Goal: Understand process/instructions: Learn how to perform a task or action

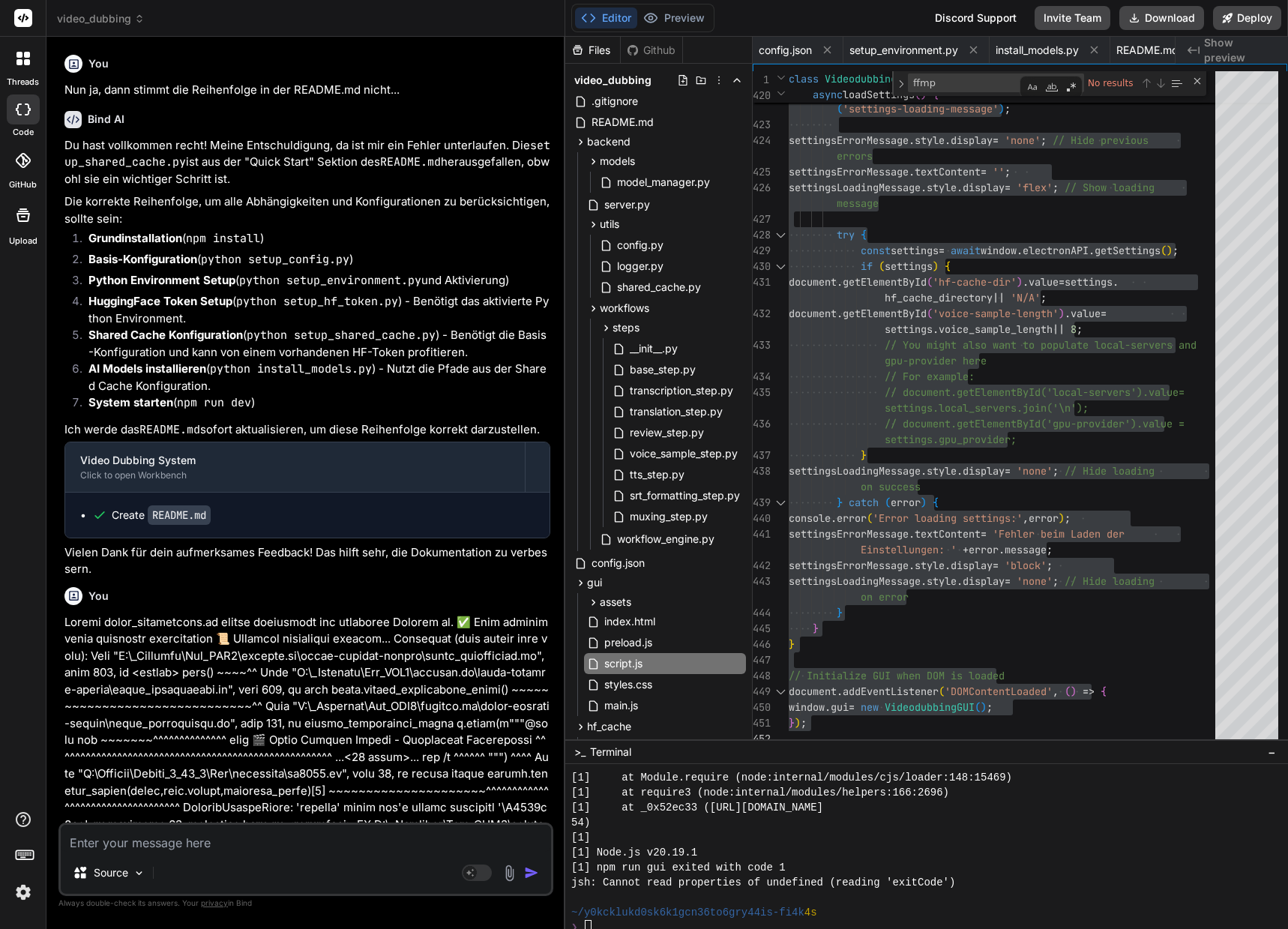
scroll to position [14999, 0]
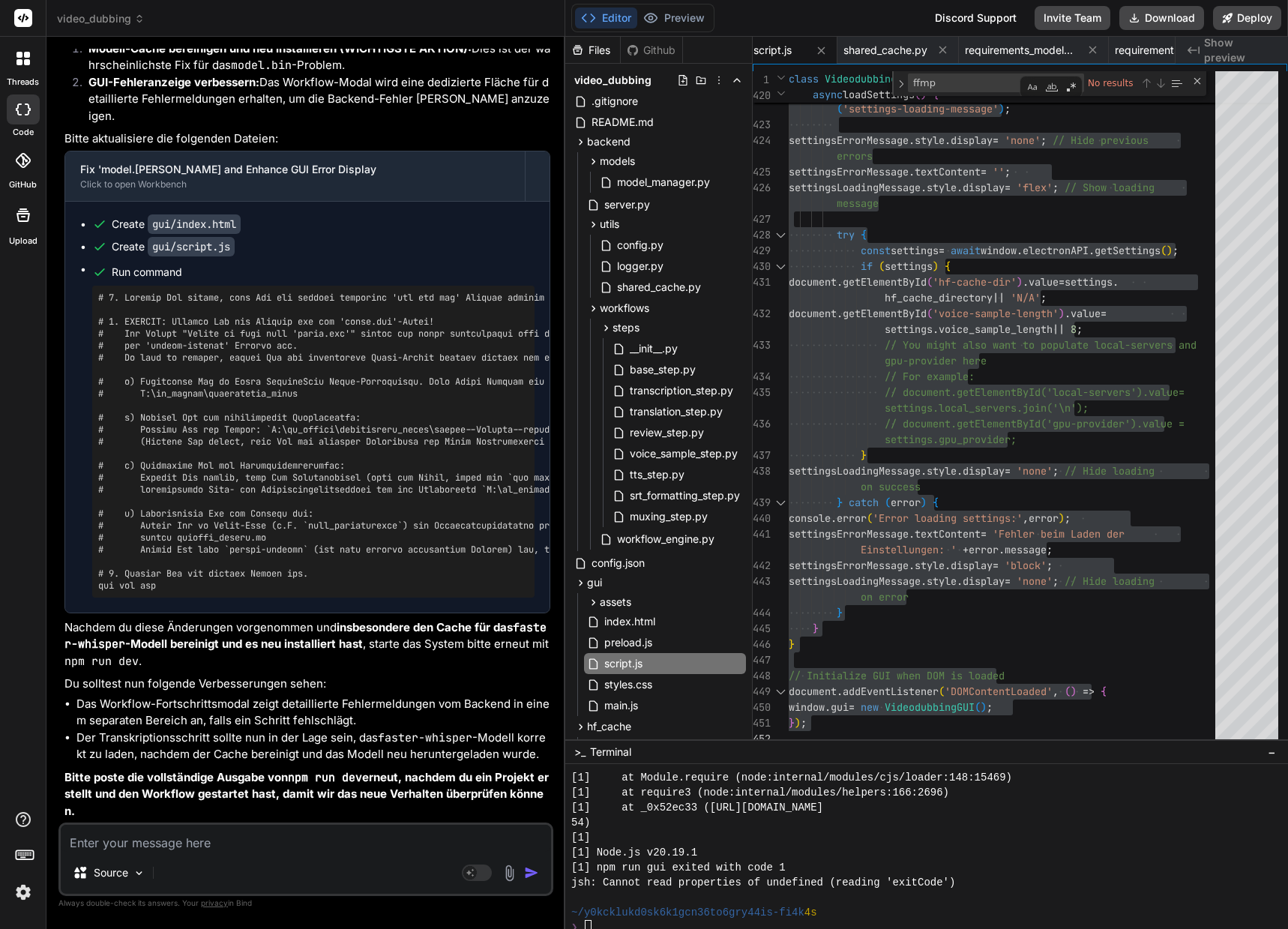
click at [375, 846] on textarea at bounding box center [306, 839] width 490 height 27
type textarea "x"
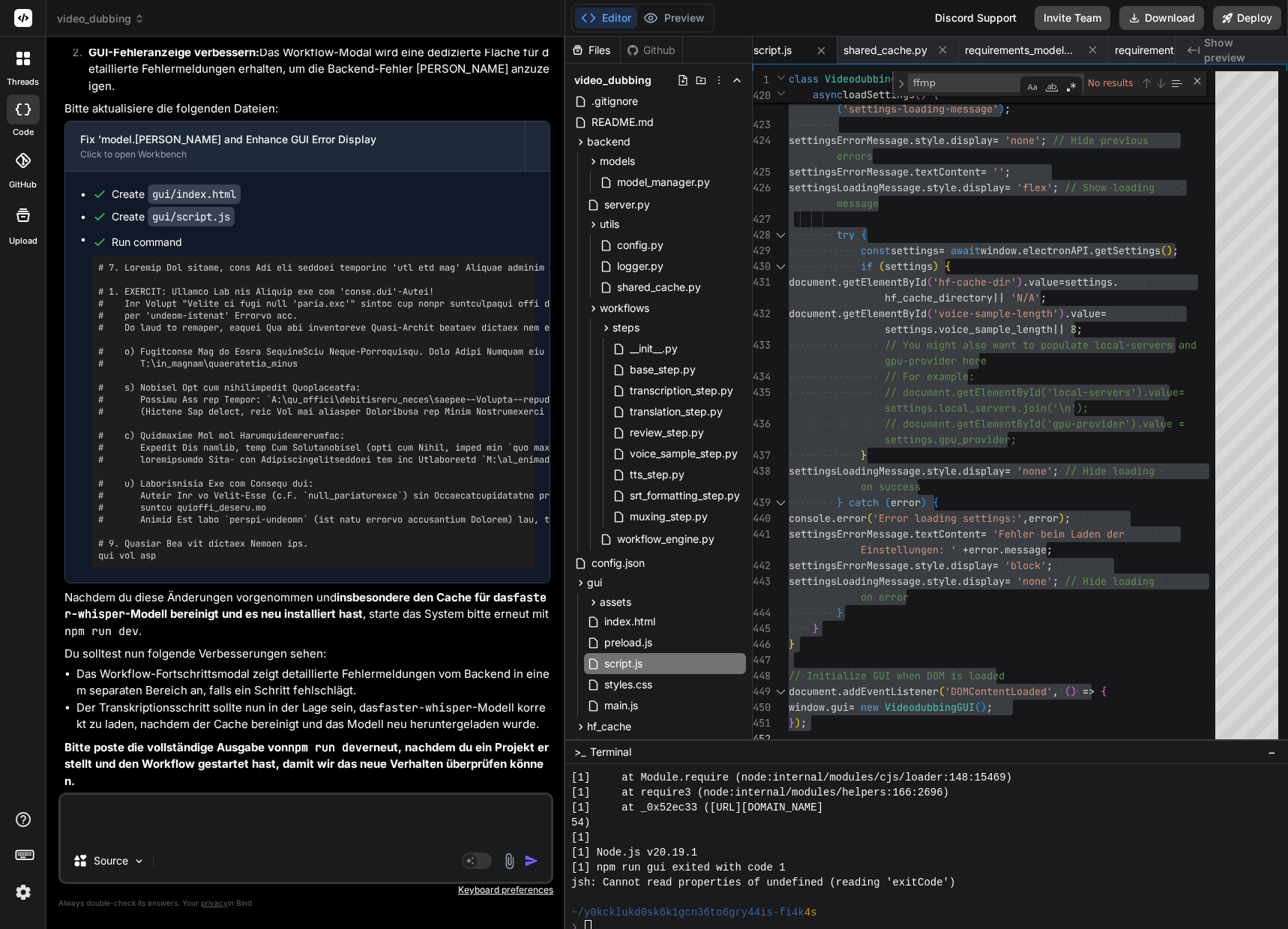
type textarea "x"
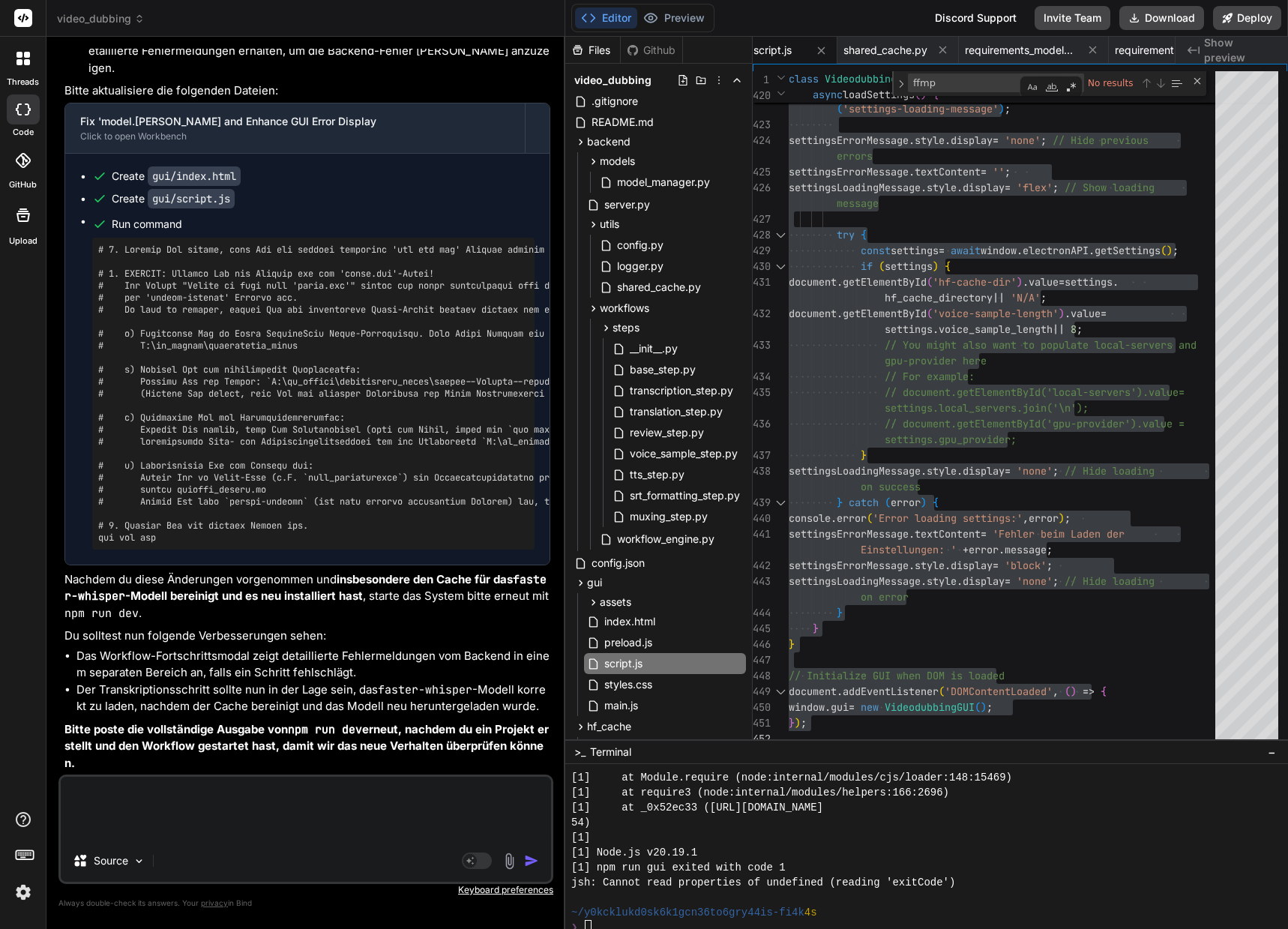
type textarea "H"
type textarea "x"
type textarea "Ha"
type textarea "x"
type textarea "Hat"
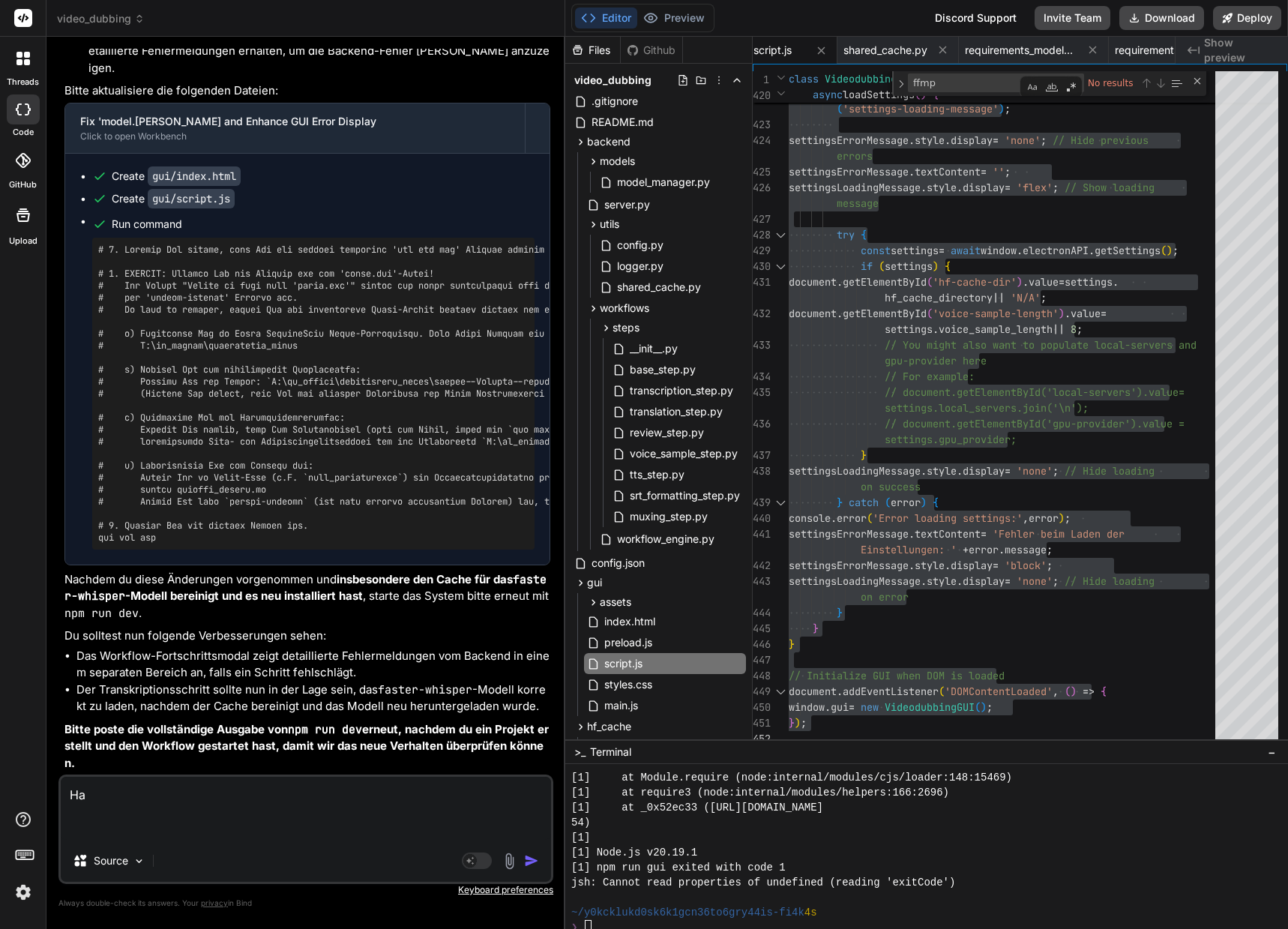
type textarea "x"
type textarea "Hat"
type textarea "x"
type textarea "Hat i"
type textarea "x"
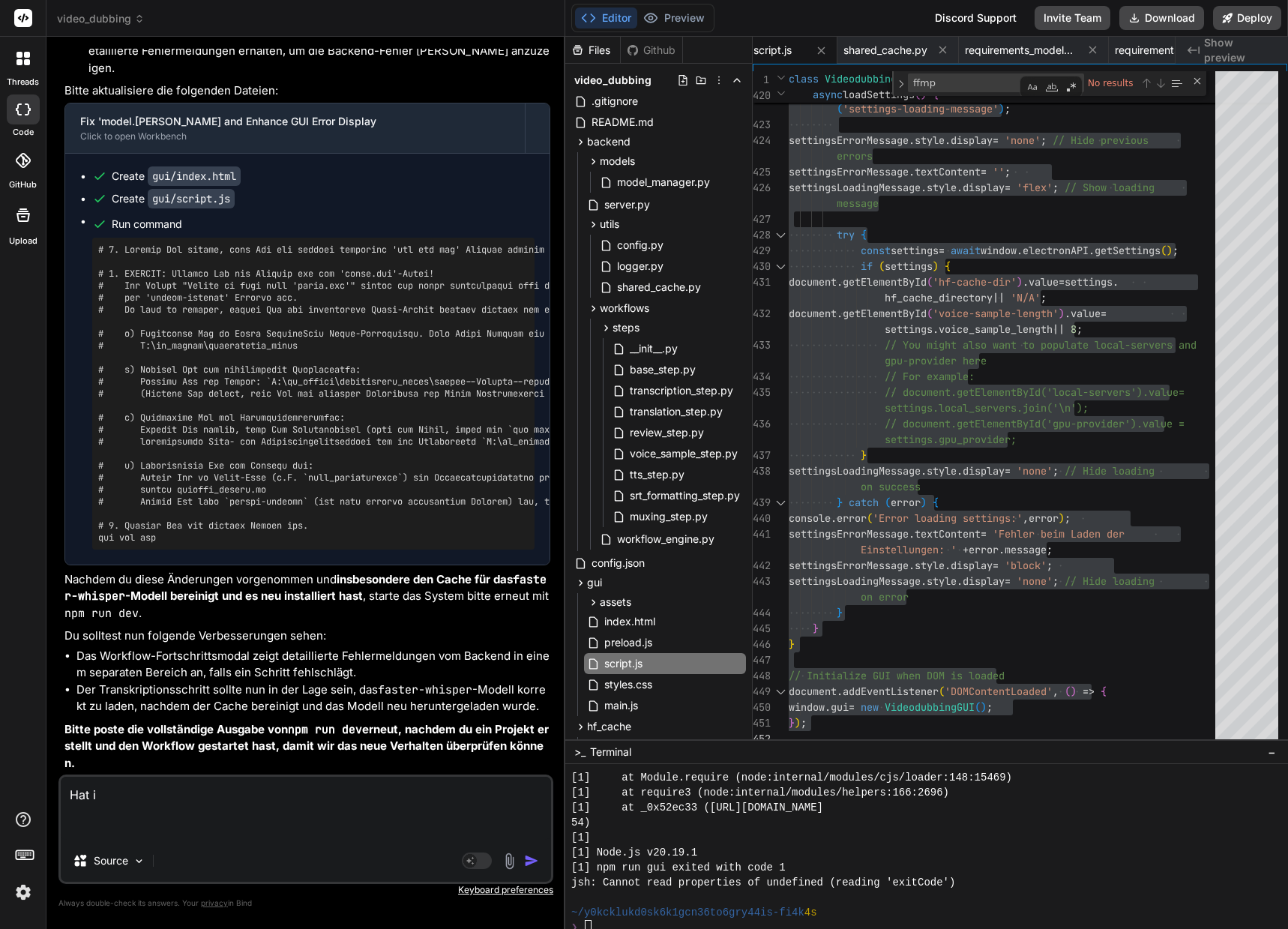
type textarea "Hat im"
type textarea "x"
type textarea "Hat imm"
type textarea "x"
type textarea "Hat imme"
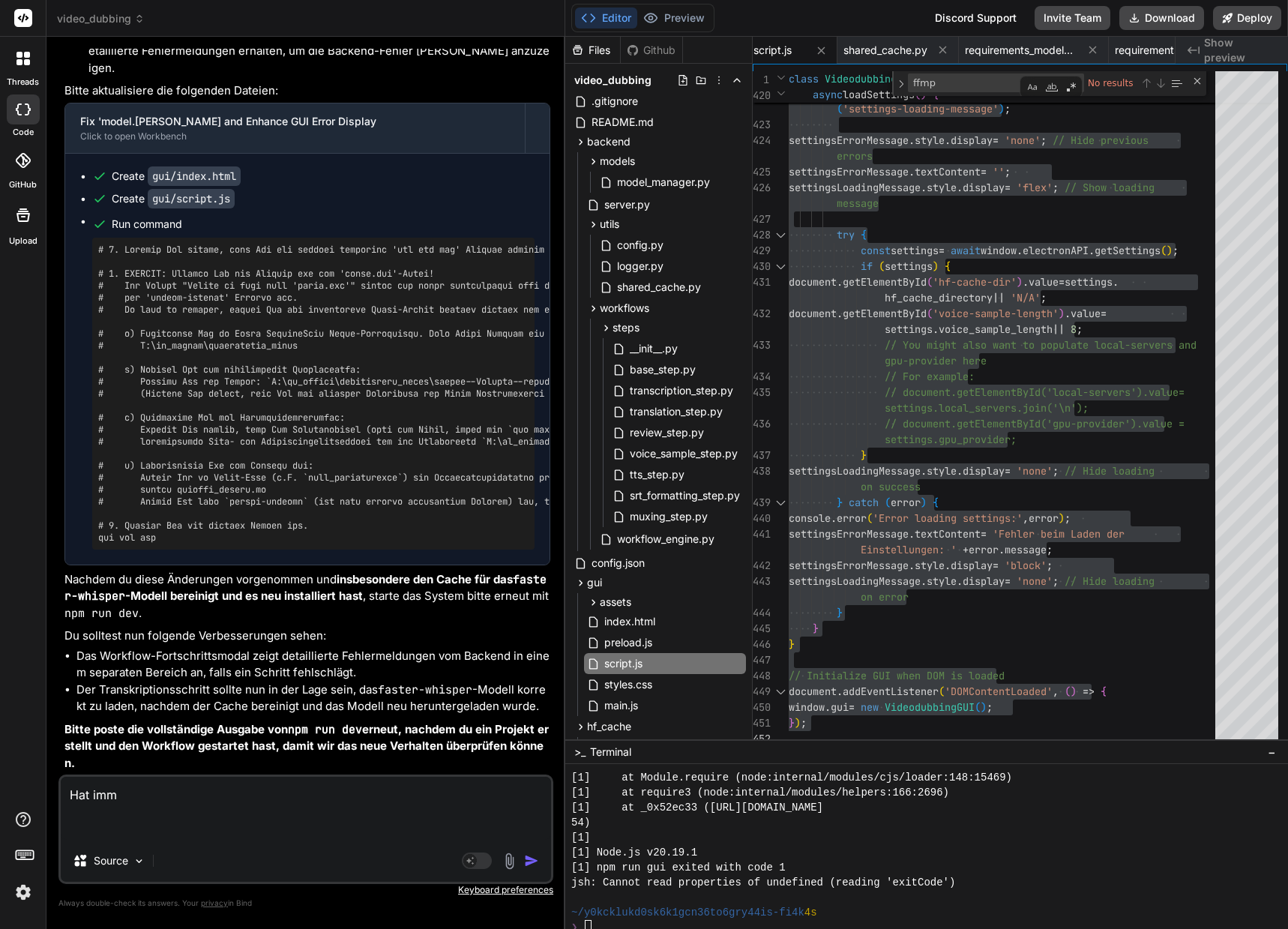
type textarea "x"
type textarea "Hat immer"
type textarea "x"
type textarea "Hat immer"
type textarea "x"
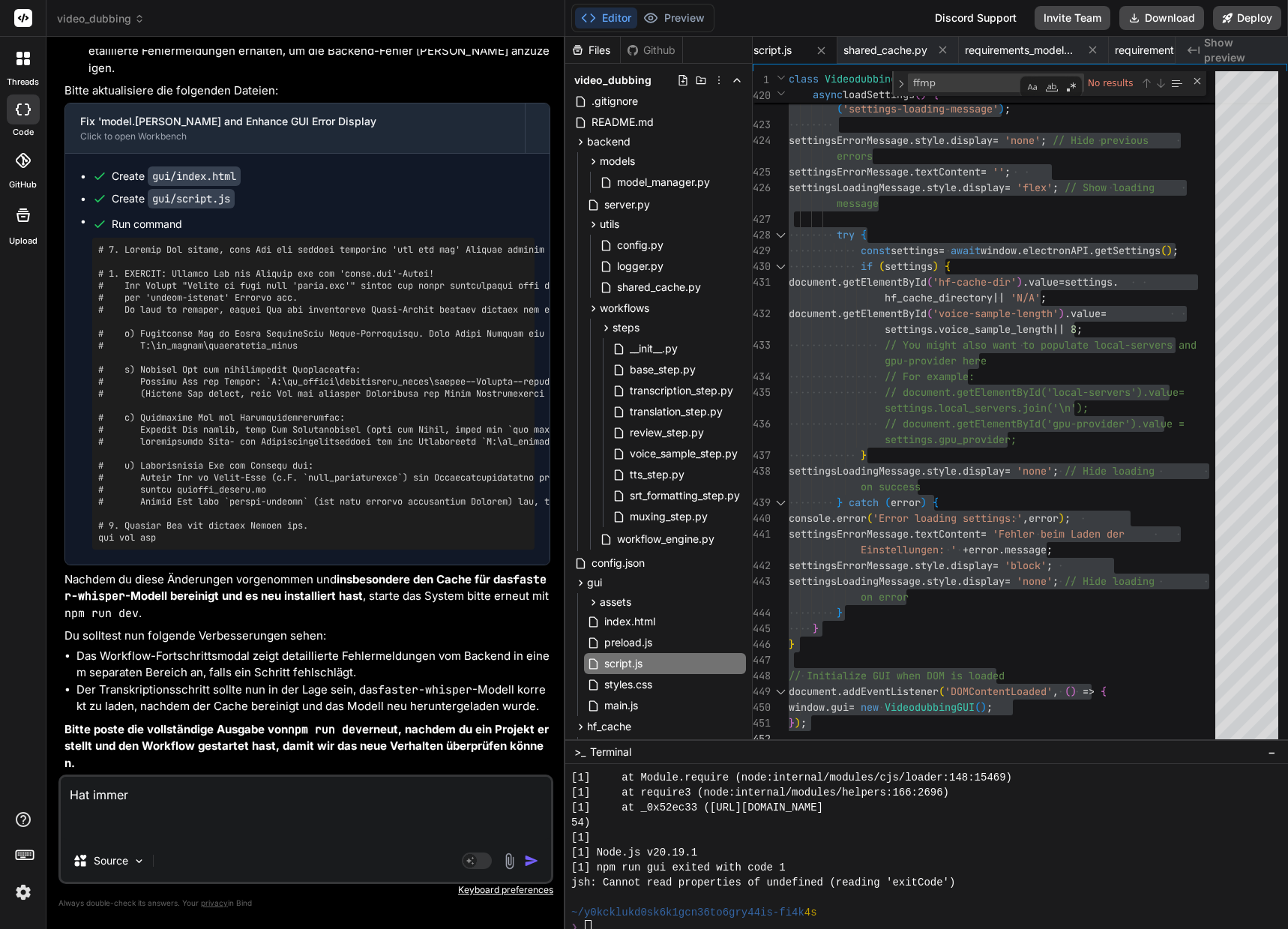
type textarea "Hat immer n"
type textarea "x"
type textarea "Hat immer no"
type textarea "x"
type textarea "Hat immer noc"
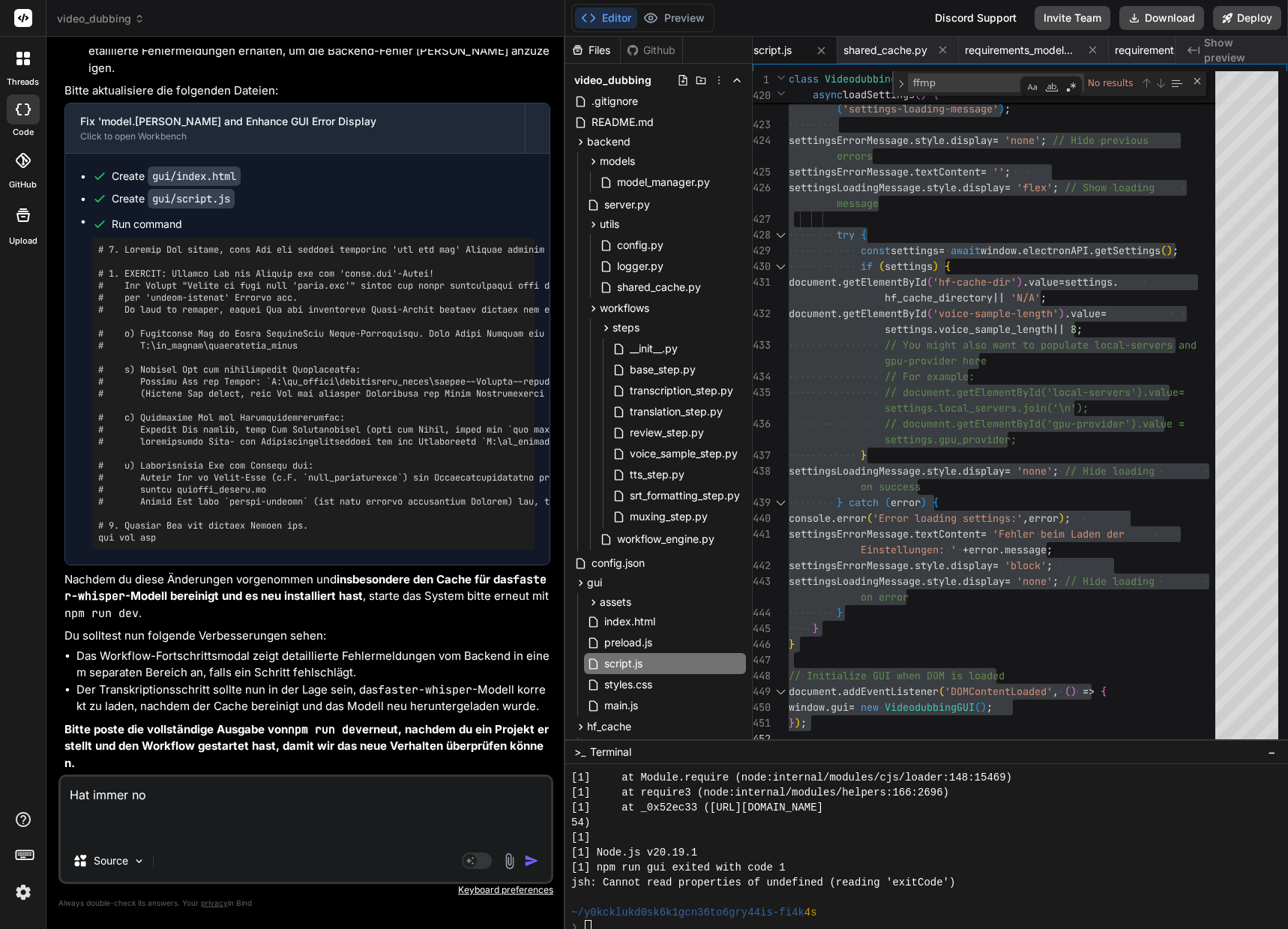
type textarea "x"
type textarea "Hat immer noch"
type textarea "x"
type textarea "Hat immer noch"
type textarea "x"
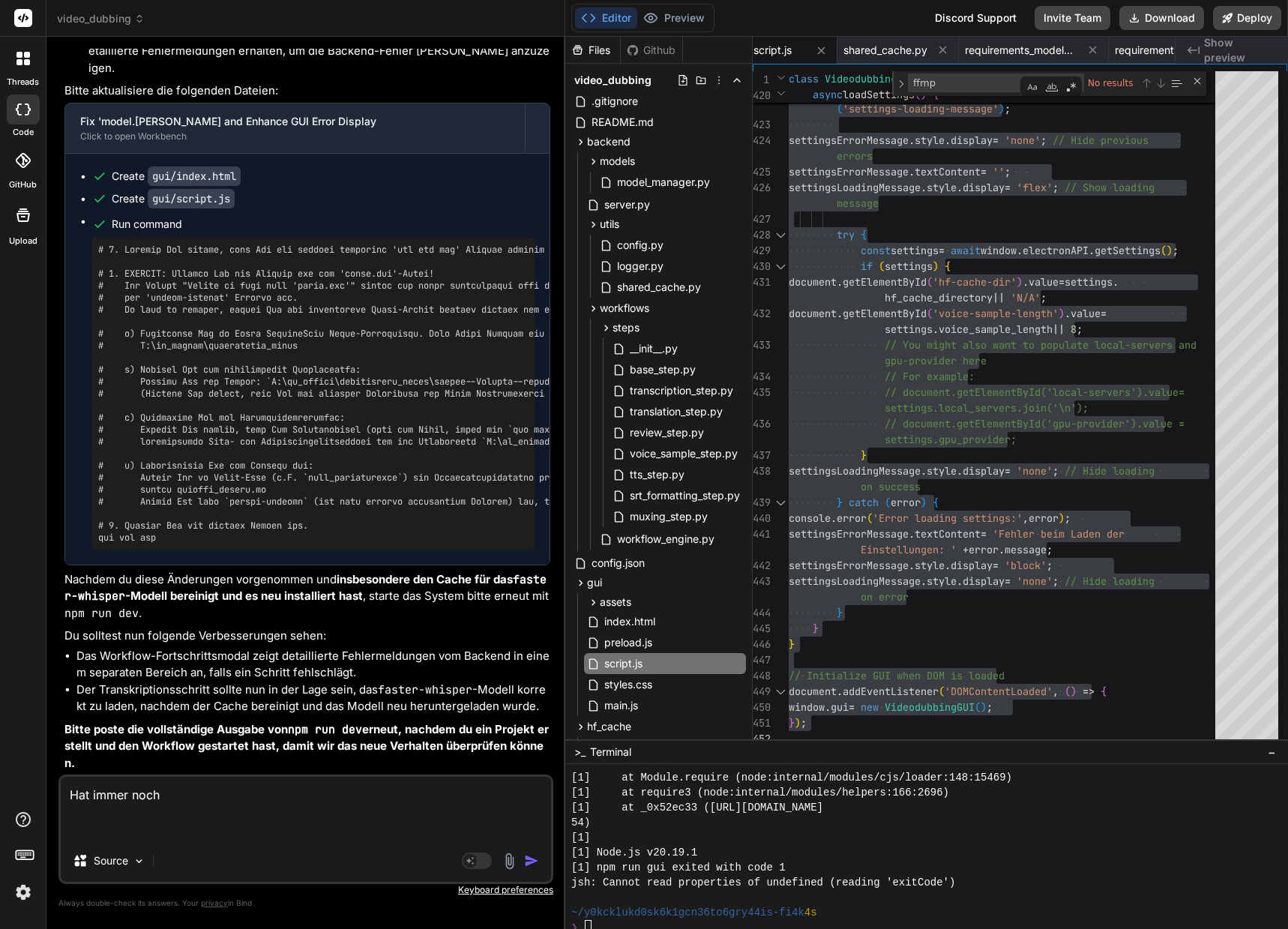
type textarea "Hat immer noch n"
type textarea "x"
type textarea "Hat immer noch nc"
type textarea "x"
type textarea "Hat immer noch nch"
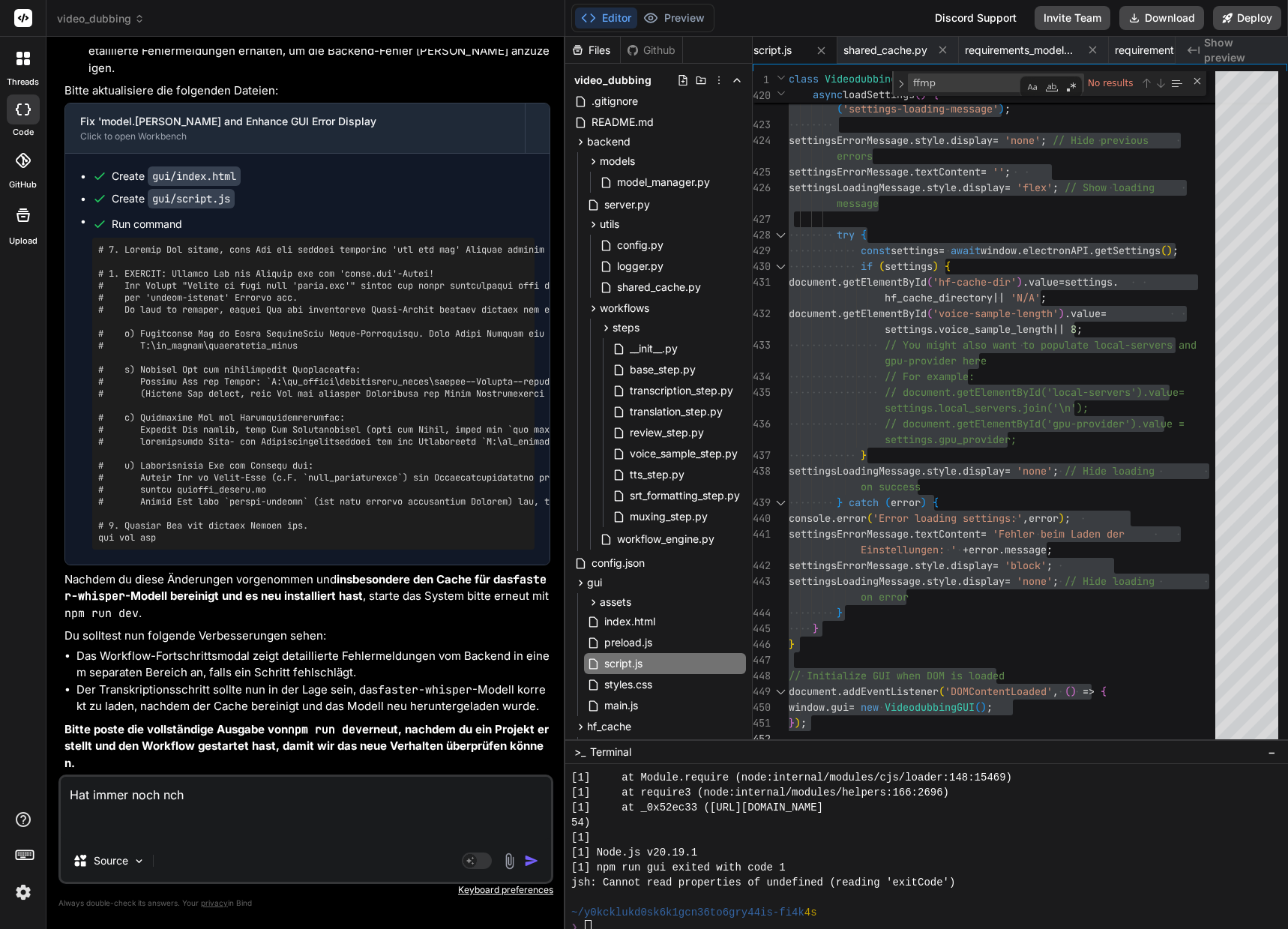
type textarea "x"
type textarea "Hat immer noch nc"
type textarea "x"
type textarea "Hat immer noch n"
type textarea "x"
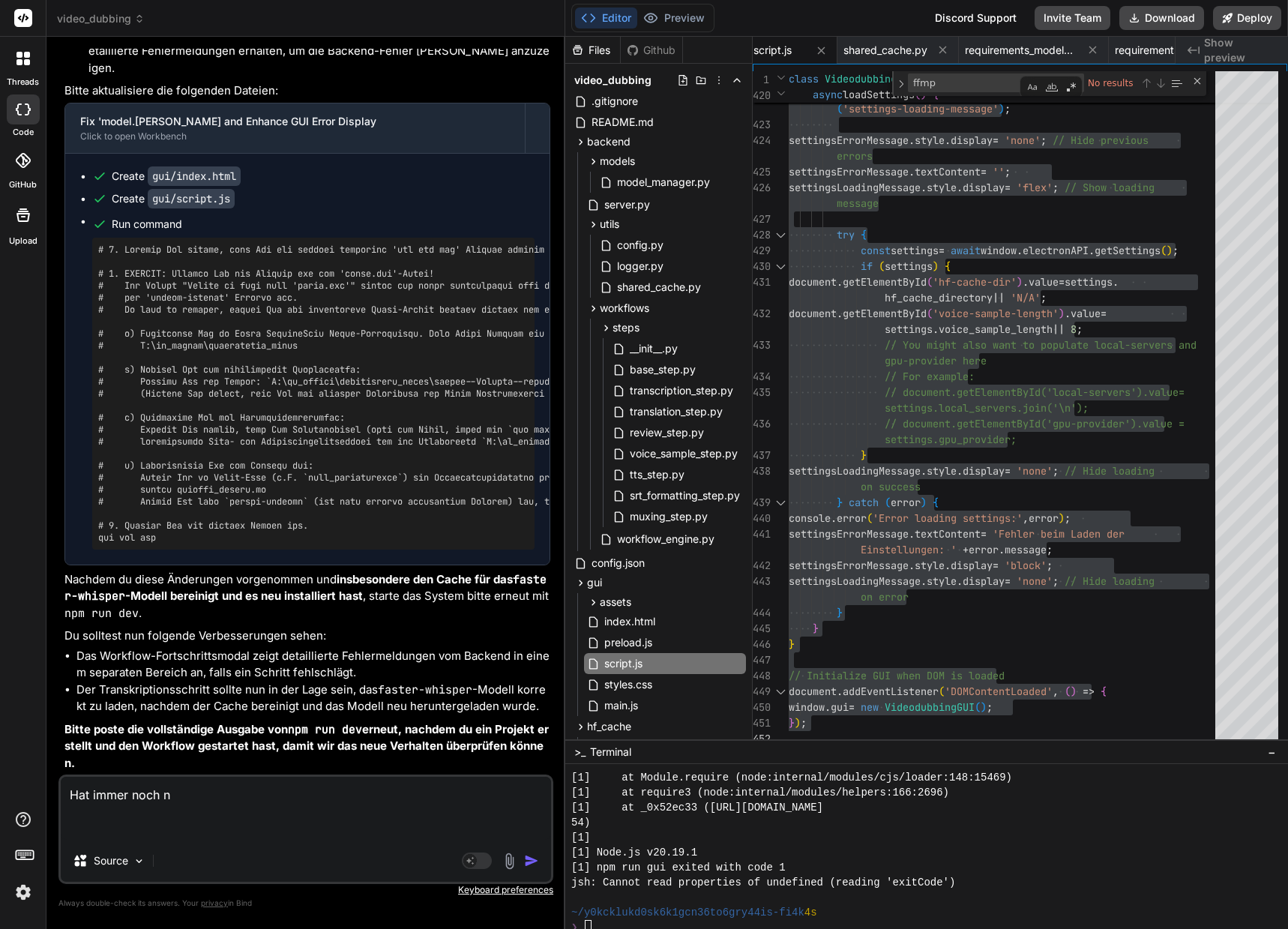
type textarea "Hat immer noch ni"
type textarea "x"
type textarea "Hat immer noch nic"
type textarea "x"
type textarea "Hat immer noch nich"
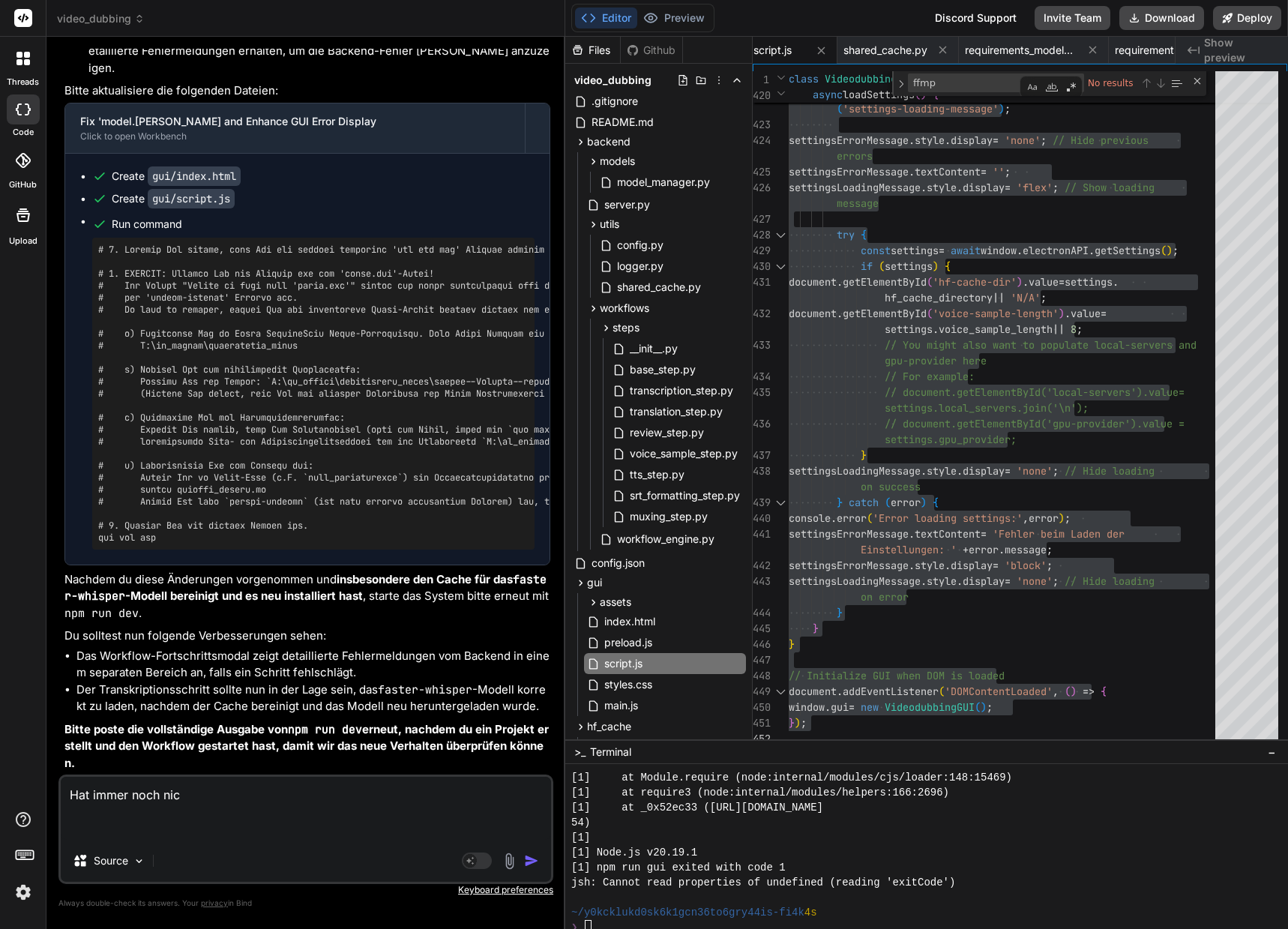
type textarea "x"
type textarea "Hat immer noch nicht"
type textarea "x"
type textarea "Hat immer noch nicht"
type textarea "x"
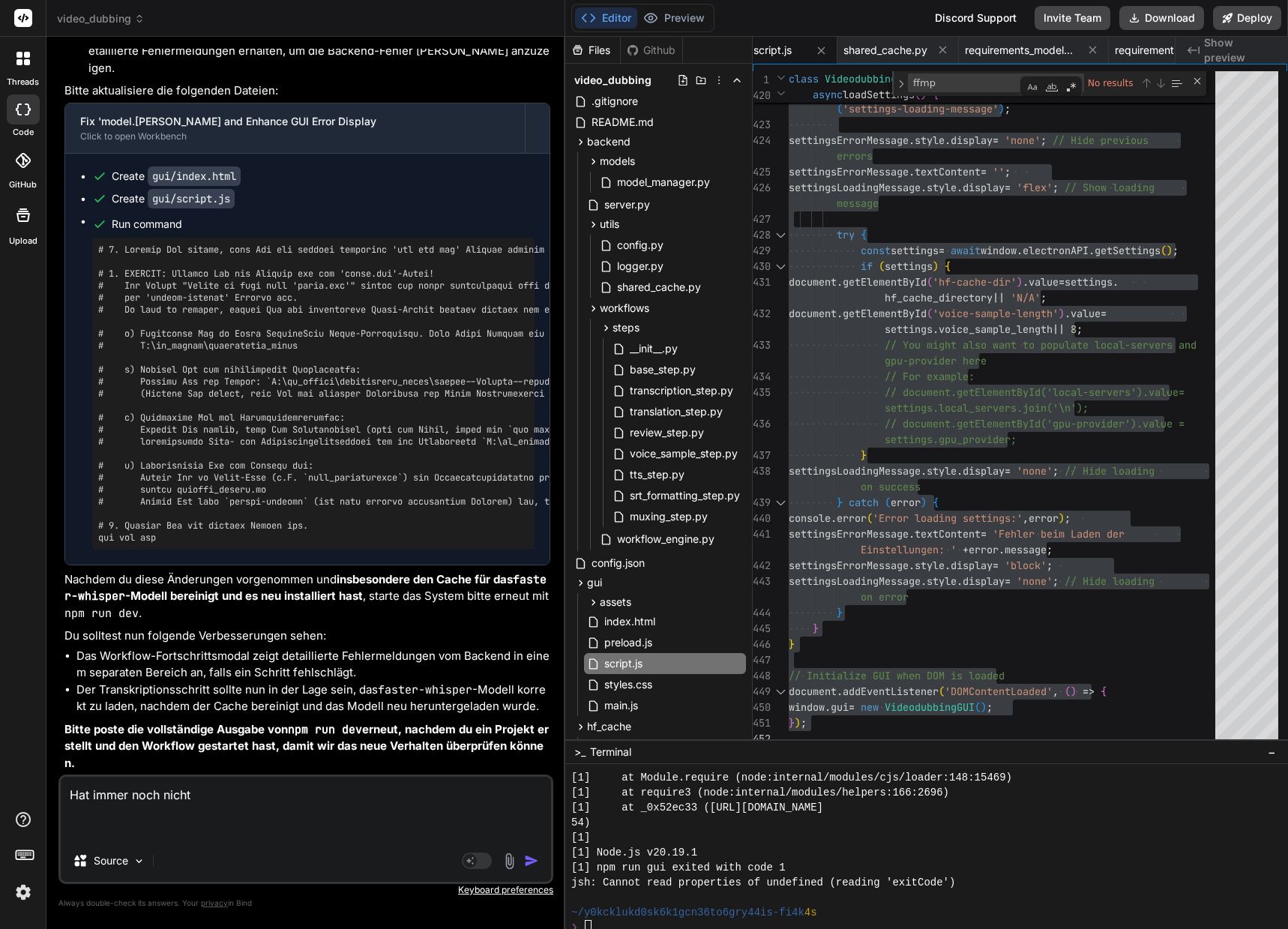
type textarea "Hat immer noch nicht f"
type textarea "x"
type textarea "Hat immer noch nicht fu"
type textarea "x"
type textarea "Hat immer noch nicht fun"
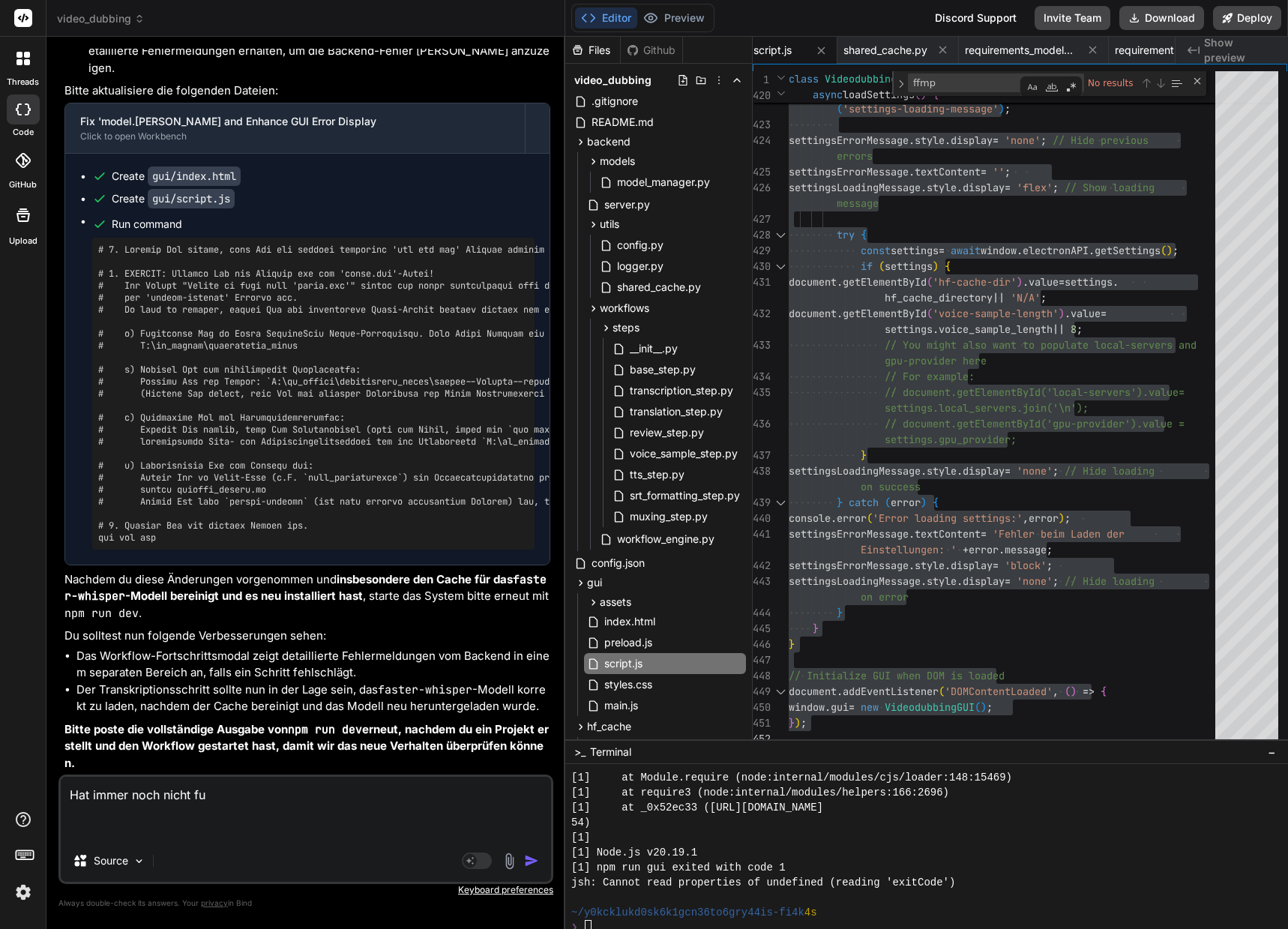
type textarea "x"
type textarea "Hat immer noch nicht funk"
type textarea "x"
type textarea "Hat immer noch nicht funkt"
type textarea "x"
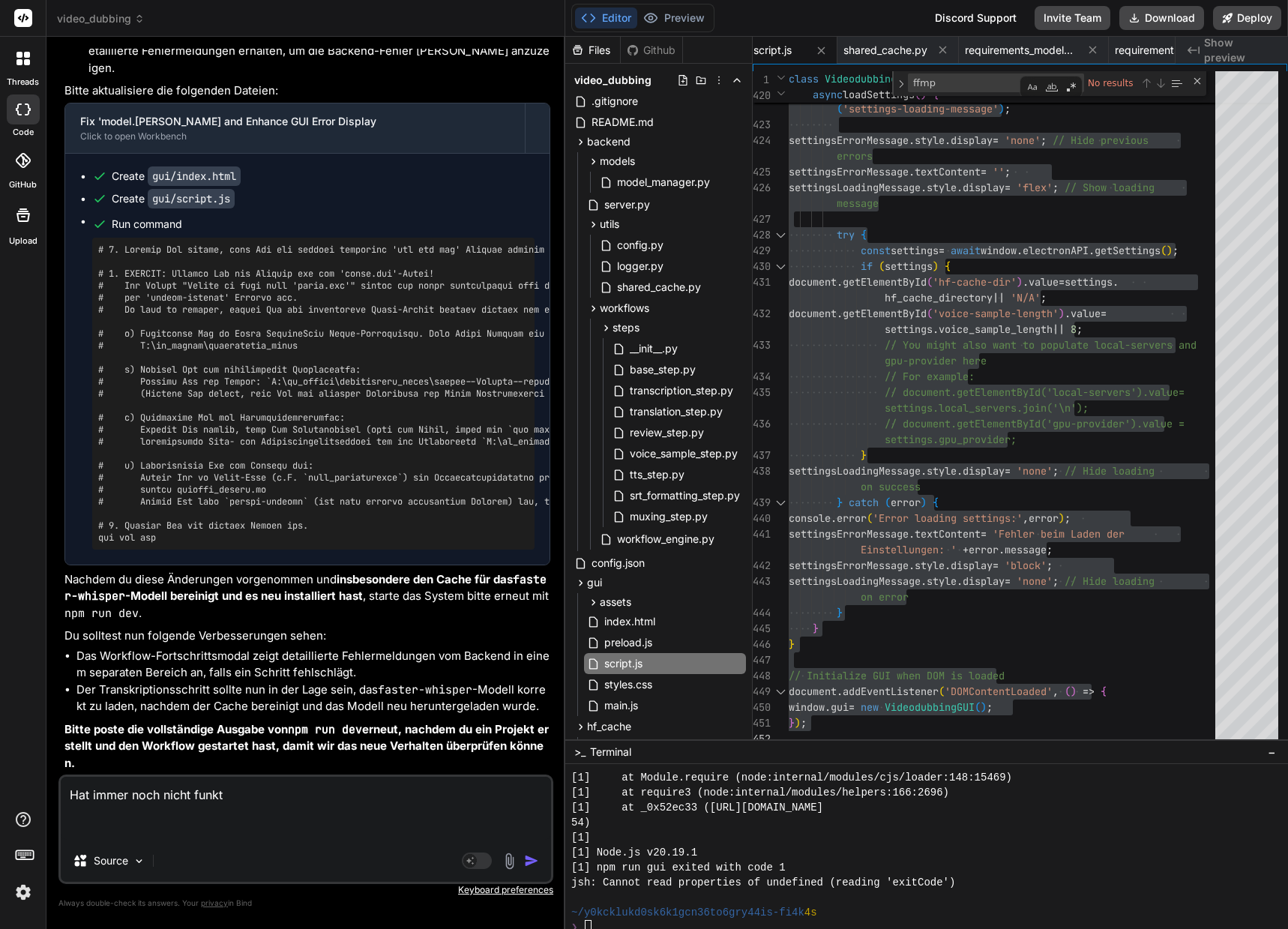
type textarea "Hat immer noch nicht funkti"
type textarea "x"
type textarea "Hat immer noch nicht funktio"
type textarea "x"
type textarea "Hat immer noch nicht funktion"
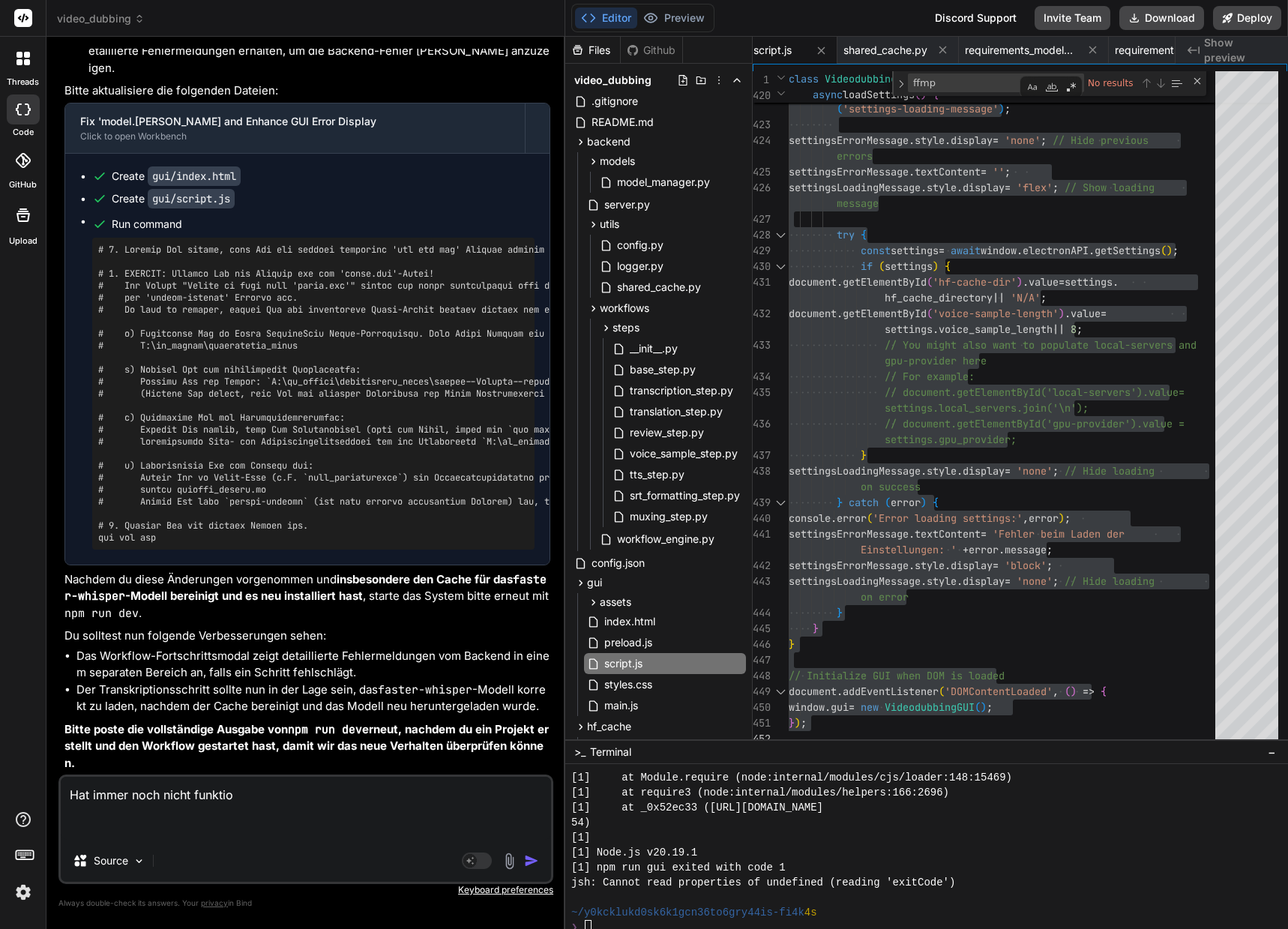
type textarea "x"
type textarea "Hat immer noch nicht funktioni"
type textarea "x"
type textarea "Hat immer noch nicht funktionie"
type textarea "x"
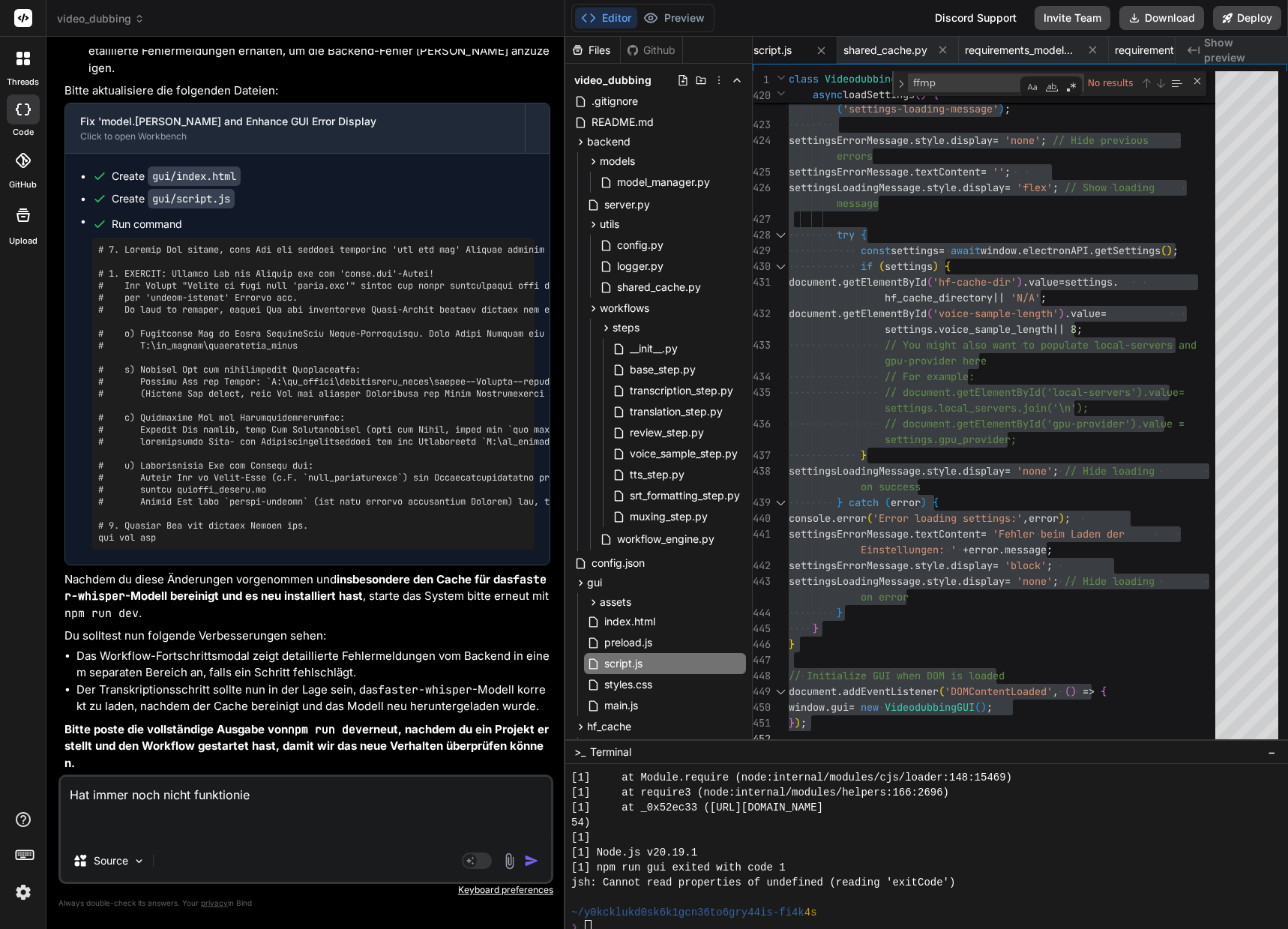
type textarea "Hat immer noch nicht funktionier"
type textarea "x"
type textarea "Hat immer noch nicht funktioniert"
type textarea "x"
type textarea "Hat immer noch nicht funktioniert."
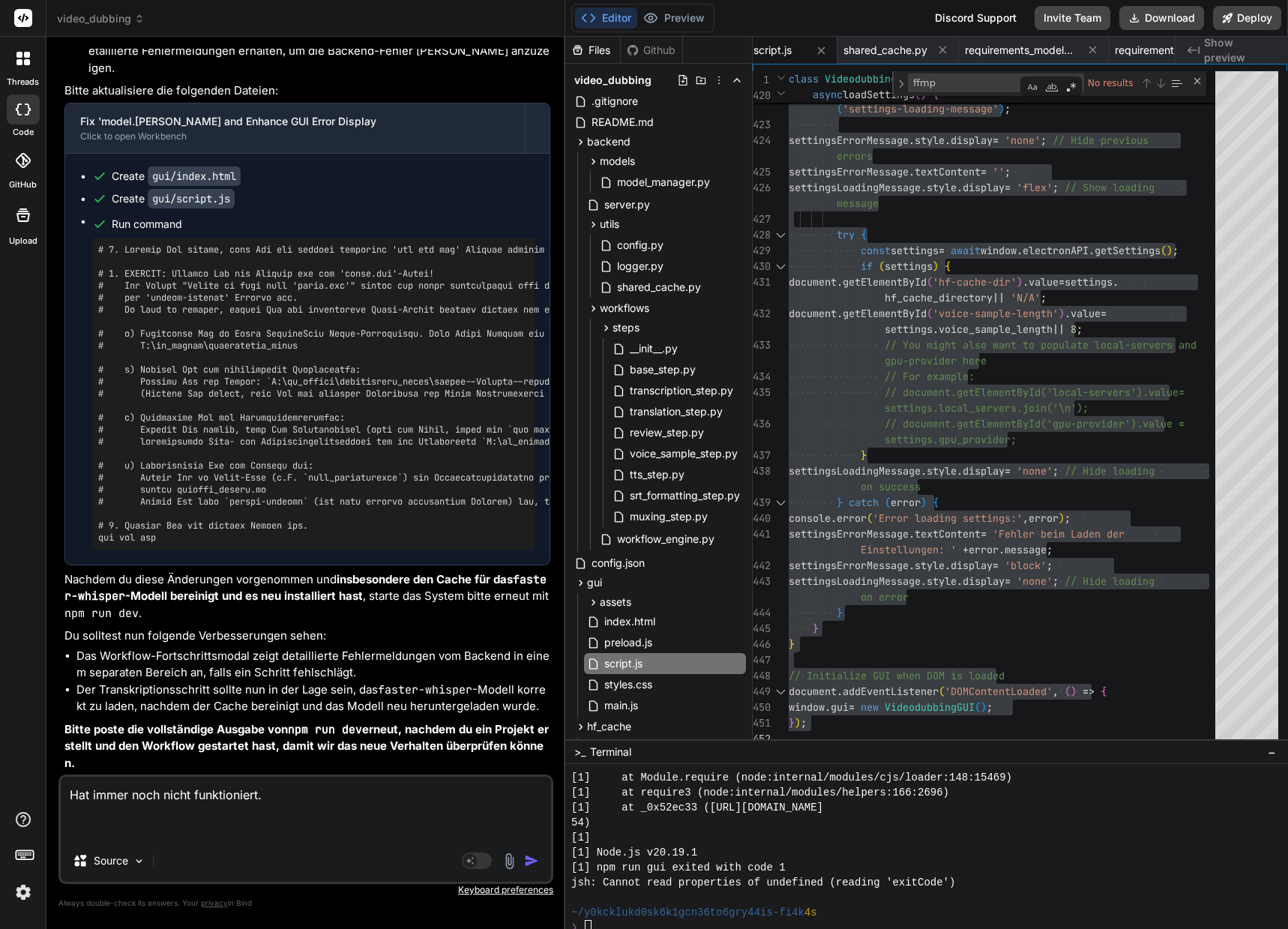
type textarea "x"
type textarea "Hat immer noch nicht funktioniert."
type textarea "x"
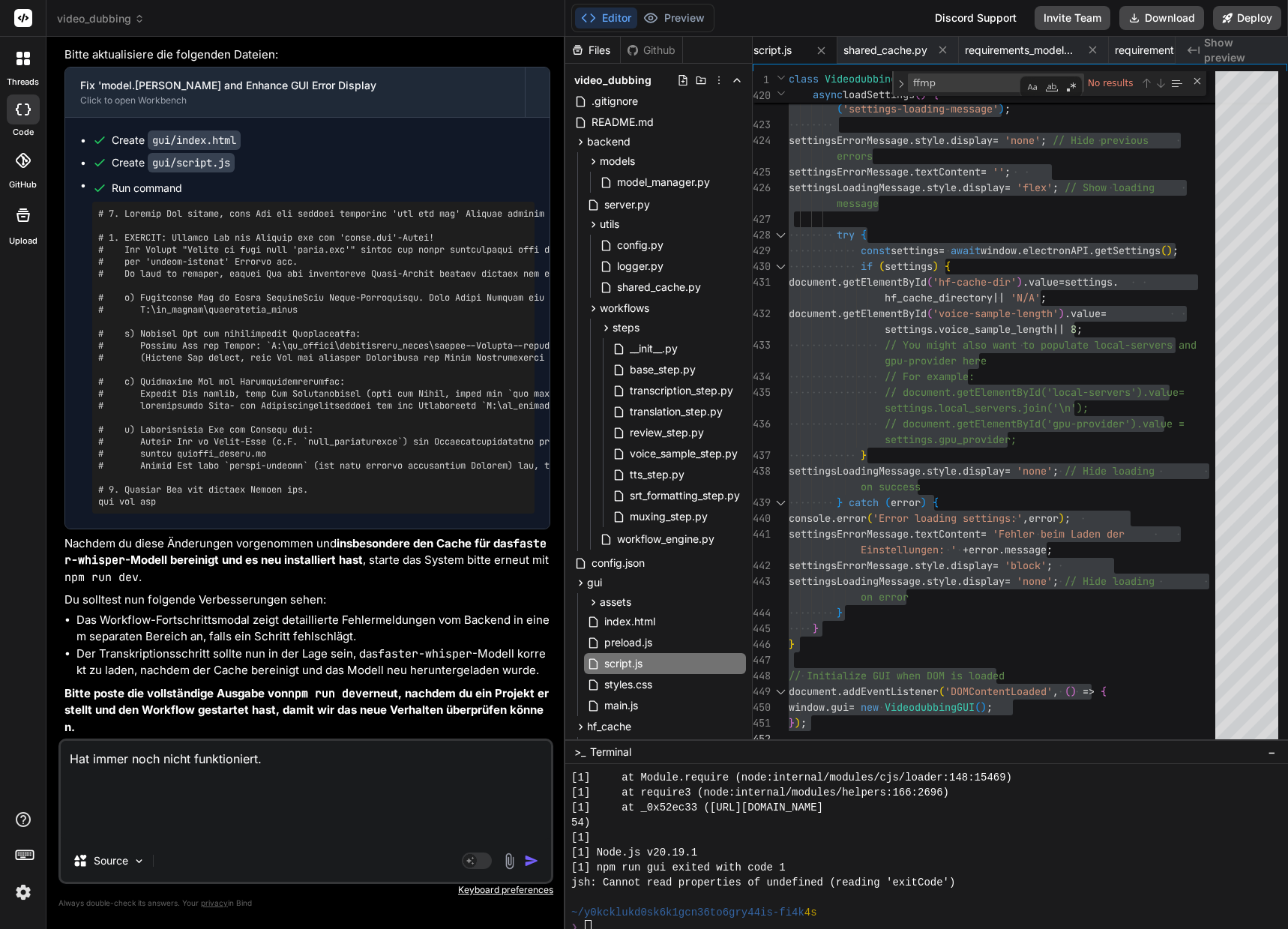
paste textarea "[0] [DATE] 22:20:56,568 - backend.workflows.steps.base_step.TranscriptionStep -…"
type textarea "Hat immer noch nicht funktioniert. [0] [DATE] 22:20:56,568 - backend.workflows.…"
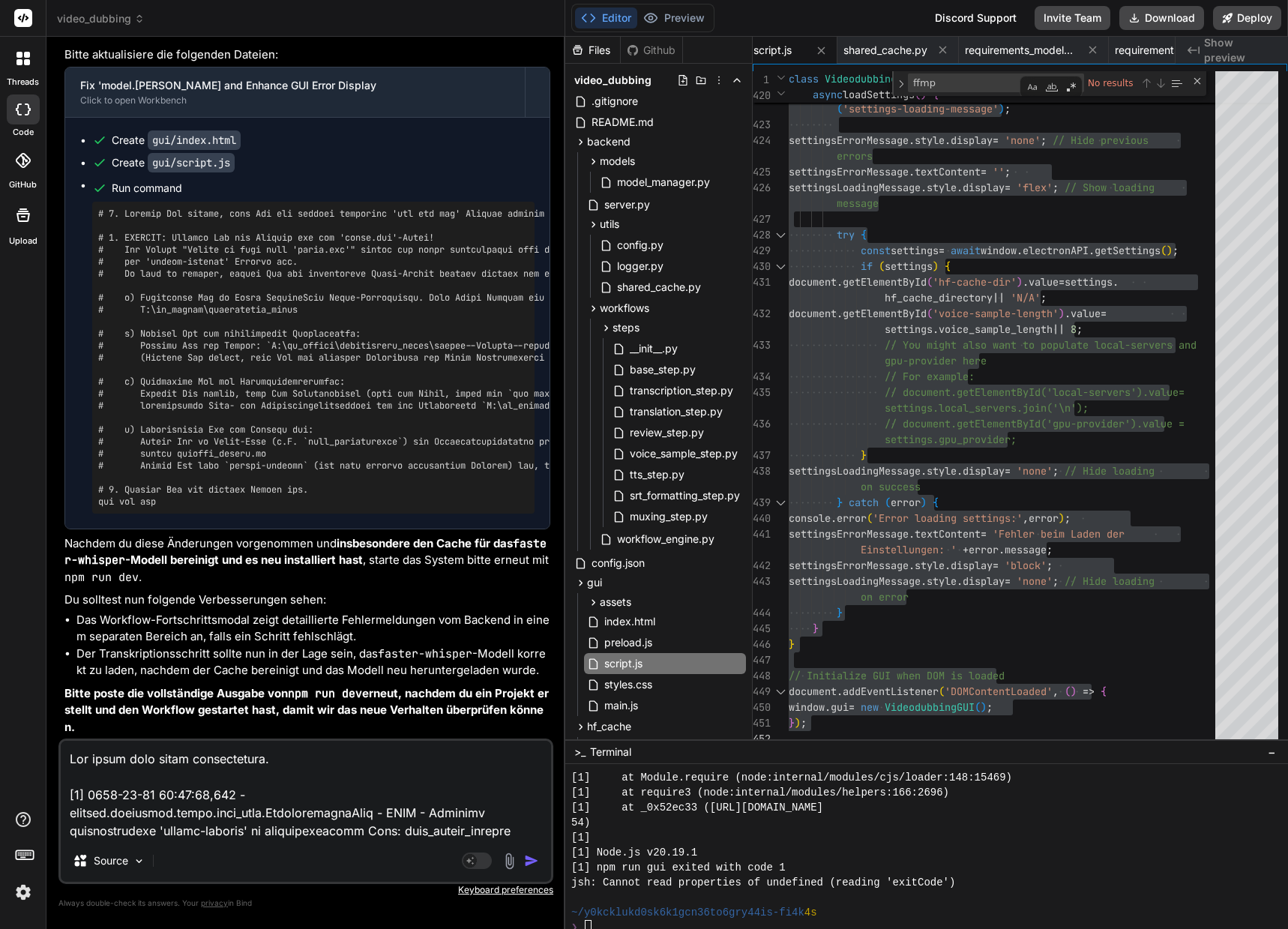
type textarea "x"
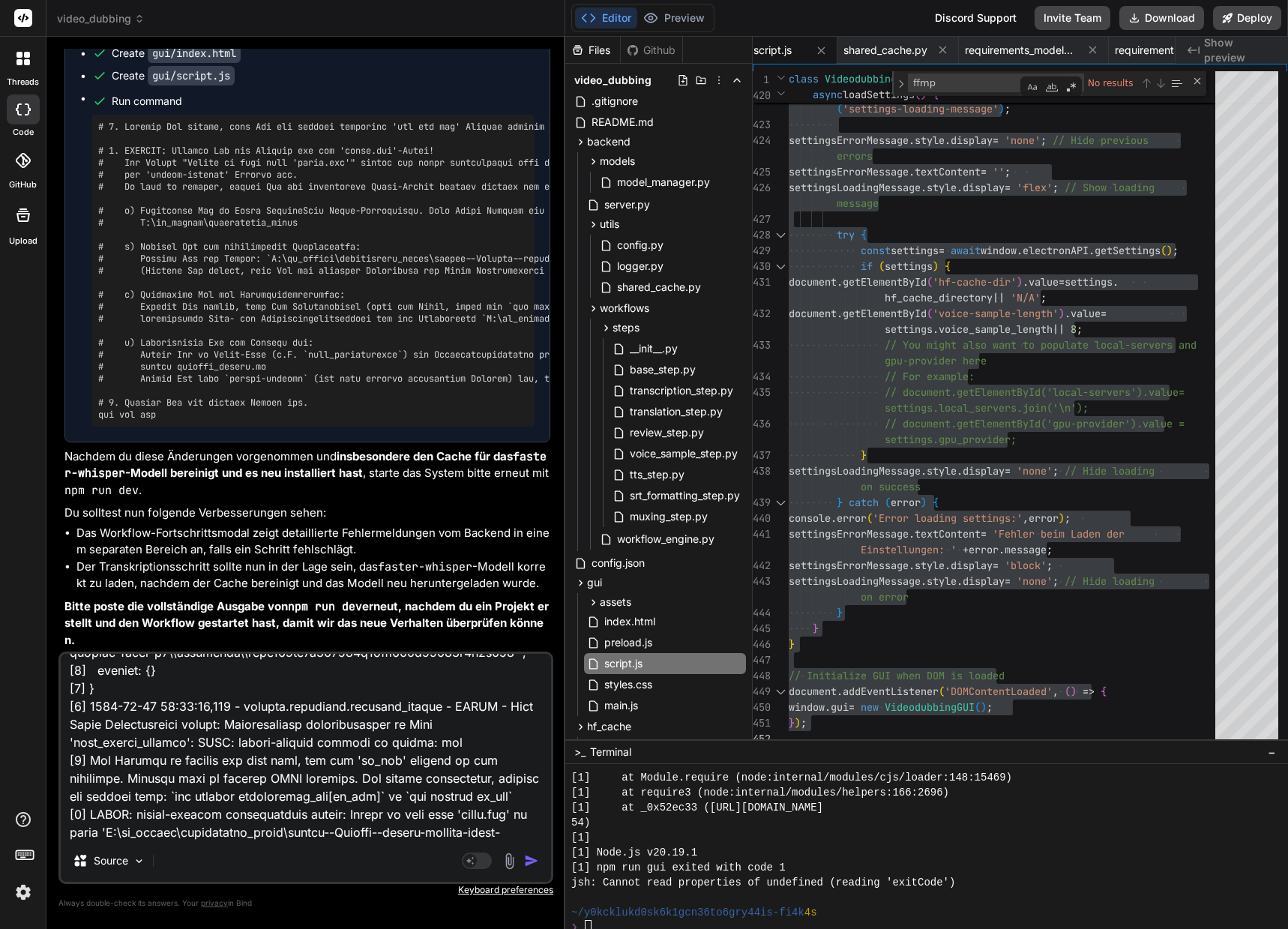
scroll to position [633, 0]
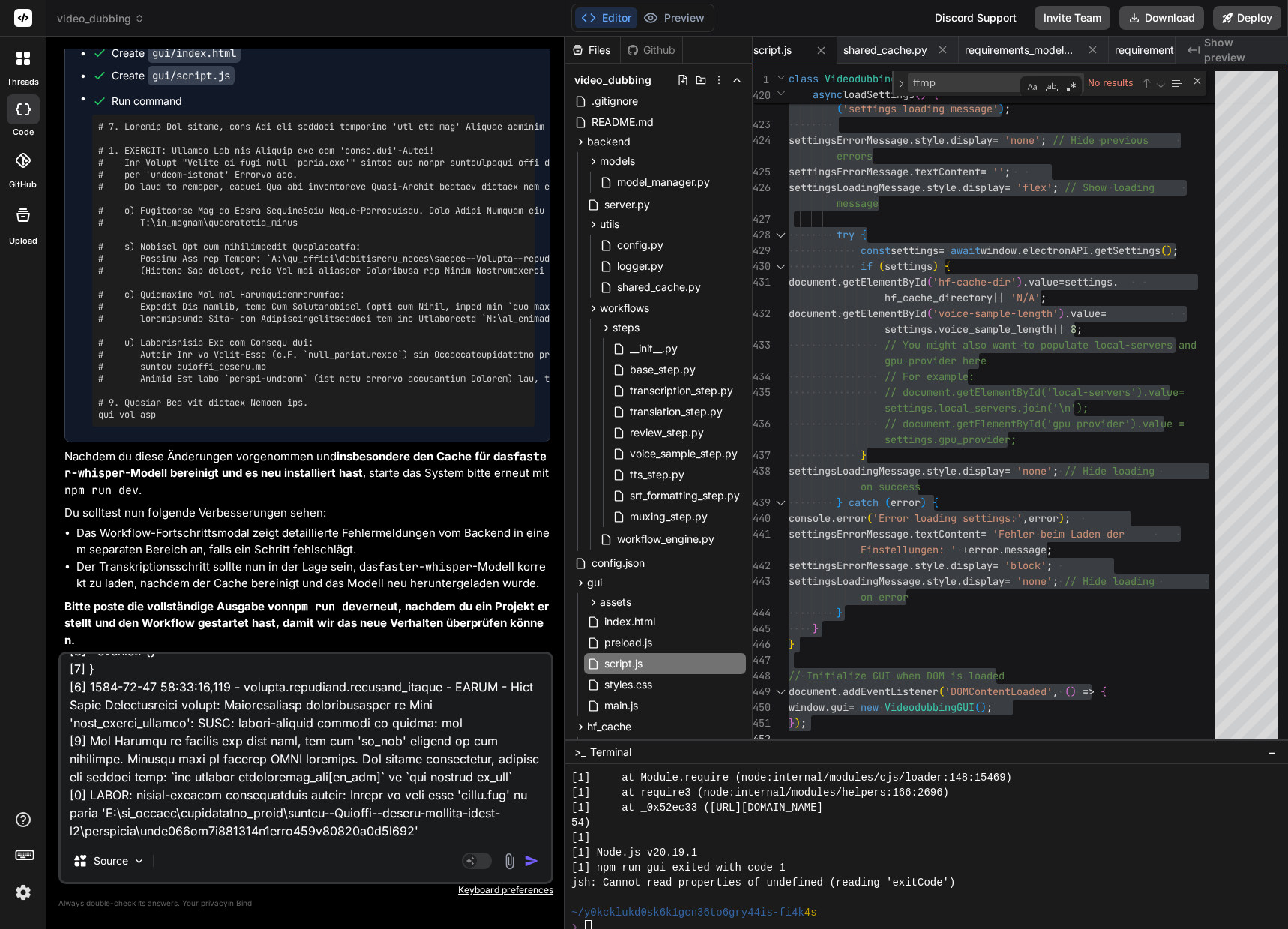
drag, startPoint x: 114, startPoint y: 813, endPoint x: 424, endPoint y: 799, distance: 310.3
click at [424, 799] on textarea at bounding box center [306, 747] width 490 height 186
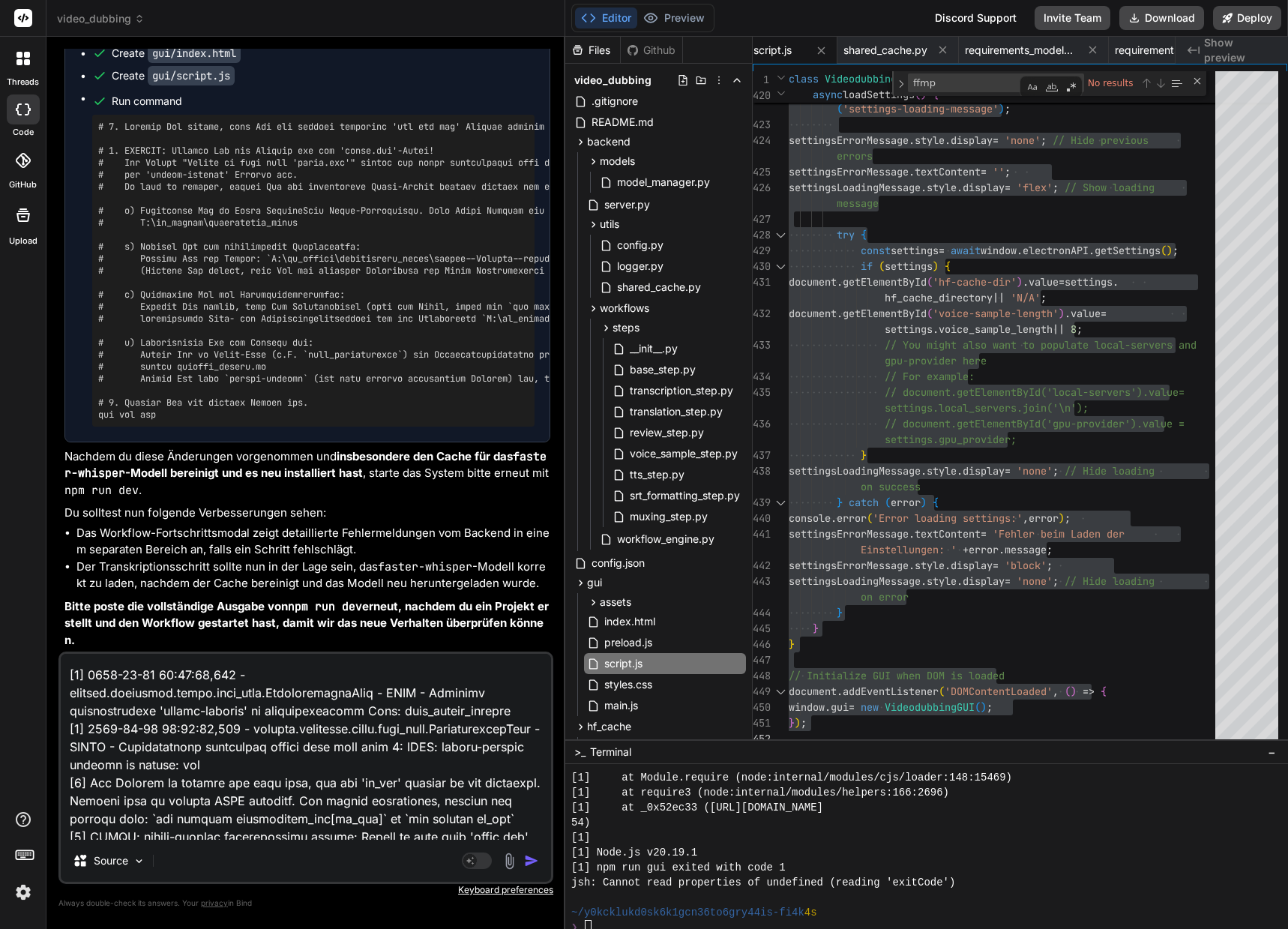
scroll to position [0, 0]
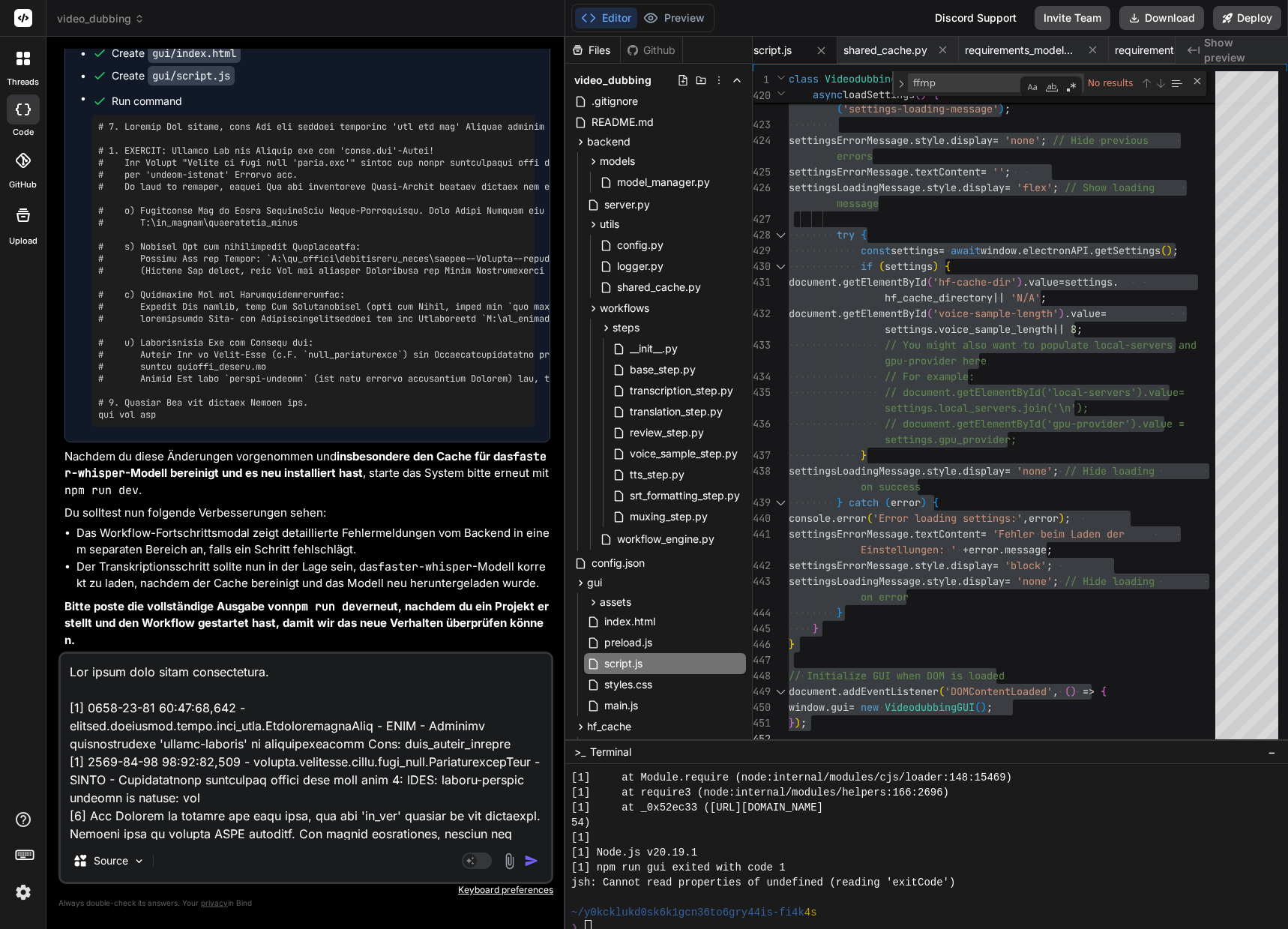
click at [271, 668] on textarea at bounding box center [306, 747] width 490 height 186
type textarea "Hat immer noch nicht funktioniert. [0] [DATE] 22:20:56,568 - backend.workflows.…"
type textarea "x"
type textarea "Hat immer noch nicht funktioniert. D [0] [DATE] 22:20:56,568 - backend.workflow…"
type textarea "x"
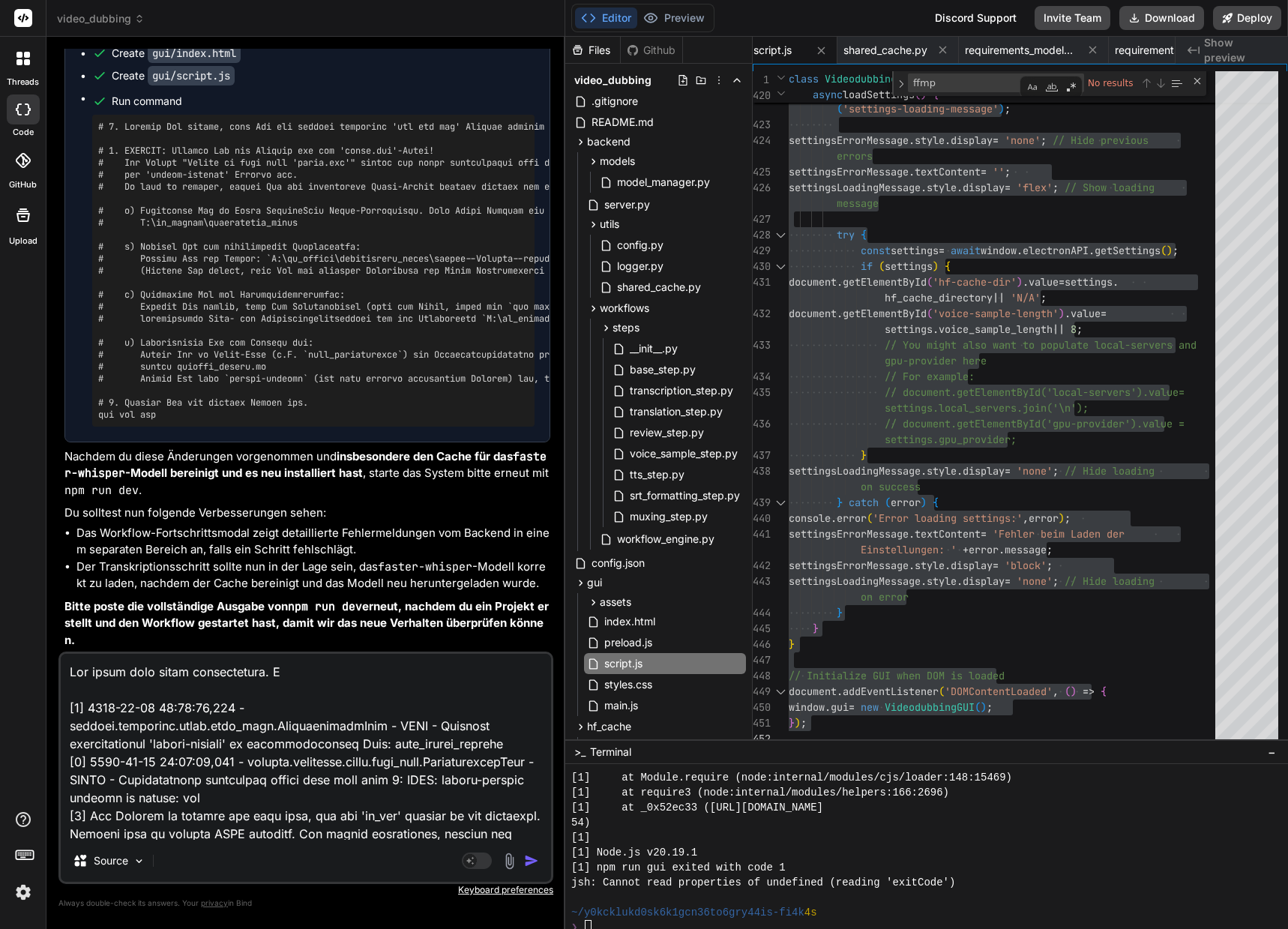
type textarea "Hat immer noch nicht funktioniert. Di [0] [DATE] 22:20:56,568 - backend.workflo…"
type textarea "x"
type textarea "Hat immer noch nicht funktioniert. Die [0] [DATE] 22:20:56,568 - backend.workfl…"
type textarea "x"
type textarea "Hat immer noch nicht funktioniert. Die [0] [DATE] 22:20:56,568 - backend.workfl…"
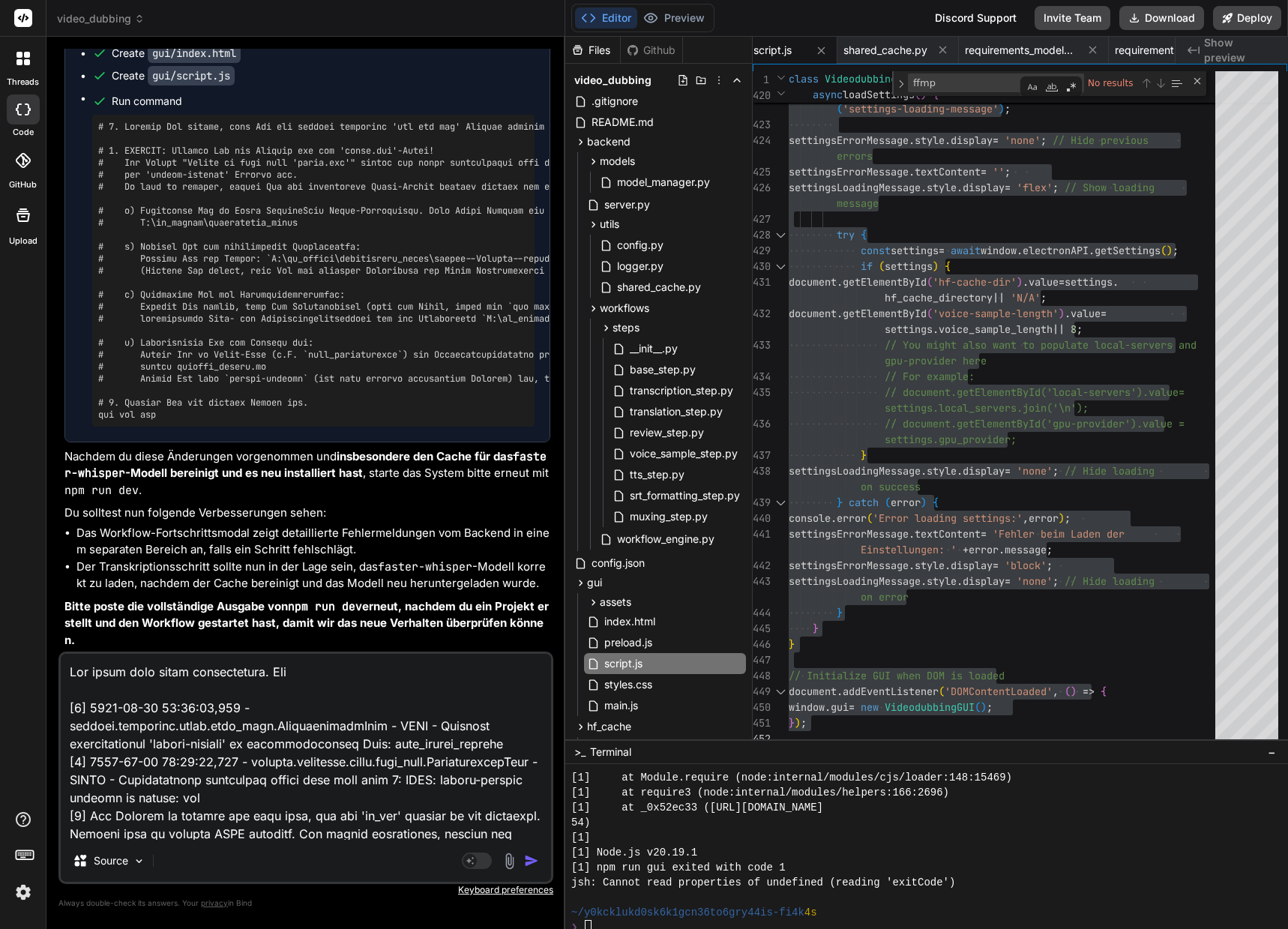
type textarea "x"
type textarea "Hat immer noch nicht funktioniert. Die D [0] [DATE] 22:20:56,568 - backend.work…"
type textarea "x"
type textarea "Hat immer noch nicht funktioniert. Die Da [0] [DATE] 22:20:56,568 - backend.wor…"
type textarea "x"
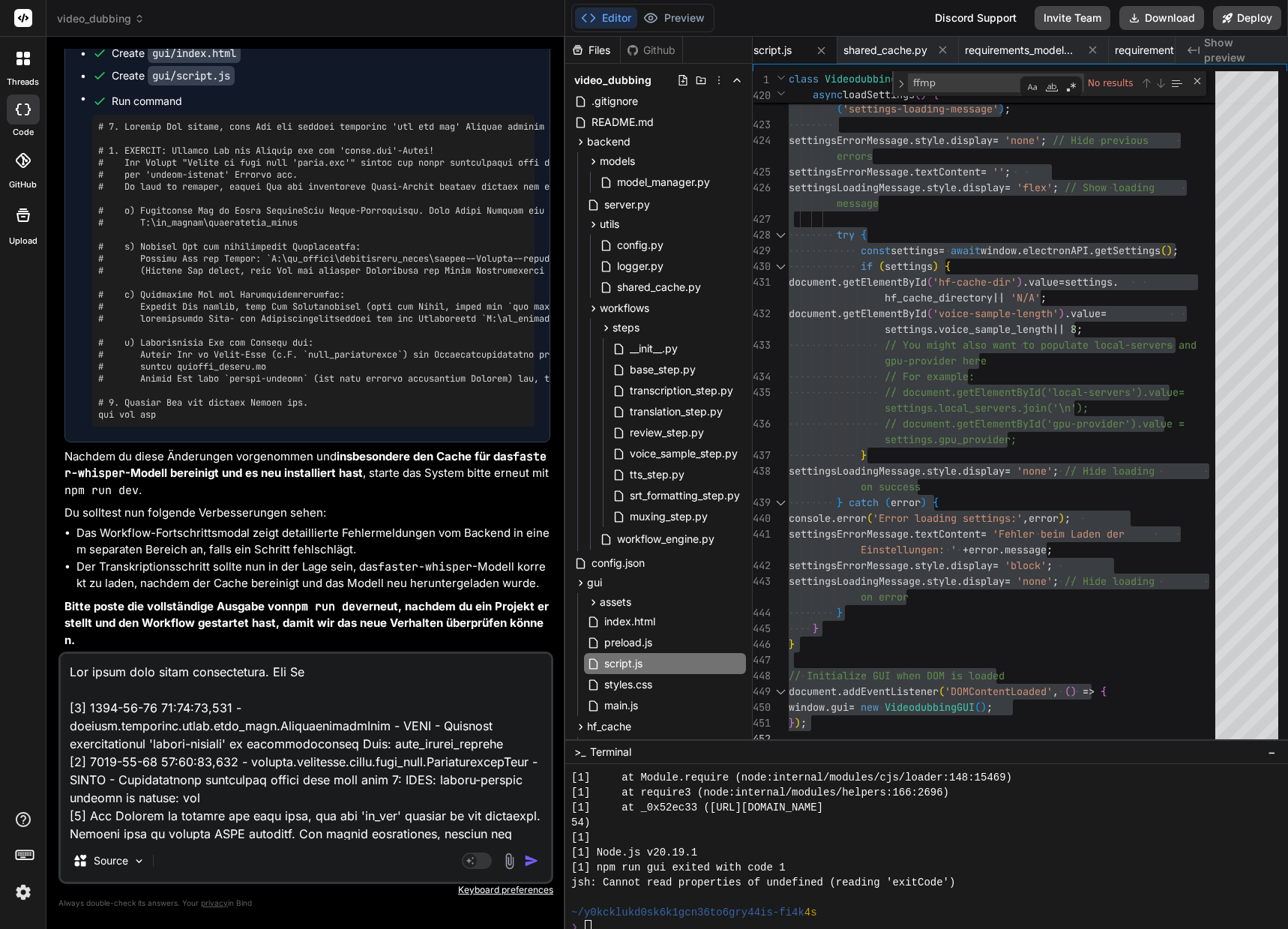
type textarea "Hat immer noch nicht funktioniert. Die Dat [0] [DATE] 22:20:56,568 - backend.wo…"
type textarea "x"
type textarea "Hat immer noch nicht funktioniert. Die Date [0] [DATE] 22:20:56,568 - backend.w…"
type textarea "x"
type textarea "Hat immer noch nicht funktioniert. Die Datei [0] [DATE] 22:20:56,568 - backend.…"
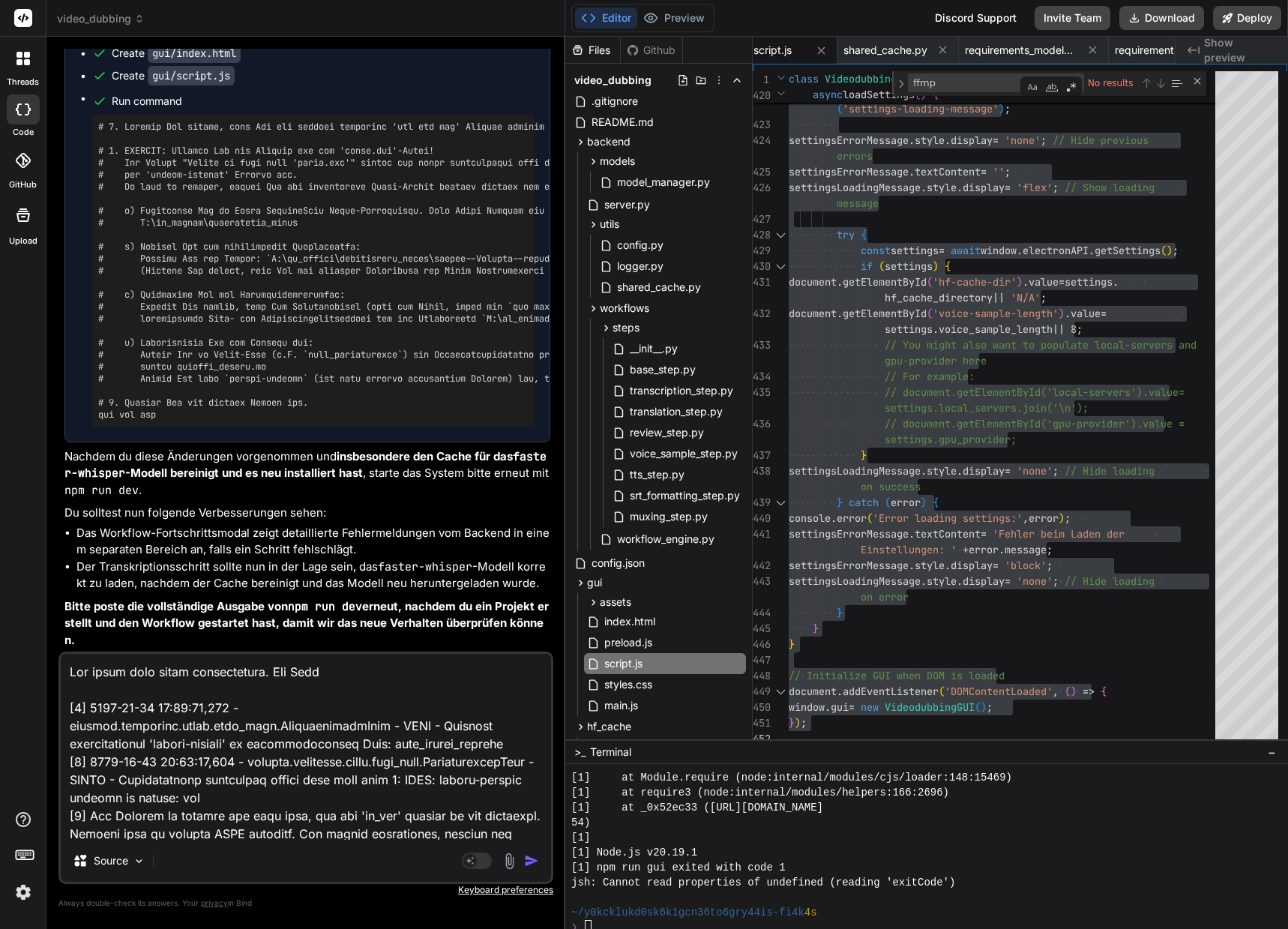
type textarea "x"
type textarea "Hat immer noch nicht funktioniert. Die Datei [0] [DATE] 22:20:56,568 - backend.…"
type textarea "x"
paste textarea "Z:\ai_models\huggingface_cache\models--Systran--faster-whisper-large-v3\snapsho…"
type textarea "Hat immer noch nicht funktioniert. Die Datei Z:\ai_models\huggingface_cache\mod…"
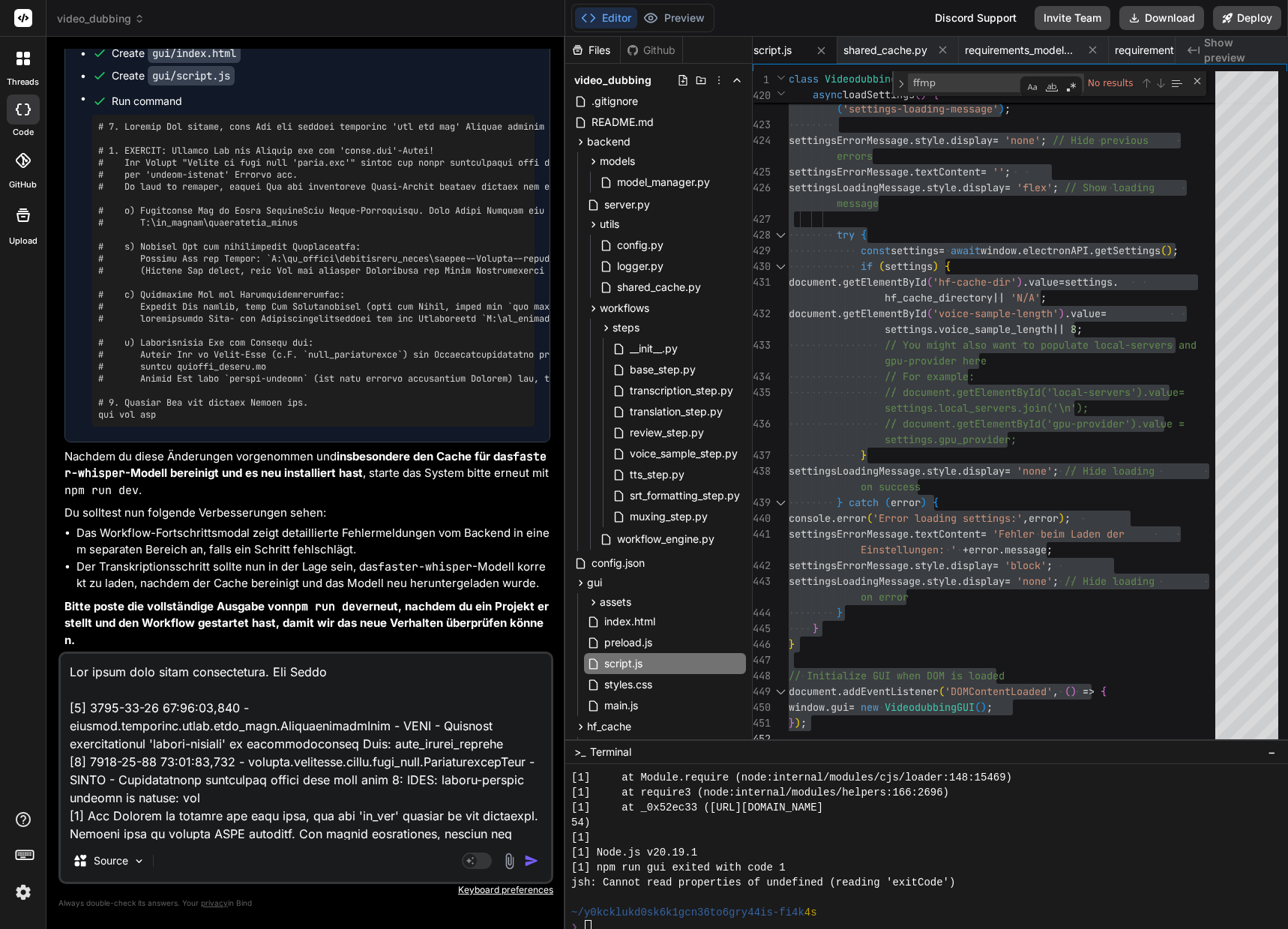
type textarea "x"
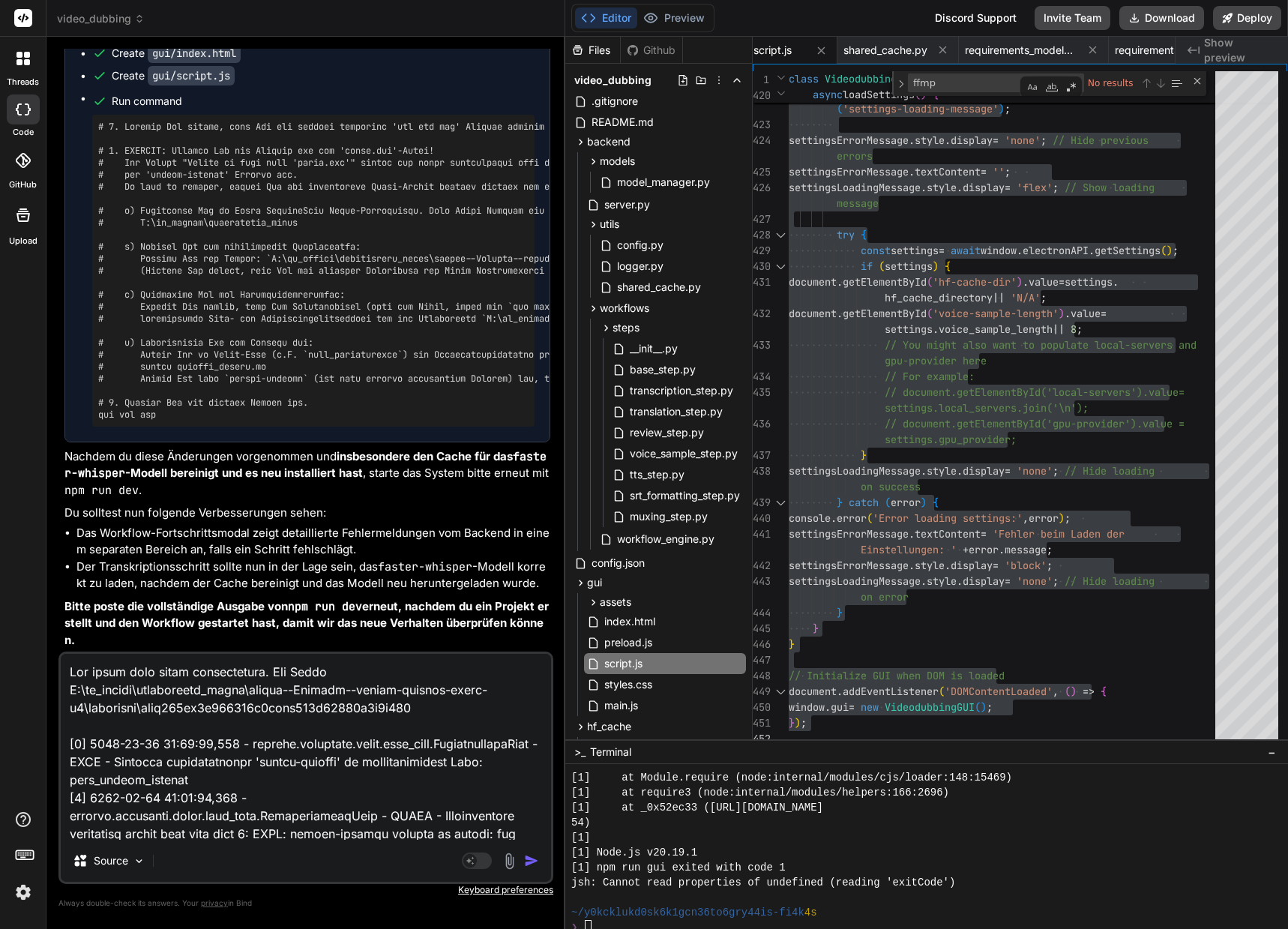
type textarea "Hat immer noch nicht funktioniert. Die Datei Z:\ai_models\huggingface_cache\mod…"
type textarea "x"
type textarea "Hat immer noch nicht funktioniert. Die Datei Z:\ai_models\huggingface_cache\mod…"
type textarea "x"
type textarea "Hat immer noch nicht funktioniert. Die Datei Z:\ai_models\huggingface_cache\mod…"
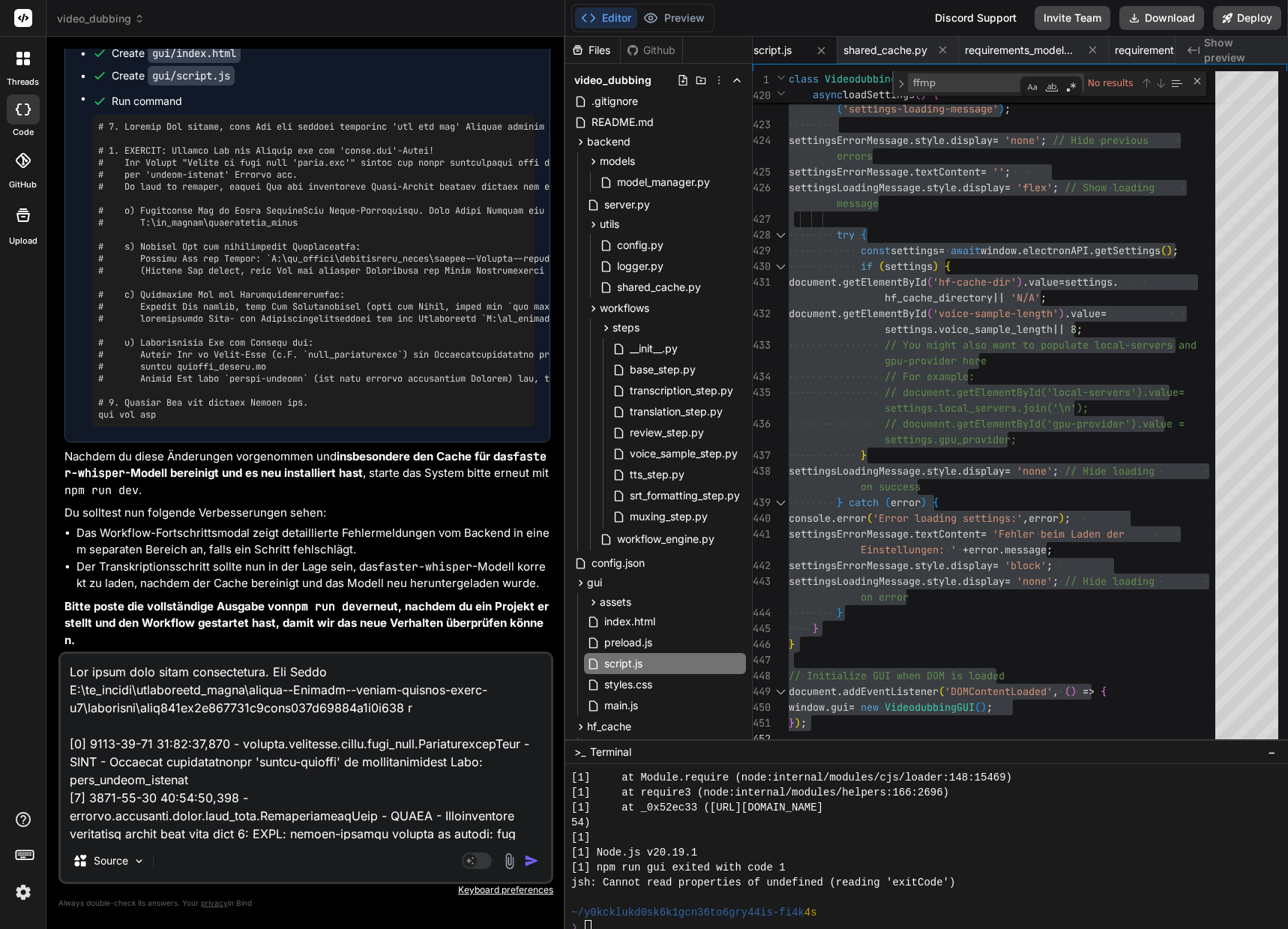
type textarea "x"
type textarea "Hat immer noch nicht funktioniert. Die Datei Z:\ai_models\huggingface_cache\mod…"
type textarea "x"
type textarea "Hat immer noch nicht funktioniert. Die Datei Z:\ai_models\huggingface_cache\mod…"
type textarea "x"
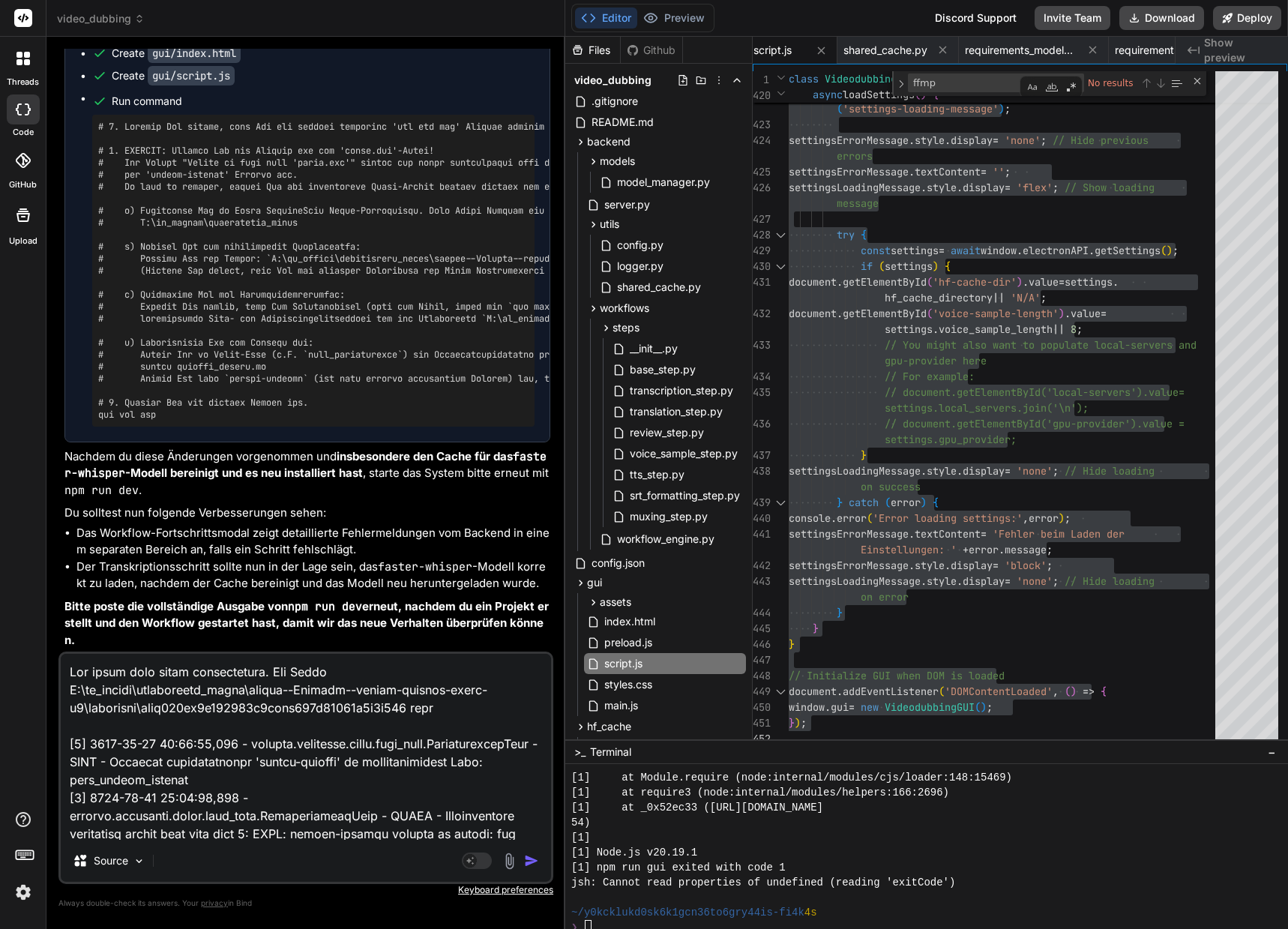
type textarea "Hat immer noch nicht funktioniert. Die Datei Z:\ai_models\huggingface_cache\mod…"
type textarea "x"
type textarea "Hat immer noch nicht funktioniert. Die Datei Z:\ai_models\huggingface_cache\mod…"
type textarea "x"
type textarea "Hat immer noch nicht funktioniert. Die Datei Z:\ai_models\huggingface_cache\mod…"
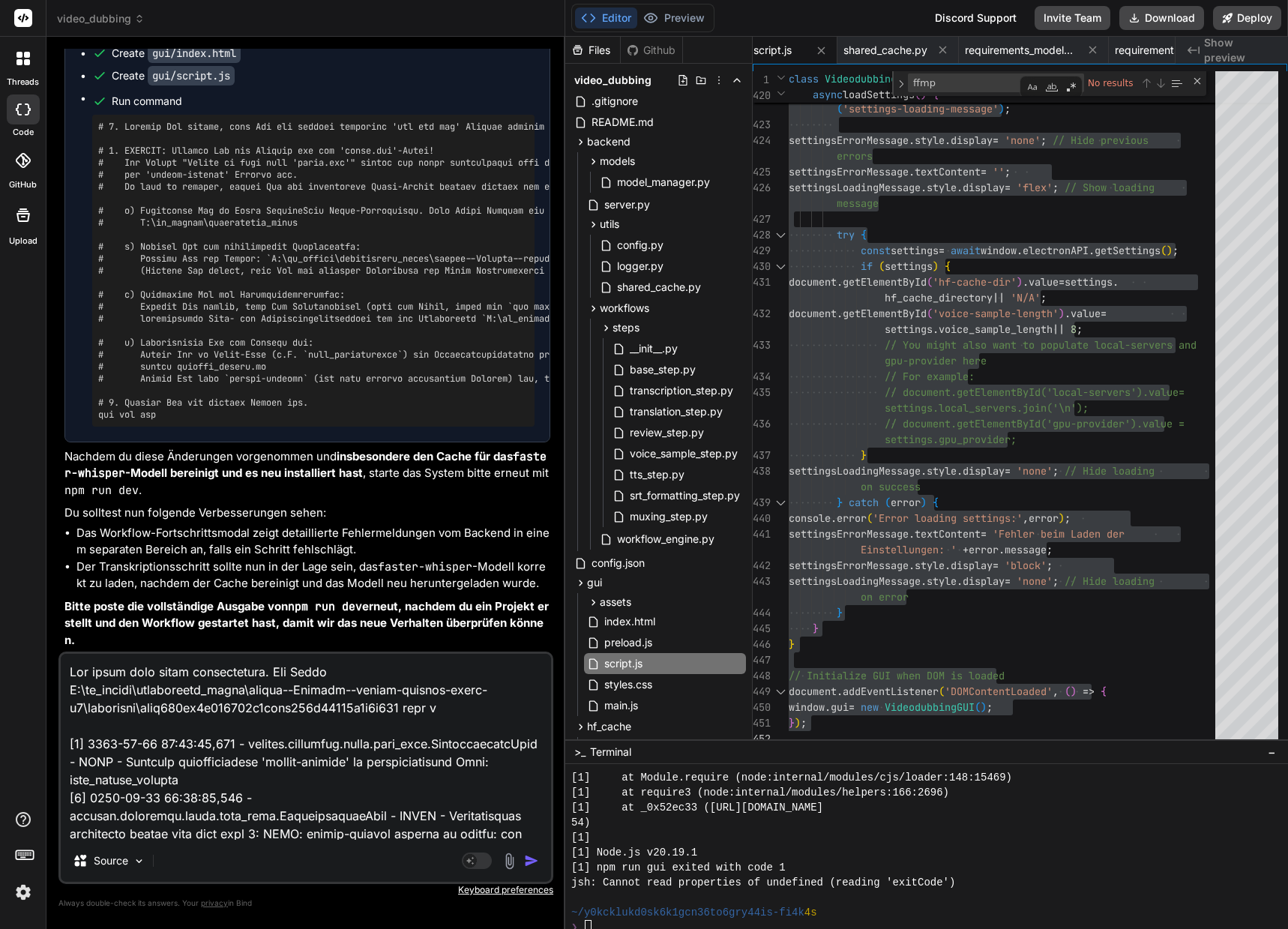
type textarea "x"
type textarea "Hat immer noch nicht funktioniert. Die Datei Z:\ai_models\huggingface_cache\mod…"
type textarea "x"
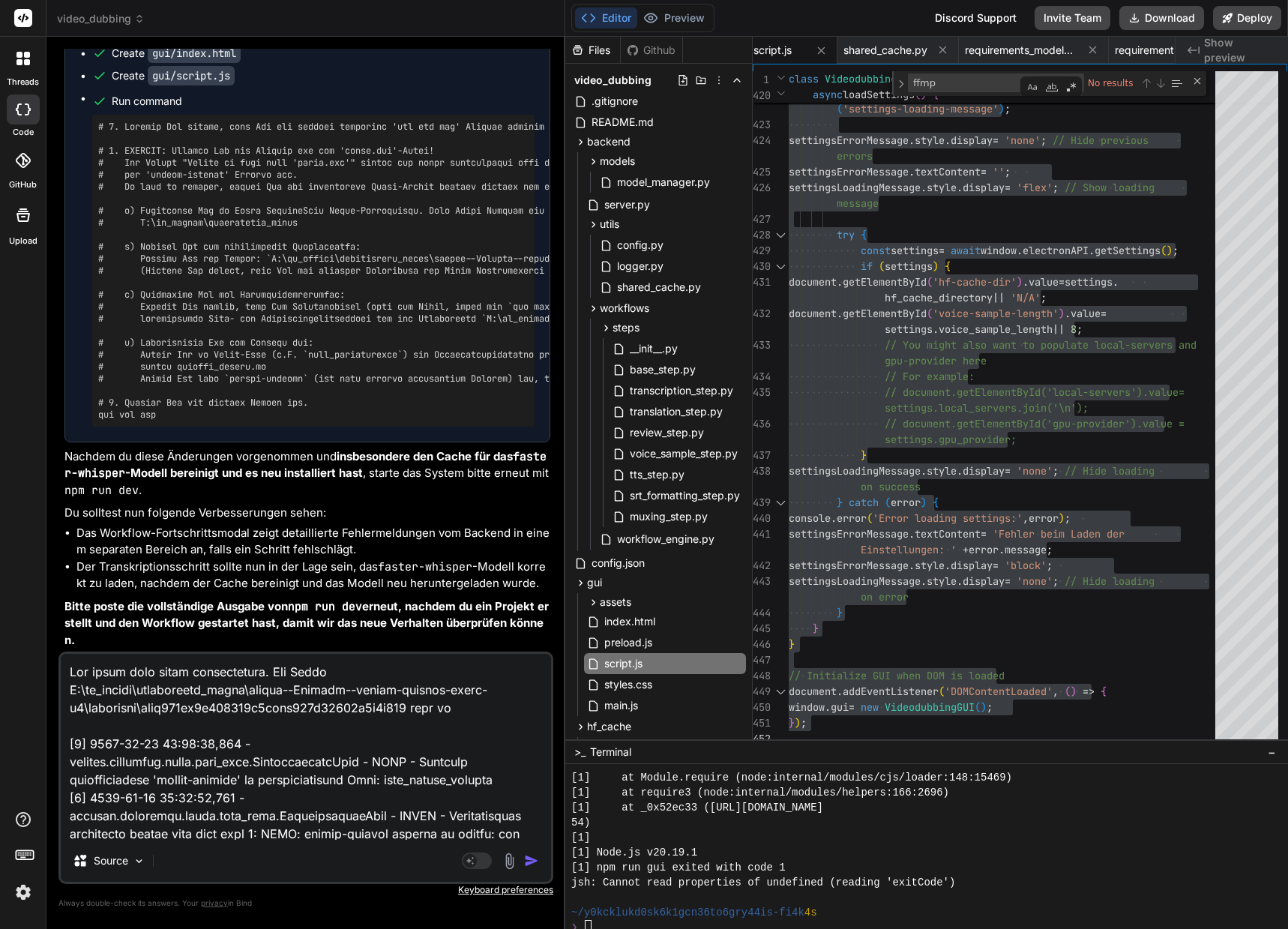
type textarea "Hat immer noch nicht funktioniert. Die Datei Z:\ai_models\huggingface_cache\mod…"
type textarea "x"
type textarea "Hat immer noch nicht funktioniert. Die Datei Z:\ai_models\huggingface_cache\mod…"
type textarea "x"
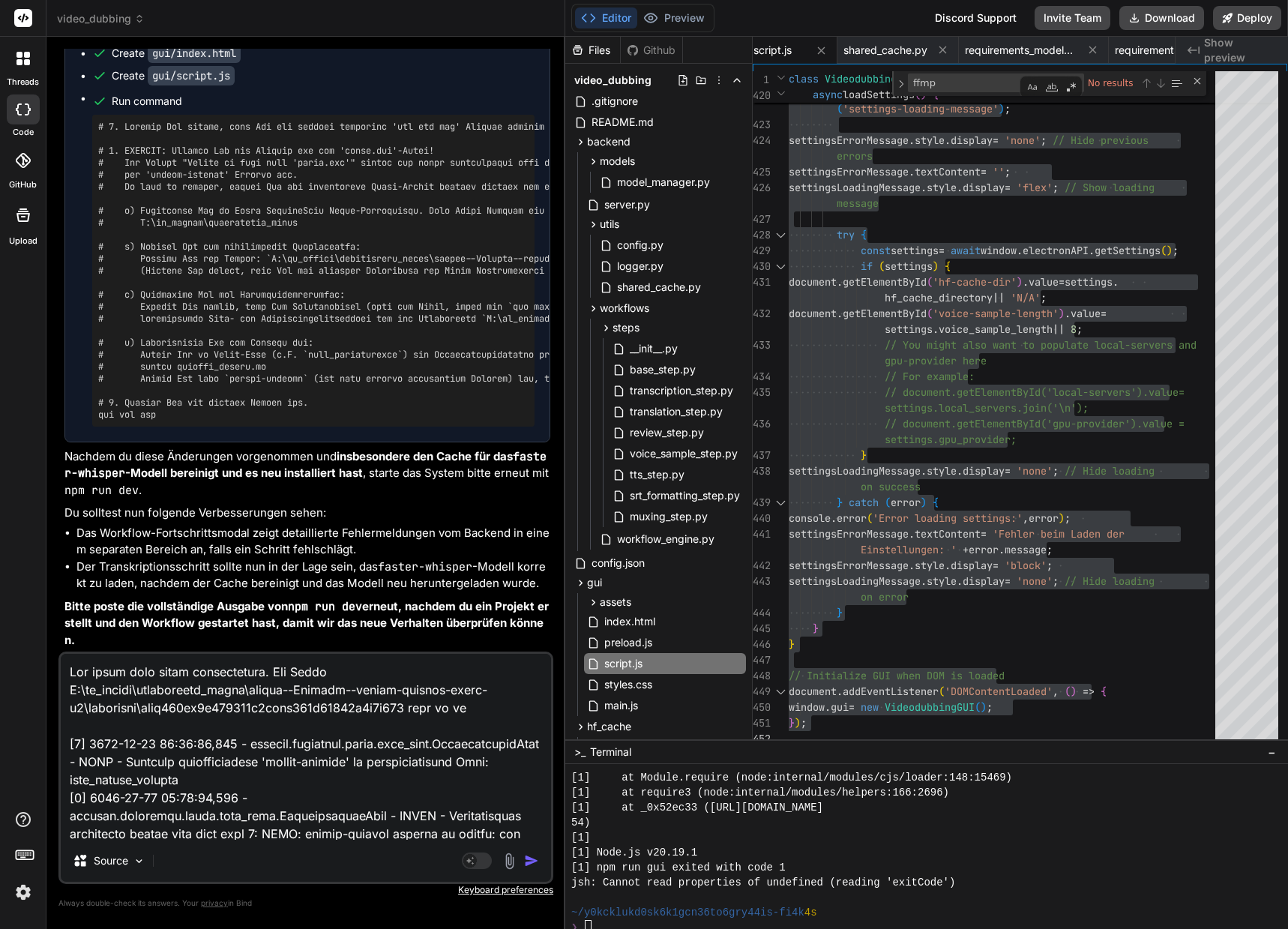
type textarea "Hat immer noch nicht funktioniert. Die Datei Z:\ai_models\huggingface_cache\mod…"
type textarea "x"
type textarea "Hat immer noch nicht funktioniert. Die Datei Z:\ai_models\huggingface_cache\mod…"
type textarea "x"
type textarea "Hat immer noch nicht funktioniert. Die Datei Z:\ai_models\huggingface_cache\mod…"
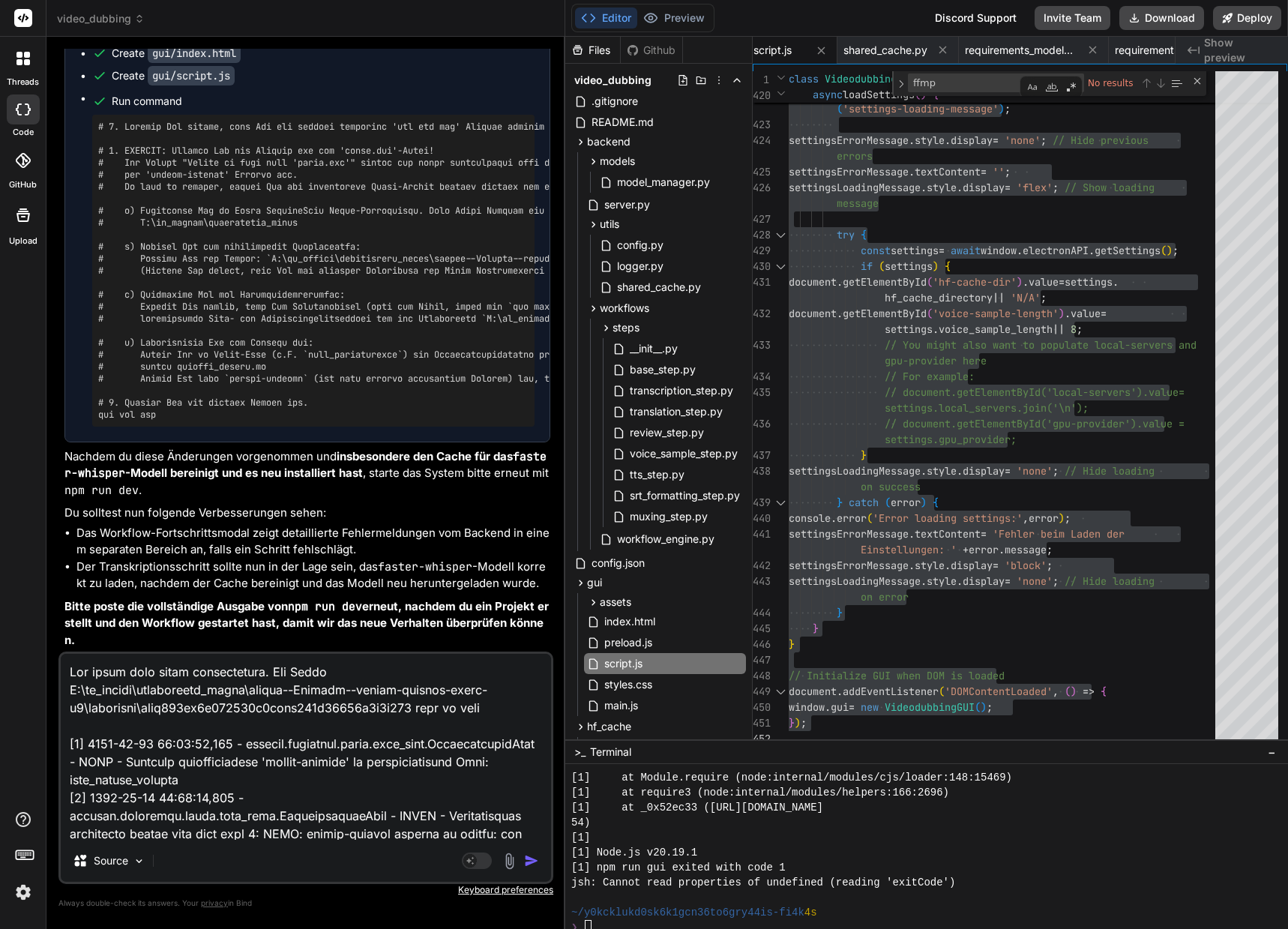
type textarea "x"
type textarea "Hat immer noch nicht funktioniert. Die Datei Z:\ai_models\huggingface_cache\mod…"
type textarea "x"
type textarea "Hat immer noch nicht funktioniert. Die Datei Z:\ai_models\huggingface_cache\mod…"
type textarea "x"
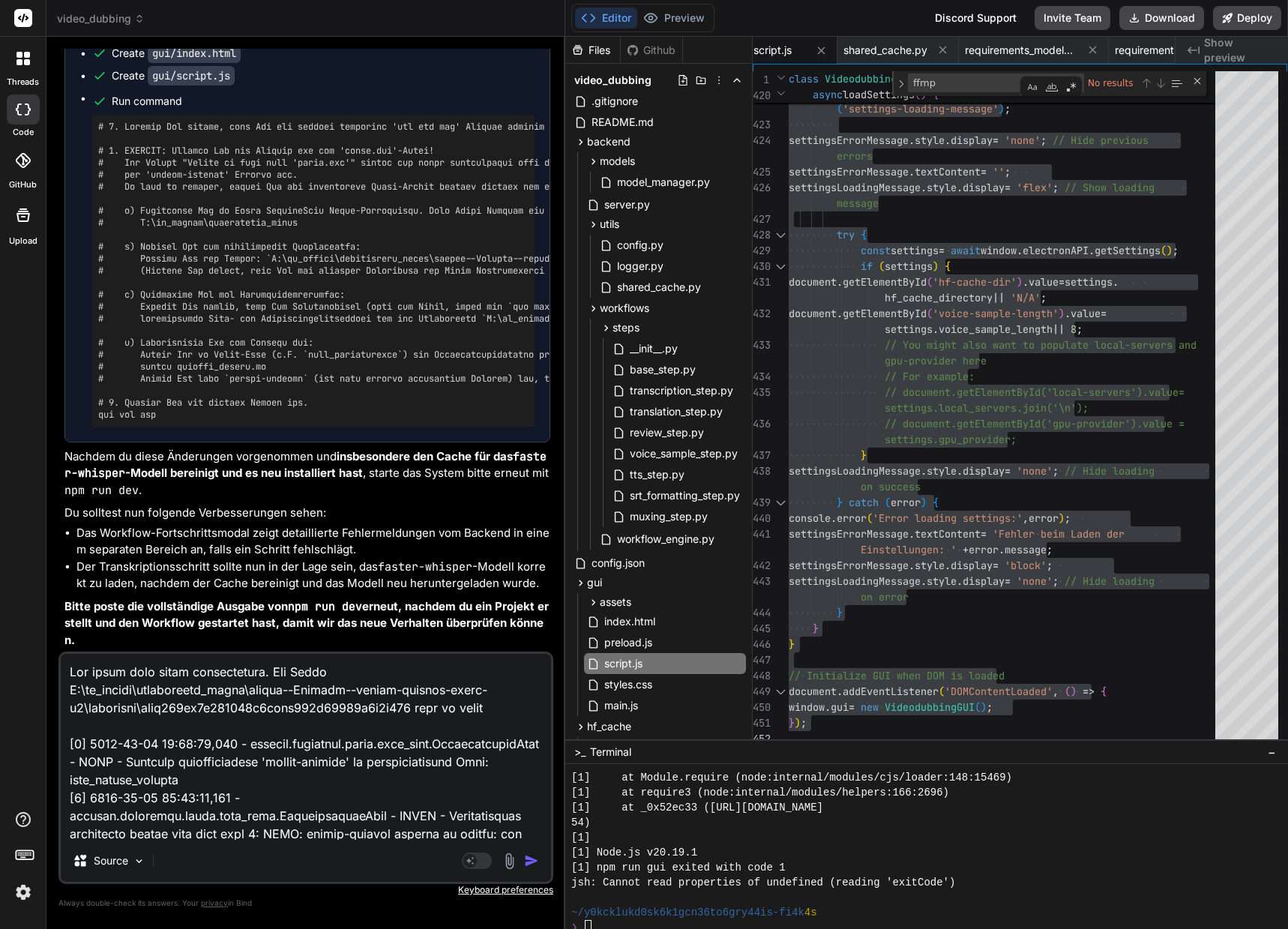
type textarea "Hat immer noch nicht funktioniert. Die Datei Z:\ai_models\huggingface_cache\mod…"
type textarea "x"
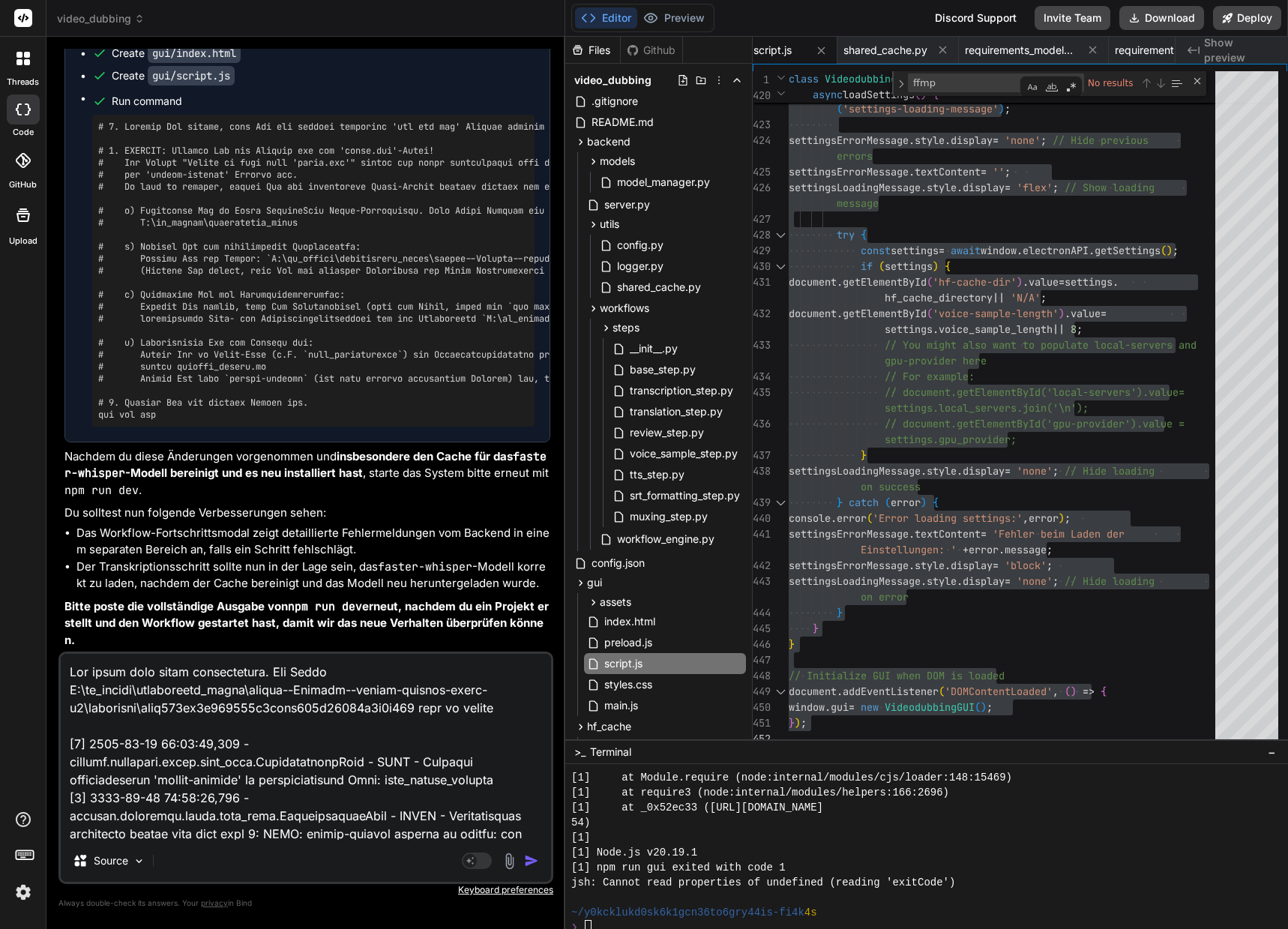
type textarea "Hat immer noch nicht funktioniert. Die Datei Z:\ai_models\huggingface_cache\mod…"
type textarea "x"
type textarea "Hat immer noch nicht funktioniert. Die Datei Z:\ai_models\huggingface_cache\mod…"
type textarea "x"
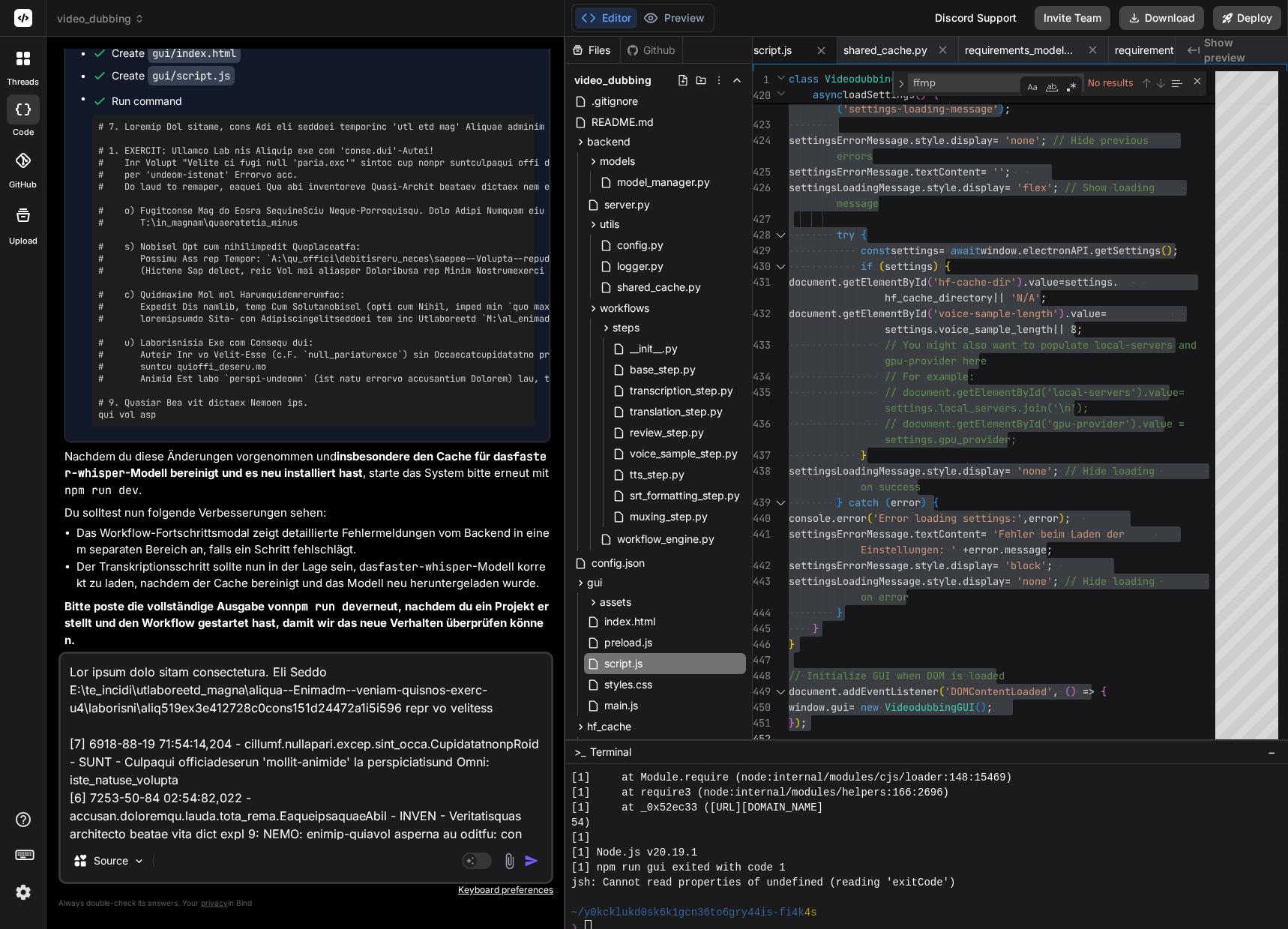
type textarea "Hat immer noch nicht funktioniert. Die Datei Z:\ai_models\huggingface_cache\mod…"
type textarea "x"
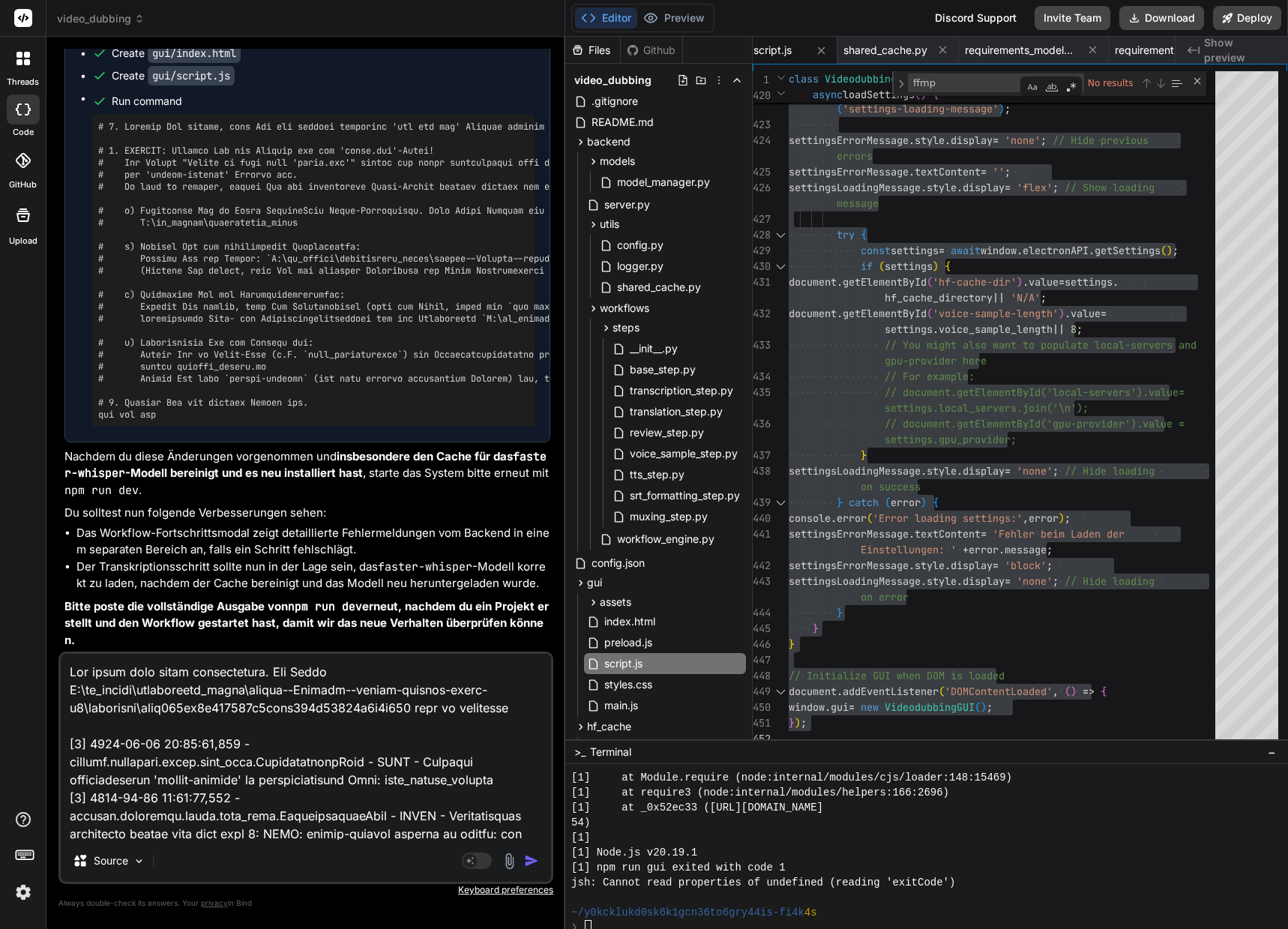
type textarea "Hat immer noch nicht funktioniert. Die Datei Z:\ai_models\huggingface_cache\mod…"
type textarea "x"
type textarea "Hat immer noch nicht funktioniert. Die Datei Z:\ai_models\huggingface_cache\mod…"
type textarea "x"
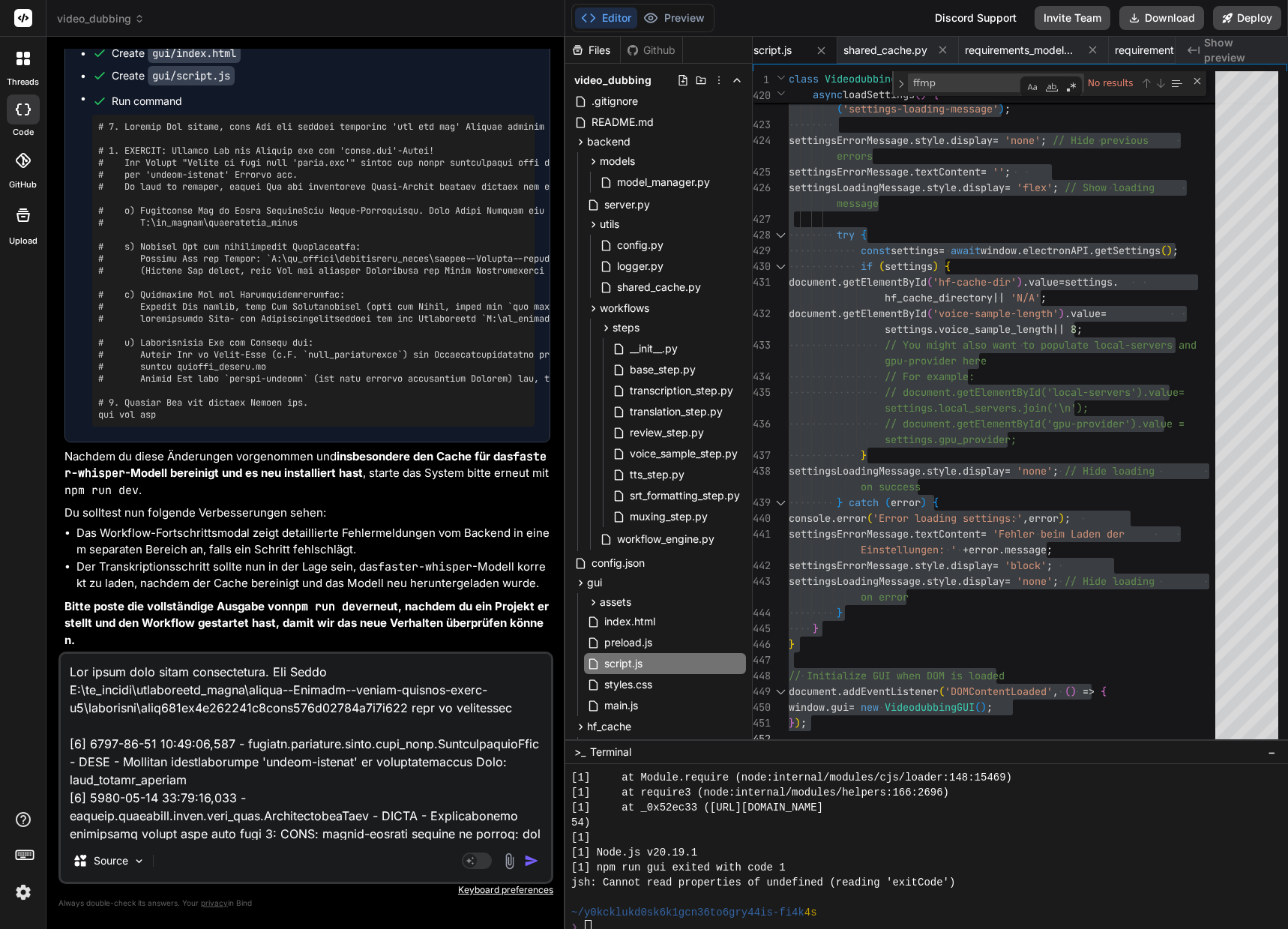
type textarea "Hat immer noch nicht funktioniert. Die Datei Z:\ai_models\huggingface_cache\mod…"
type textarea "x"
type textarea "Hat immer noch nicht funktioniert. Die Datei Z:\ai_models\huggingface_cache\mod…"
type textarea "x"
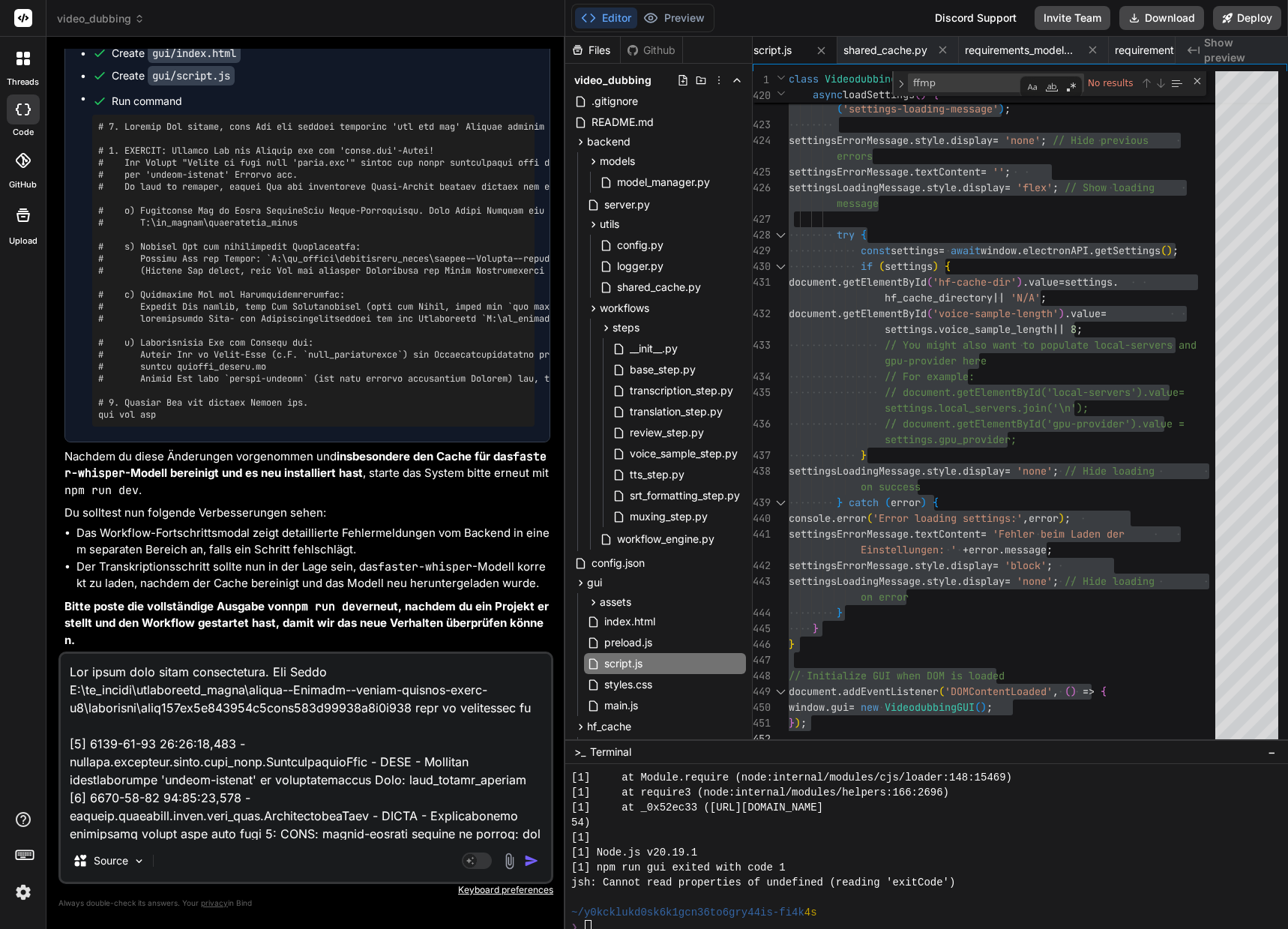
type textarea "Hat immer noch nicht funktioniert. Die Datei Z:\ai_models\huggingface_cache\mod…"
type textarea "x"
type textarea "Hat immer noch nicht funktioniert. Die Datei Z:\ai_models\huggingface_cache\mod…"
type textarea "x"
type textarea "Hat immer noch nicht funktioniert. Die Datei Z:\ai_models\huggingface_cache\mod…"
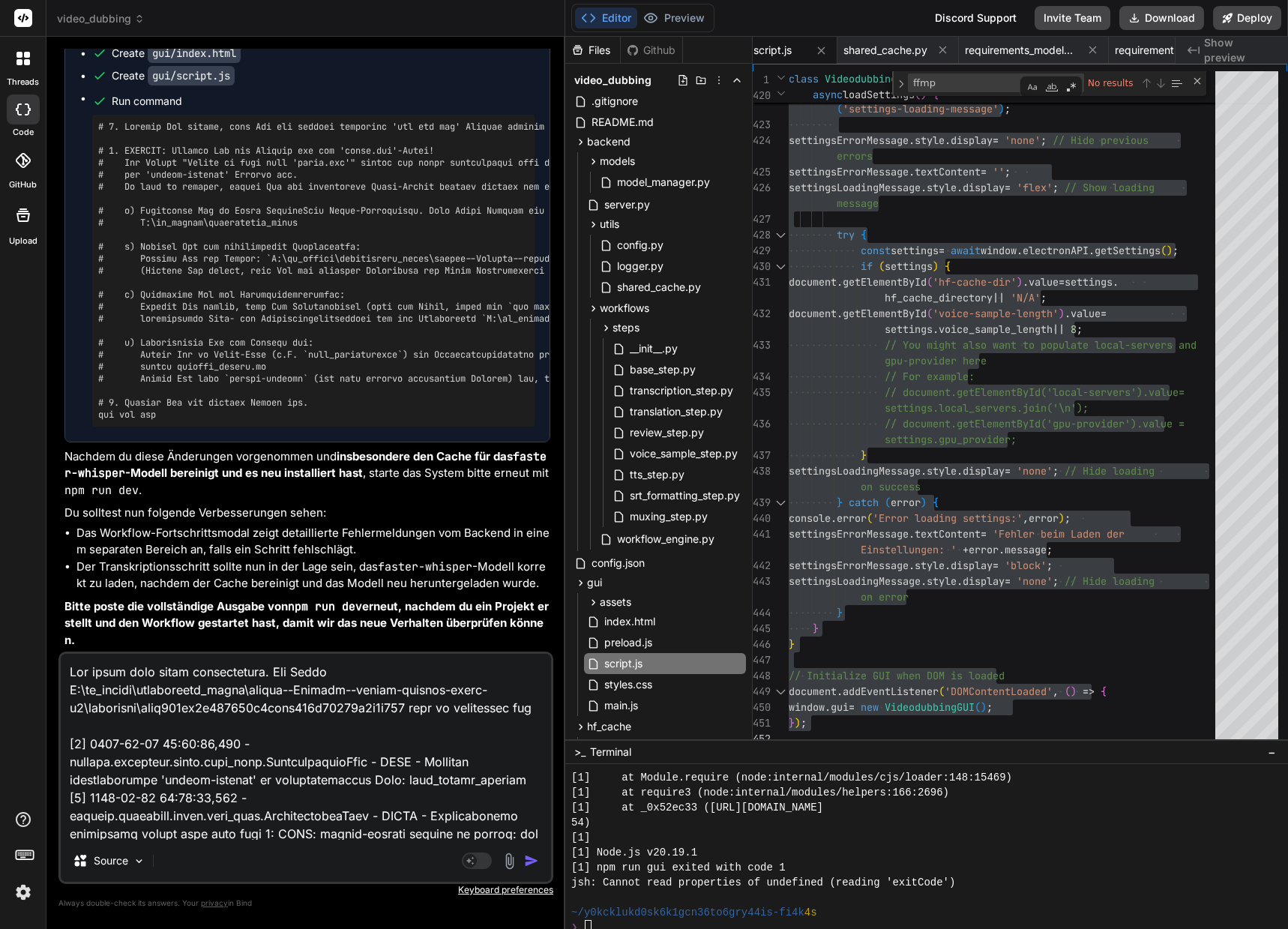
type textarea "x"
type textarea "Hat immer noch nicht funktioniert. Die Datei Z:\ai_models\huggingface_cache\mod…"
type textarea "x"
type textarea "Hat immer noch nicht funktioniert. Die Datei Z:\ai_models\huggingface_cache\mod…"
type textarea "x"
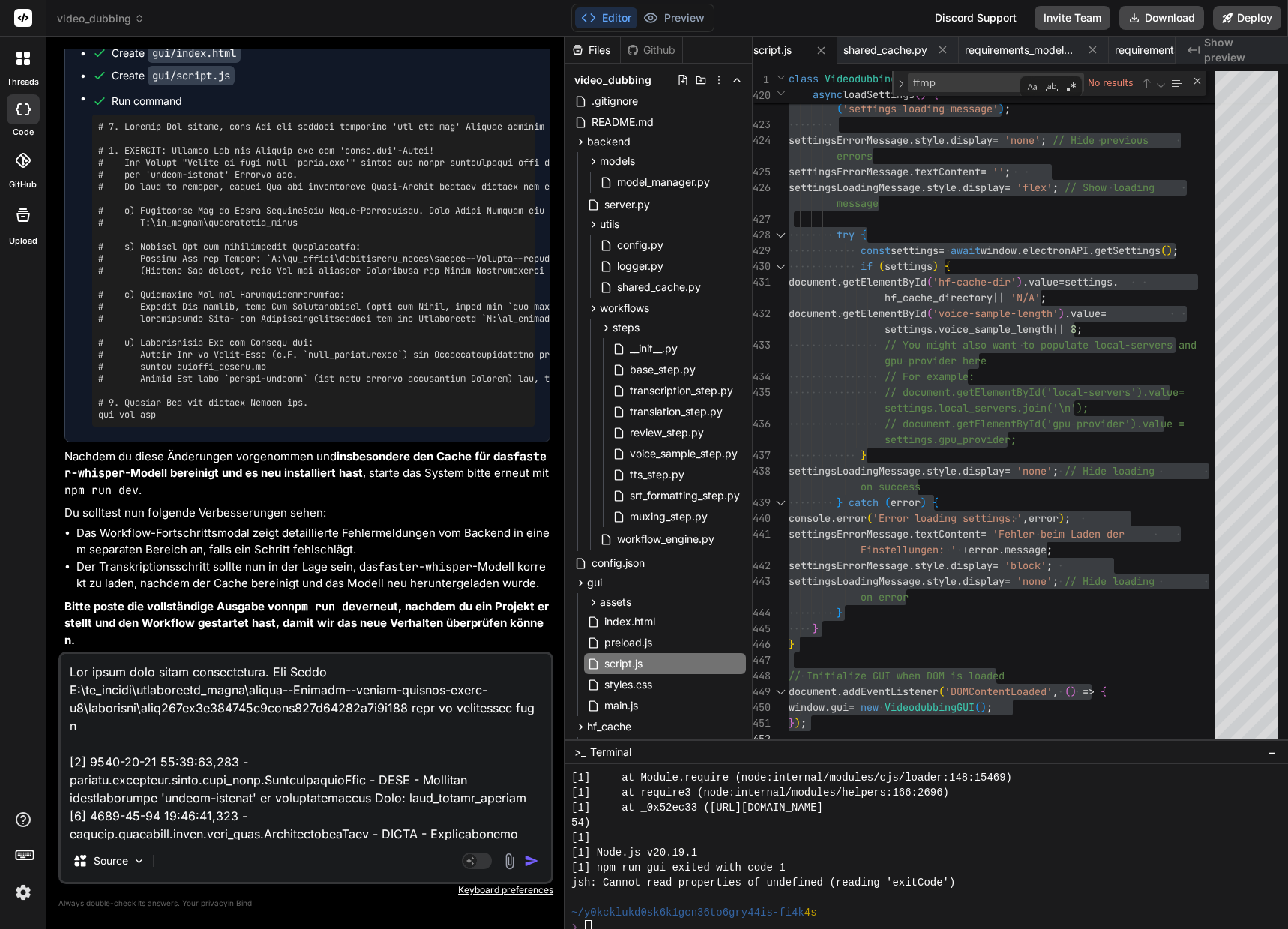
type textarea "Hat immer noch nicht funktioniert. Die Datei Z:\ai_models\huggingface_cache\mod…"
type textarea "x"
type textarea "Hat immer noch nicht funktioniert. Die Datei Z:\ai_models\huggingface_cache\mod…"
type textarea "x"
type textarea "Hat immer noch nicht funktioniert. Die Datei Z:\ai_models\huggingface_cache\mod…"
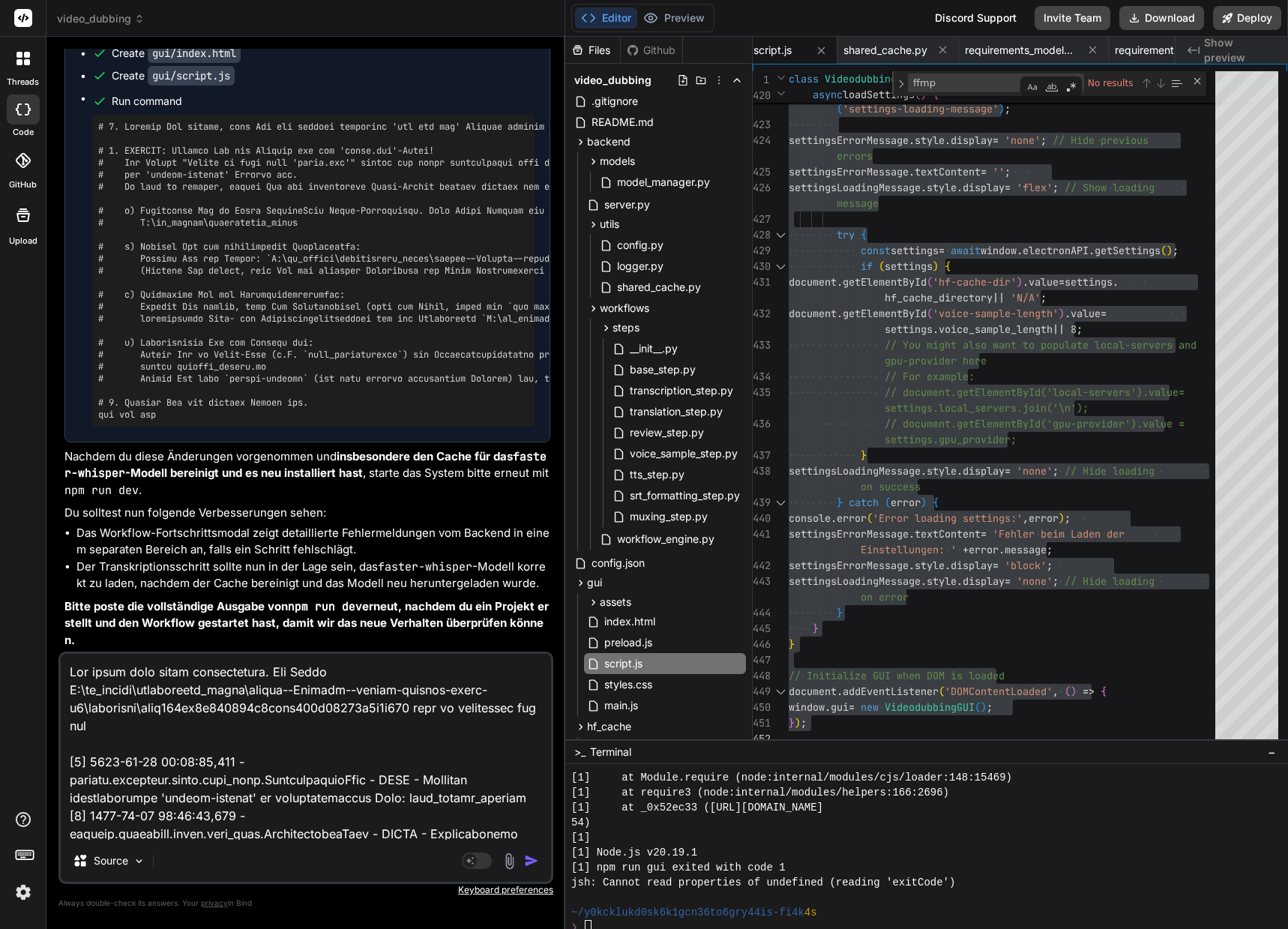
type textarea "x"
type textarea "Hat immer noch nicht funktioniert. Die Datei Z:\ai_models\huggingface_cache\mod…"
type textarea "x"
type textarea "Hat immer noch nicht funktioniert. Die Datei Z:\ai_models\huggingface_cache\mod…"
type textarea "x"
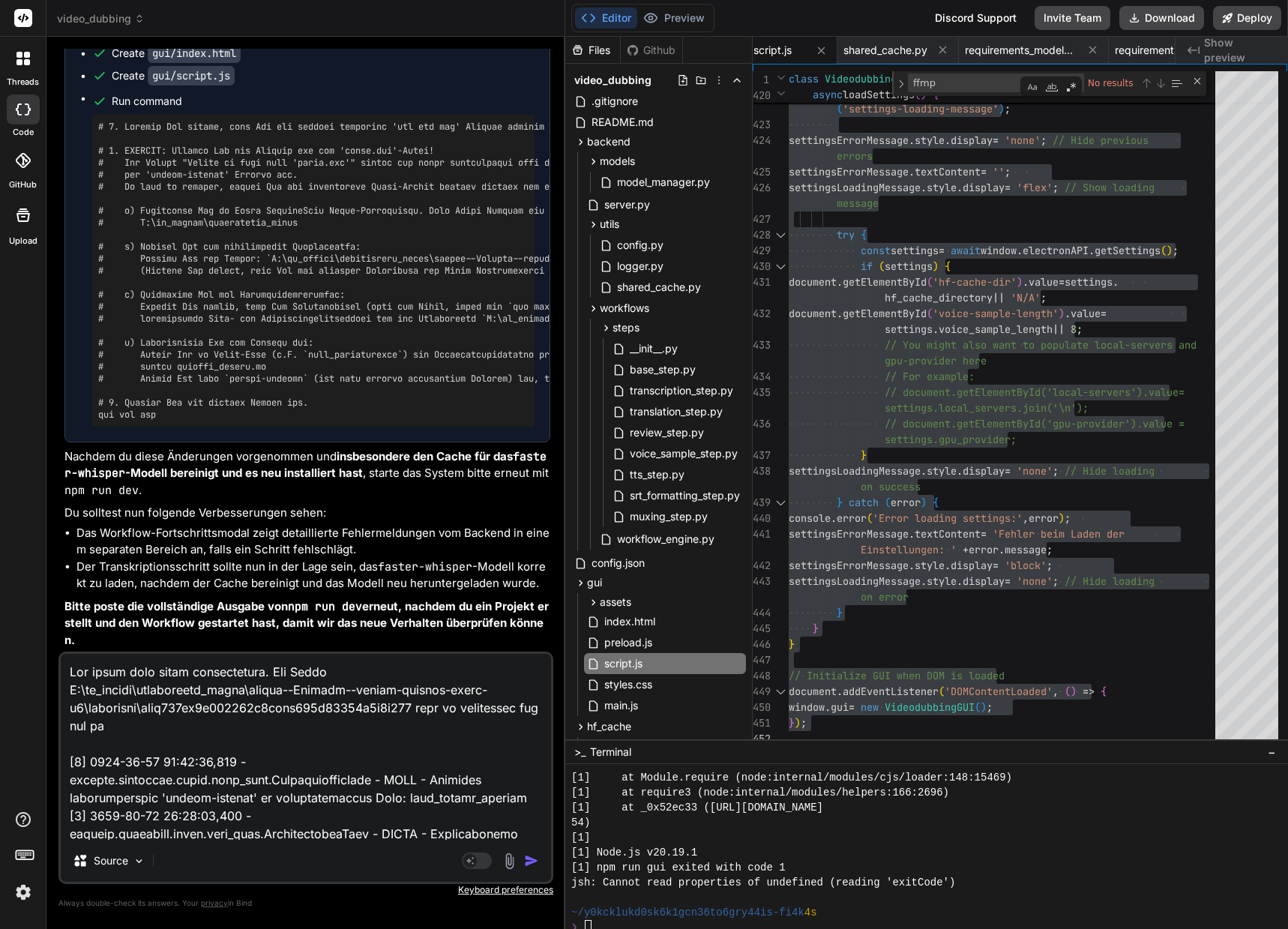
type textarea "Hat immer noch nicht funktioniert. Die Datei Z:\ai_models\huggingface_cache\mod…"
type textarea "x"
type textarea "Hat immer noch nicht funktioniert. Die Datei Z:\ai_models\huggingface_cache\mod…"
type textarea "x"
drag, startPoint x: 422, startPoint y: 708, endPoint x: 63, endPoint y: 694, distance: 359.3
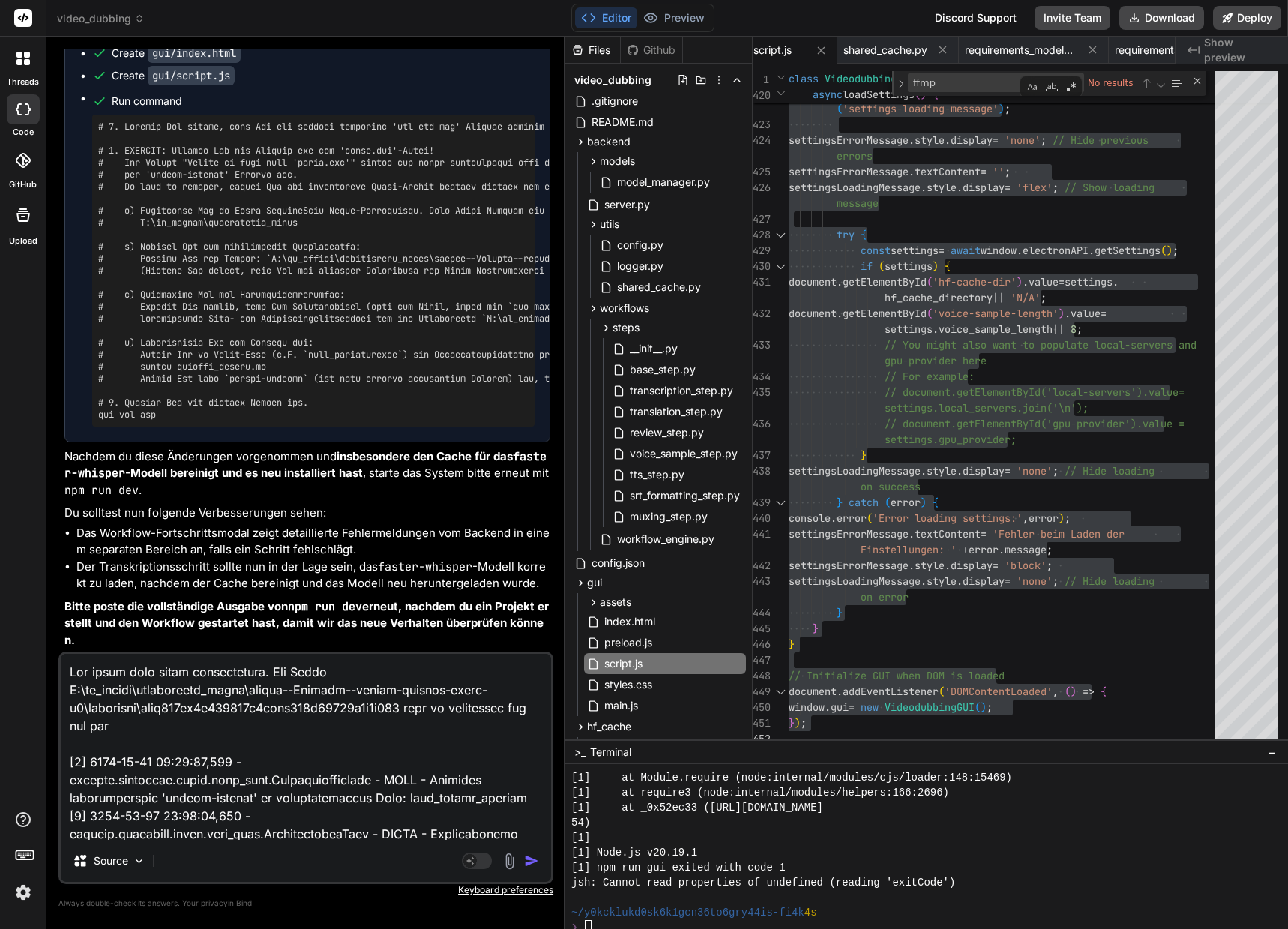
click at [63, 694] on textarea at bounding box center [306, 747] width 490 height 186
paste textarea "model.bin' in model 'Z:\ai_models\huggingface_cache\models--Systran--faster-whi…"
type textarea "Hat immer noch nicht funktioniert. Die Datei model.bin' in model 'Z:\ai_models\…"
type textarea "x"
click at [322, 672] on textarea at bounding box center [306, 747] width 490 height 186
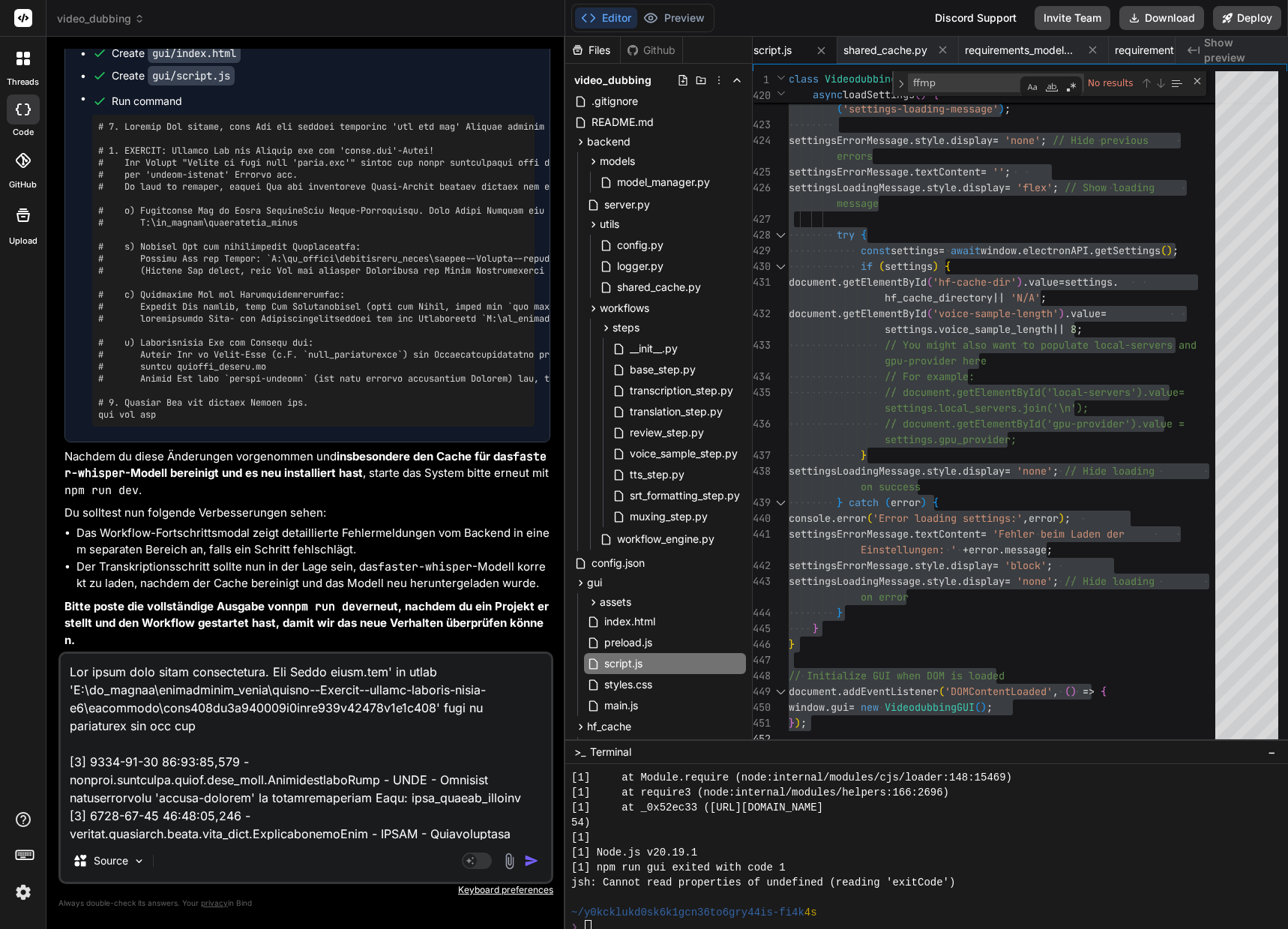
type textarea "Hat immer noch nicht funktioniert. Die Datei 'model.bin' in model 'Z:\ai_models…"
type textarea "x"
click at [93, 724] on textarea at bounding box center [306, 747] width 490 height 186
type textarea "Hat immer noch nicht funktioniert. Die Datei 'model.bin' in model 'Z:\ai_models…"
type textarea "x"
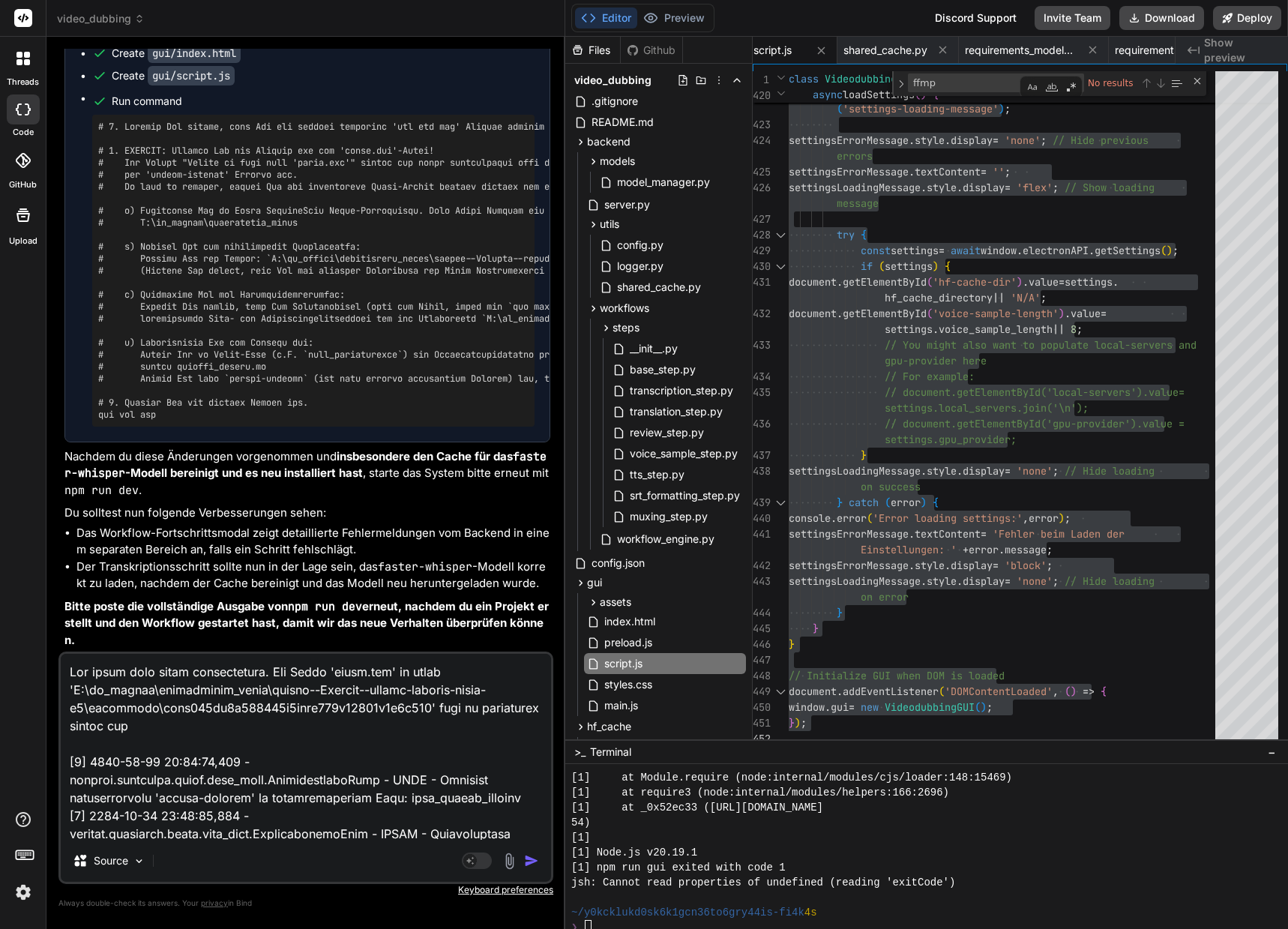
type textarea "Hat immer noch nicht funktioniert. Die Datei 'model.bin' in model 'Z:\ai_models…"
type textarea "x"
type textarea "Hat immer noch nicht funktioniert. Die Datei 'model.bin' in model 'Z:\ai_models…"
type textarea "x"
type textarea "Hat immer noch nicht funktioniert. Die Datei 'model.bin' in model 'Z:\ai_models…"
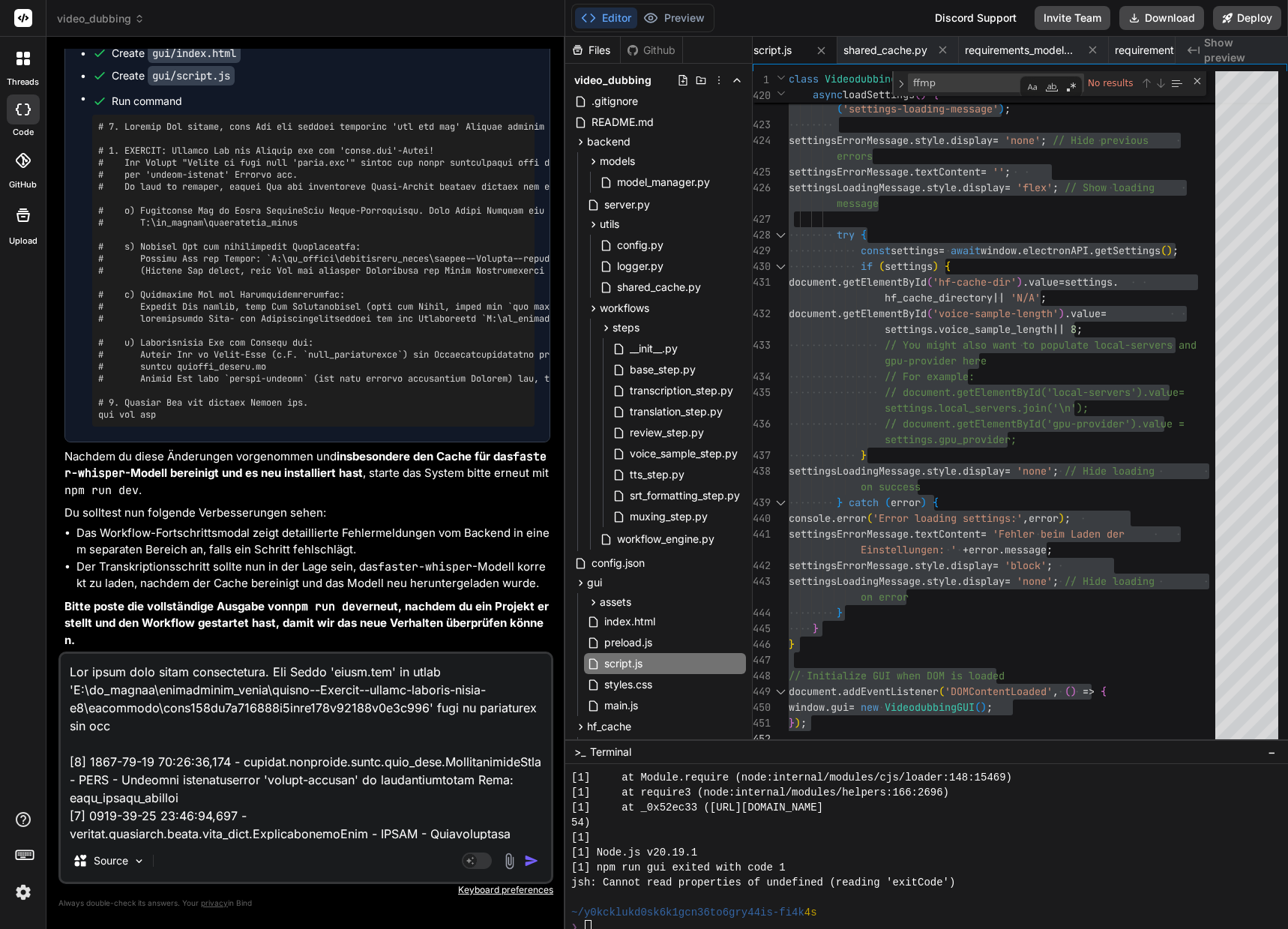
type textarea "x"
type textarea "Hat immer noch nicht funktioniert. Die Datei 'model.bin' in model 'Z:\ai_models…"
type textarea "x"
type textarea "Hat immer noch nicht funktioniert. Die Datei 'model.bin' in model 'Z:\ai_models…"
type textarea "x"
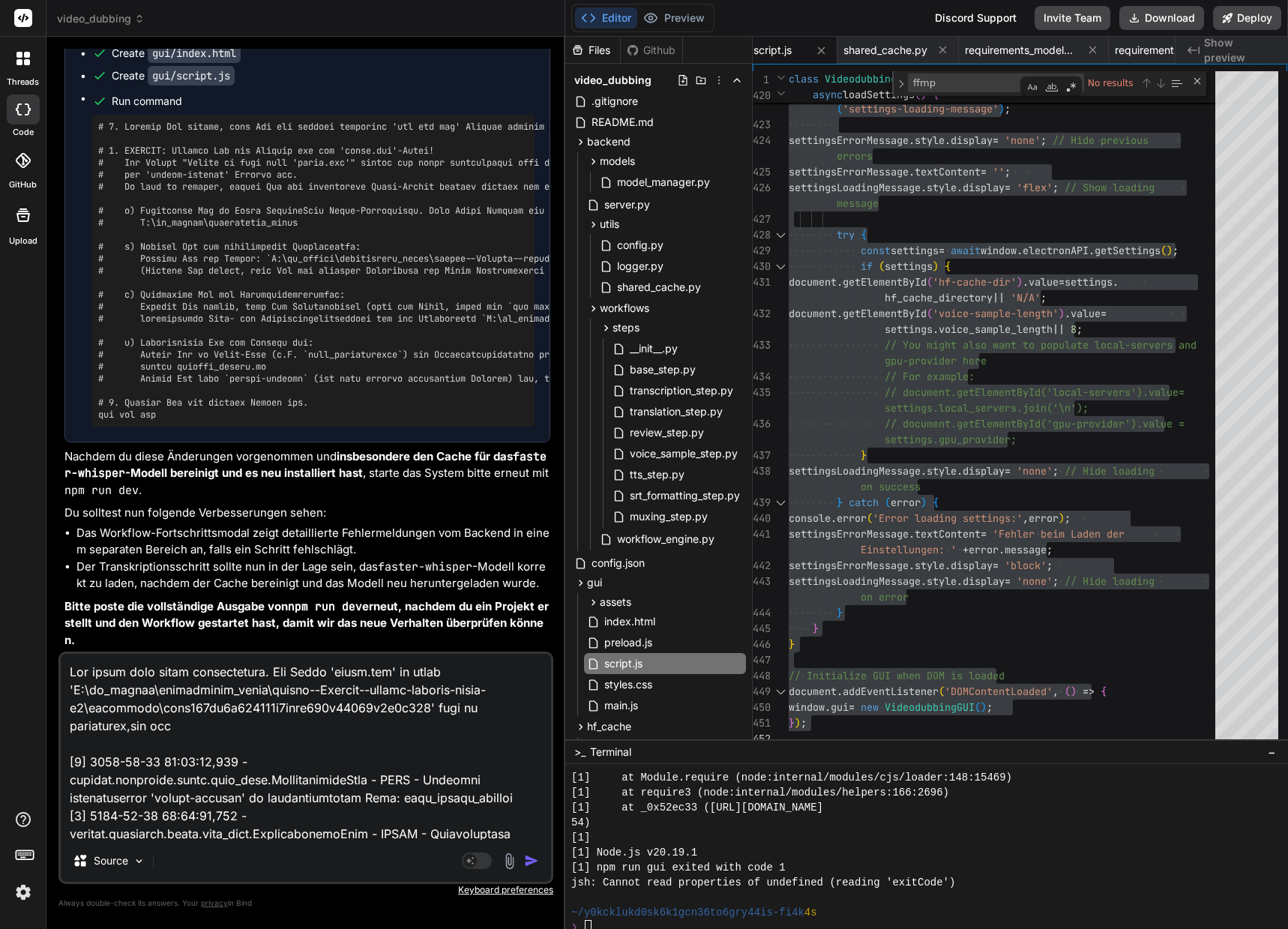
type textarea "Hat immer noch nicht funktioniert. Die Datei 'model.bin' in model 'Z:\ai_models…"
type textarea "x"
type textarea "Hat immer noch nicht funktioniert. Die Datei 'model.bin' in model 'Z:\ai_models…"
type textarea "x"
type textarea "Hat immer noch nicht funktioniert. Die Datei 'model.bin' in model 'Z:\ai_models…"
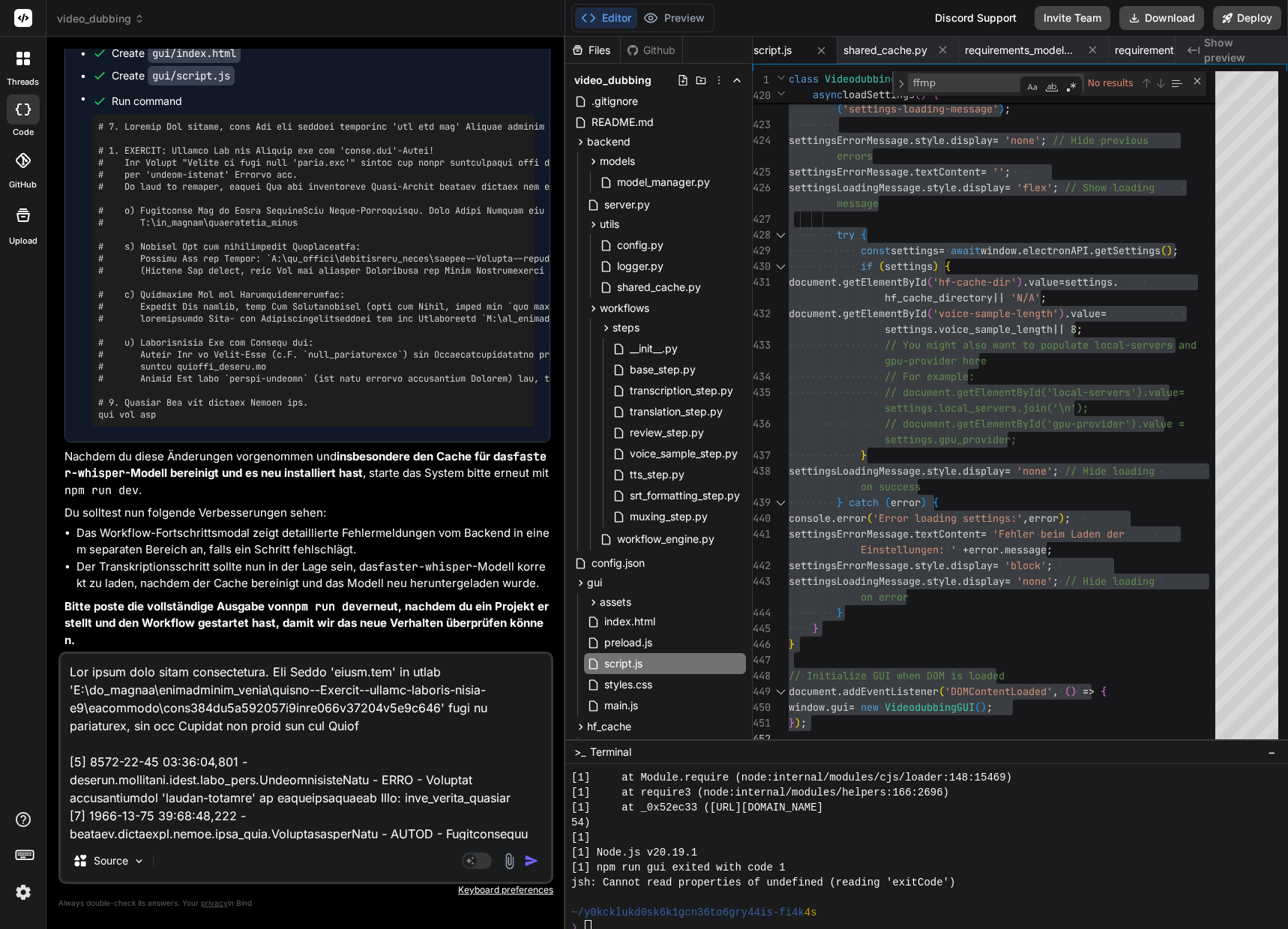
paste textarea "Z:\ai_models\huggingface_cache\models--Systran--faster-whisper-large-v3\blobs"
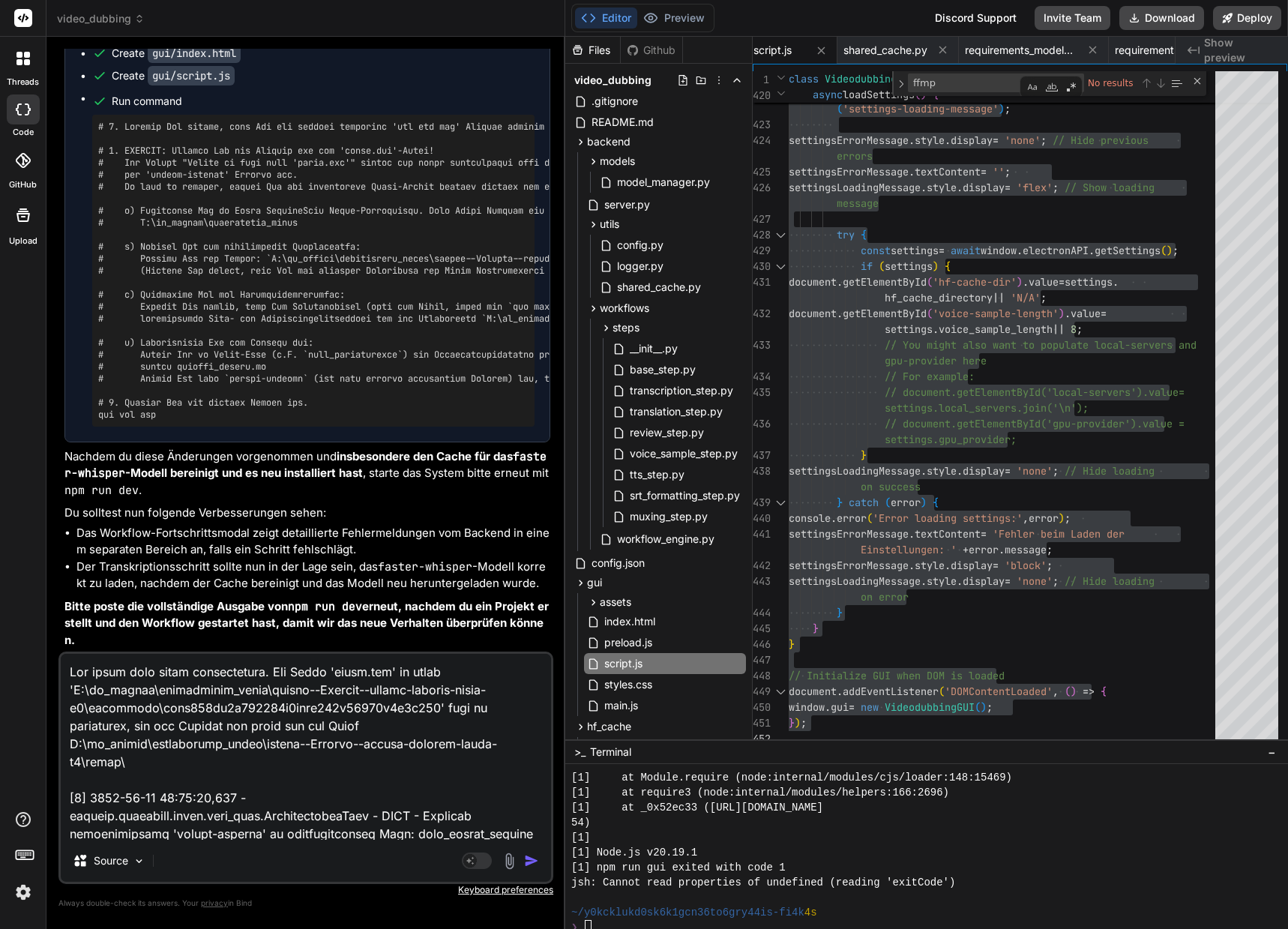
click at [315, 745] on textarea at bounding box center [306, 747] width 490 height 186
paste textarea "69f74147e3334731bc3a76048724833325d2ec74642fb52620eda87352e3d4f1"
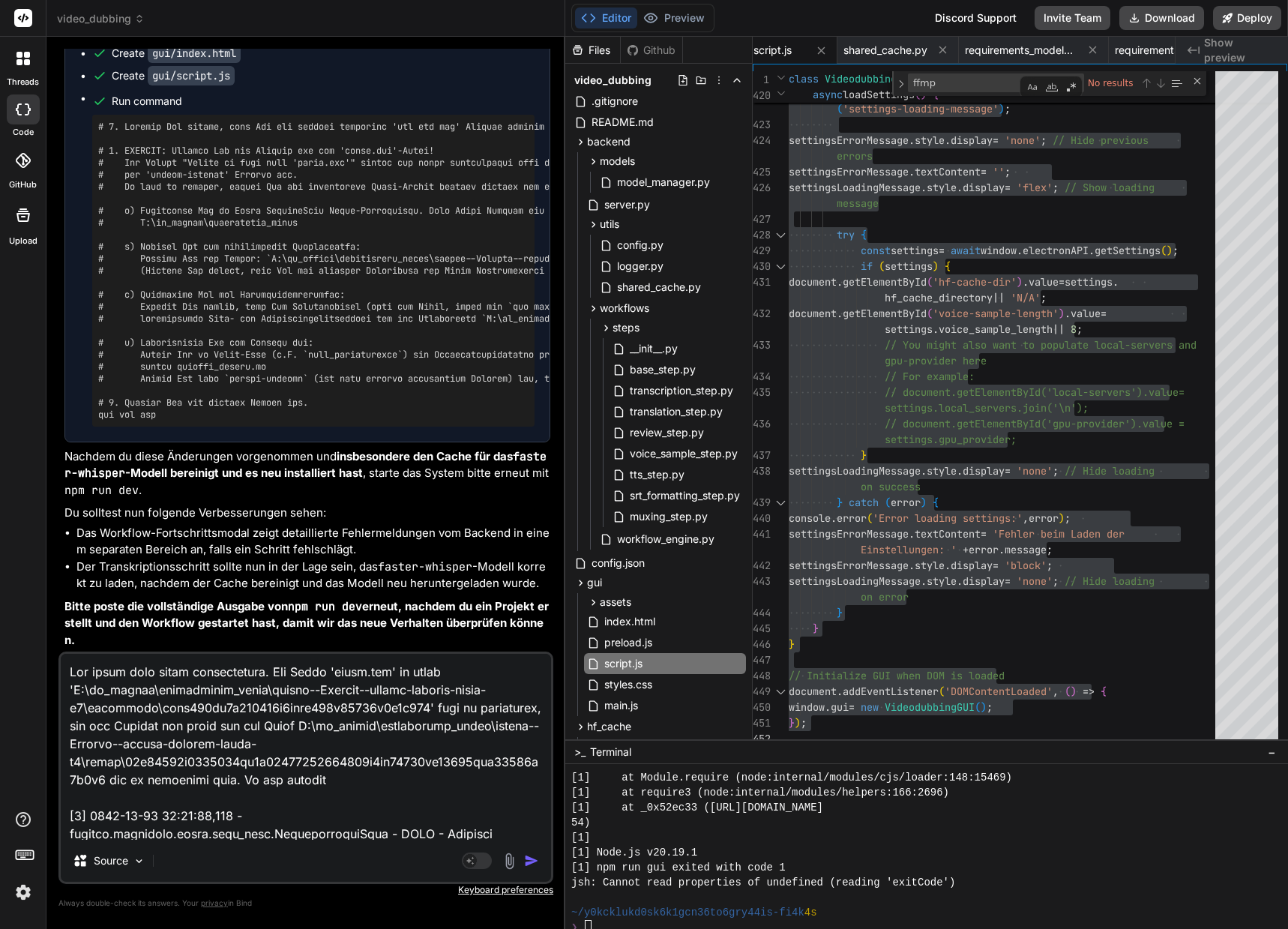
click at [410, 725] on textarea at bounding box center [306, 747] width 490 height 186
click at [344, 782] on textarea at bounding box center [306, 747] width 490 height 186
click at [314, 777] on textarea at bounding box center [306, 747] width 490 height 186
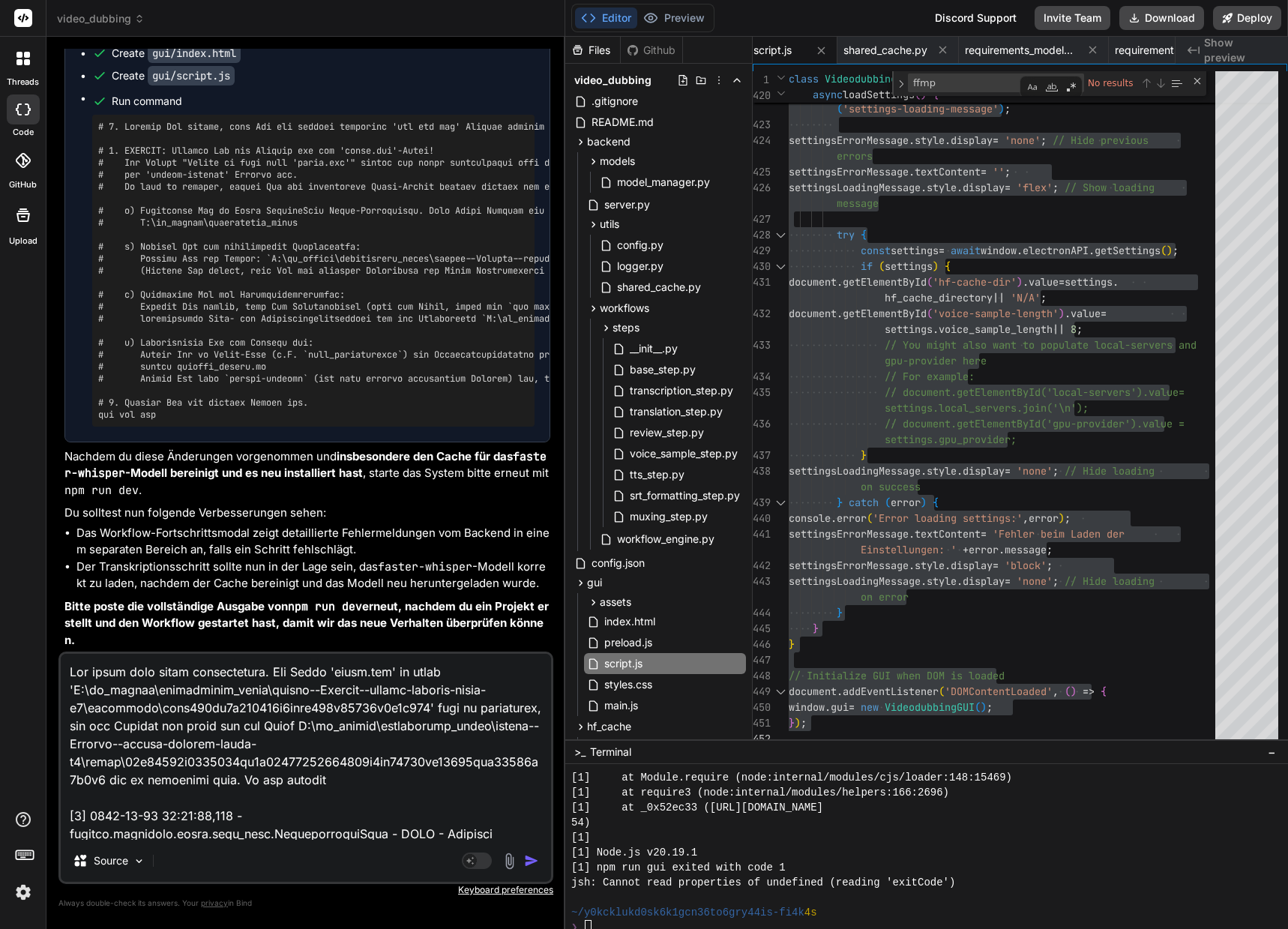
click at [314, 777] on textarea at bounding box center [306, 747] width 490 height 186
paste textarea "face_cache"
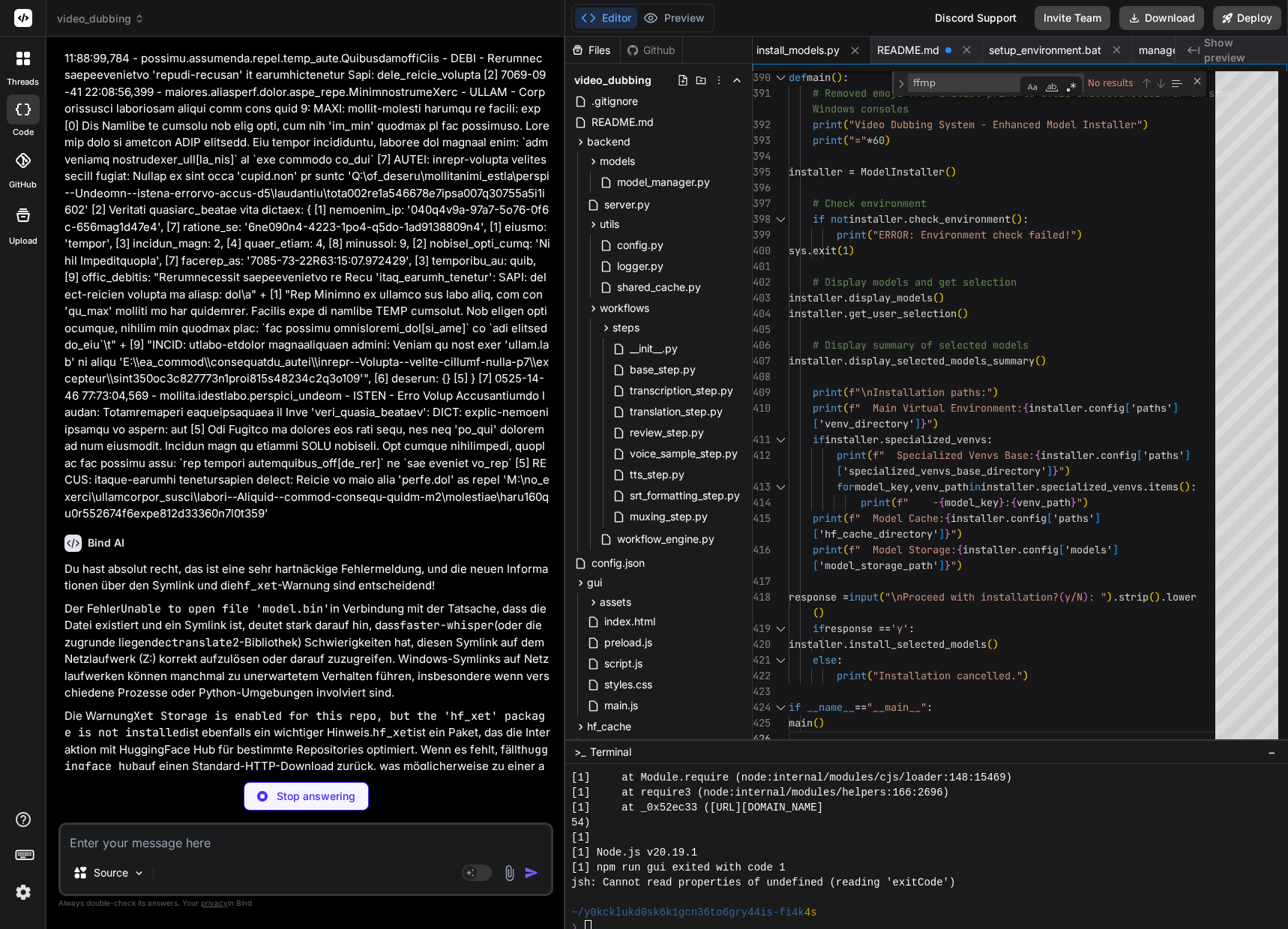
scroll to position [0, 1375]
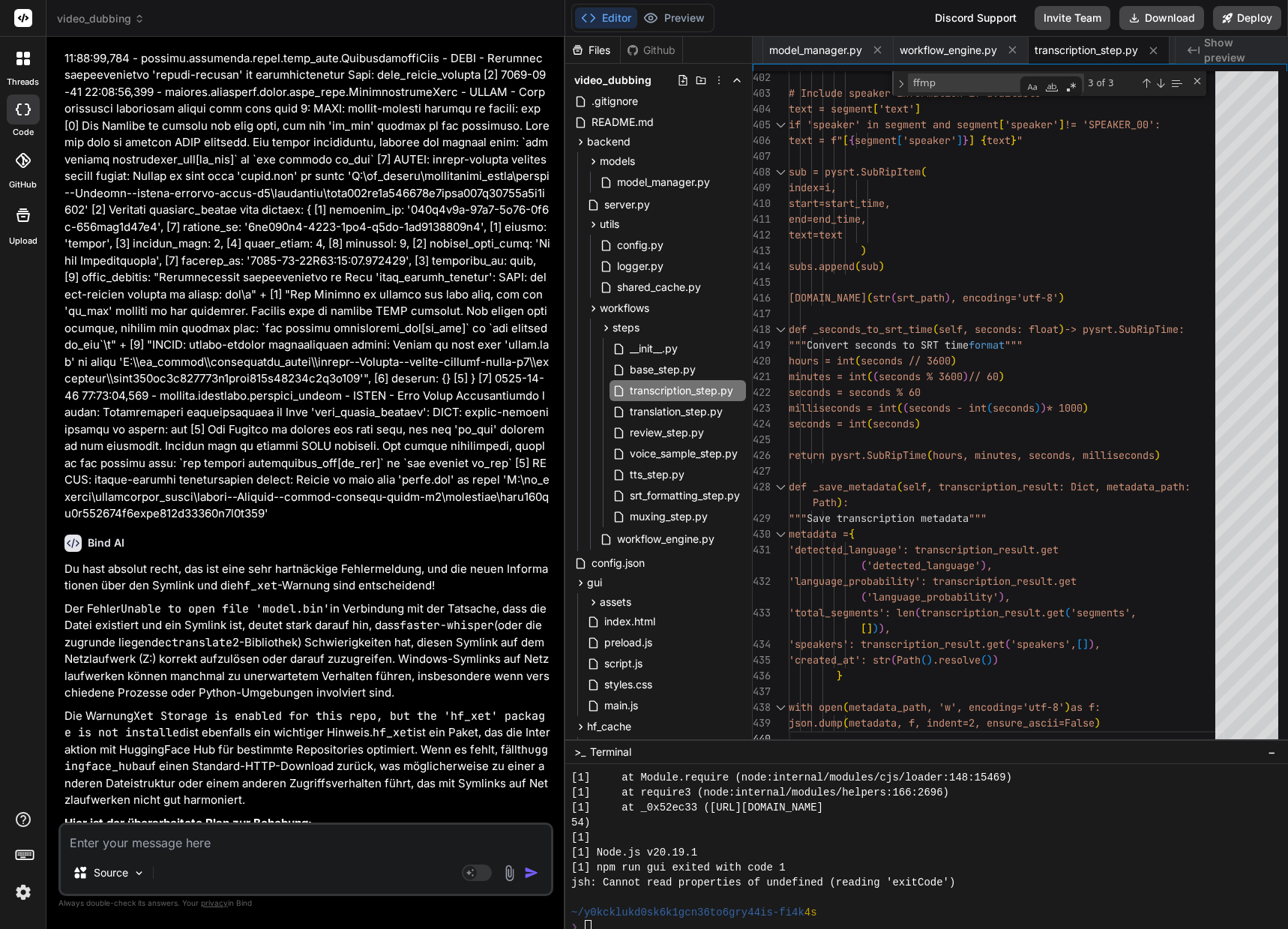
click at [182, 523] on p at bounding box center [307, 227] width 485 height 591
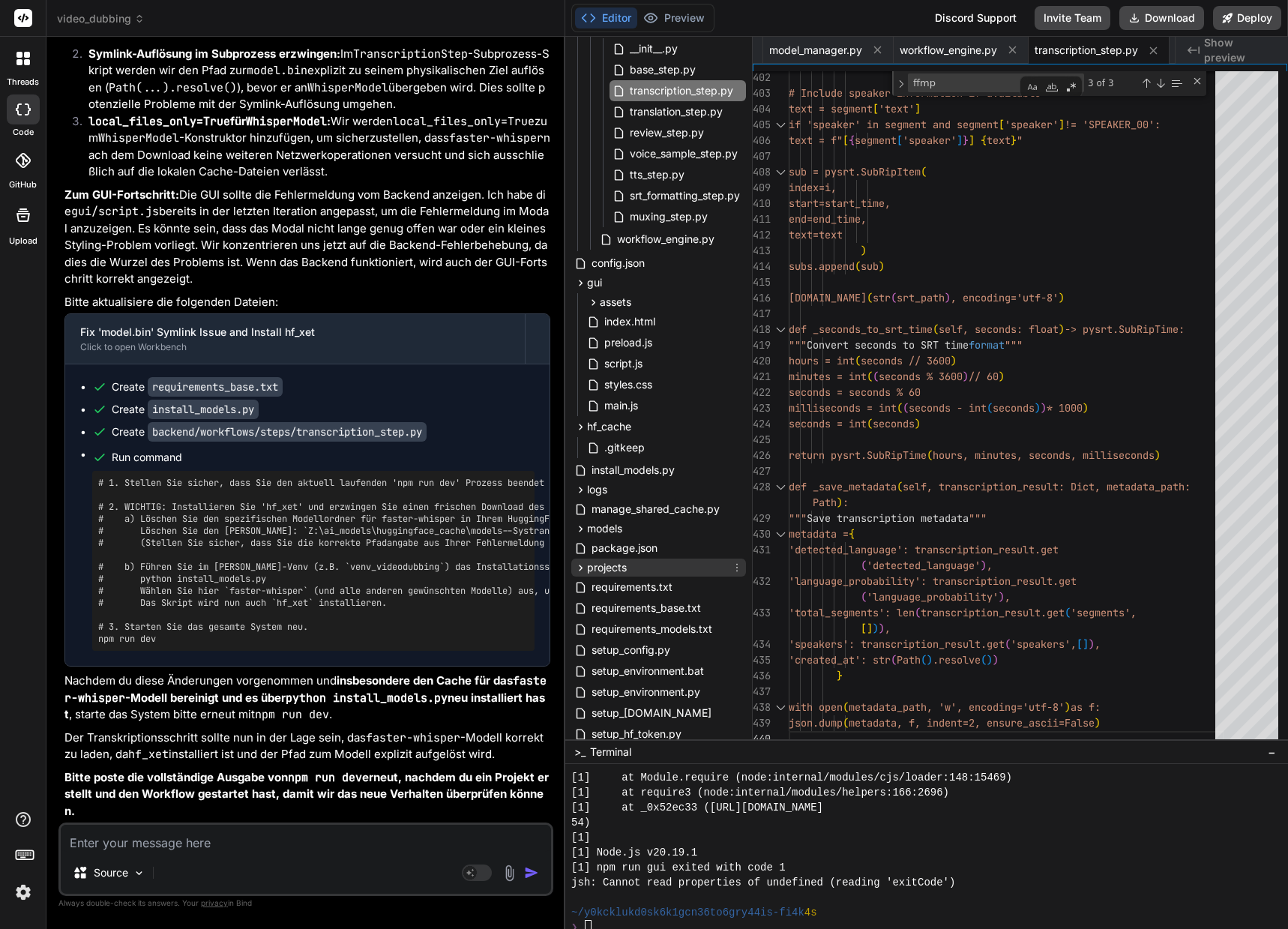
scroll to position [359, 0]
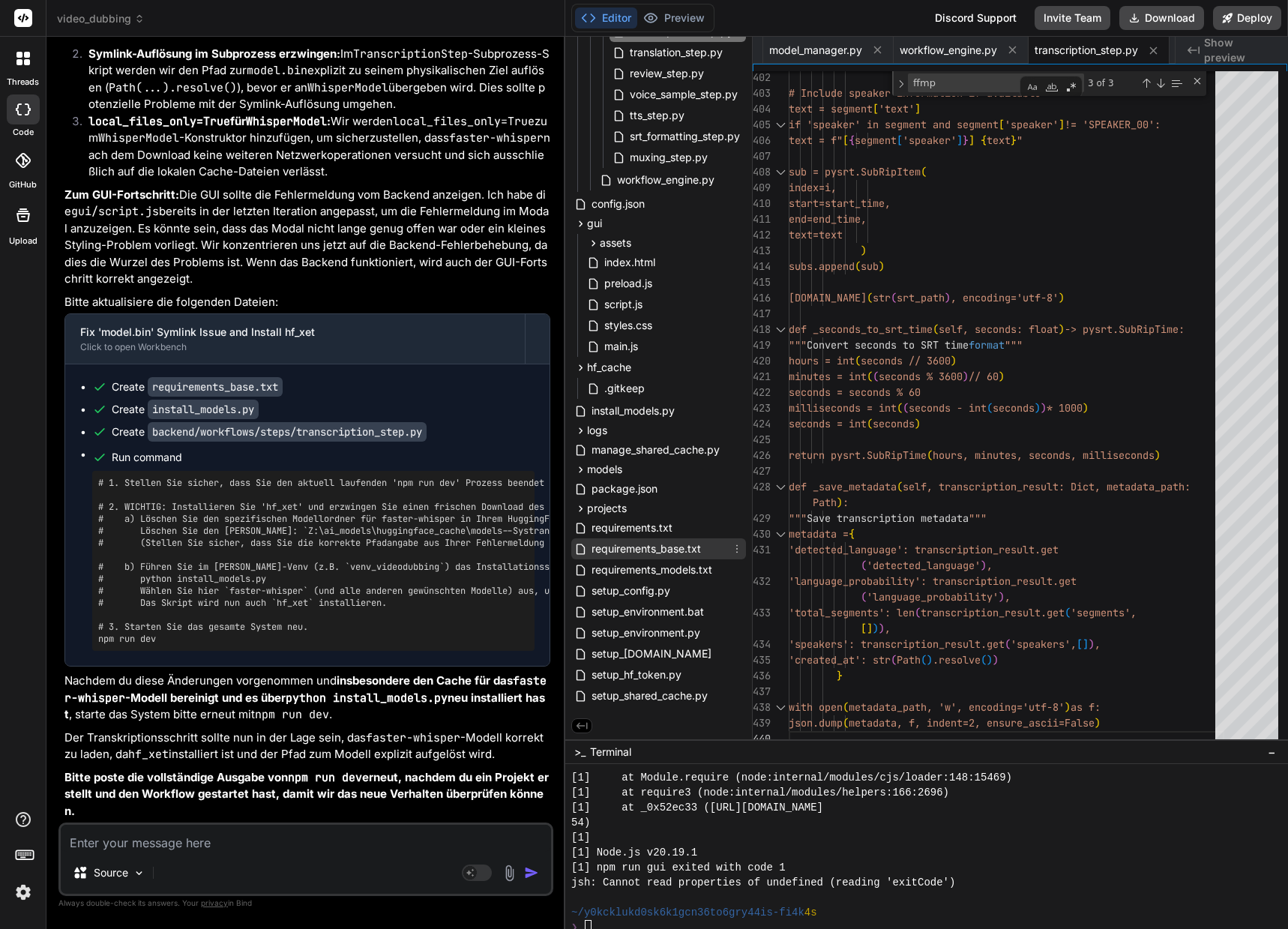
click at [672, 546] on span "requirements_base.txt" at bounding box center [646, 549] width 112 height 18
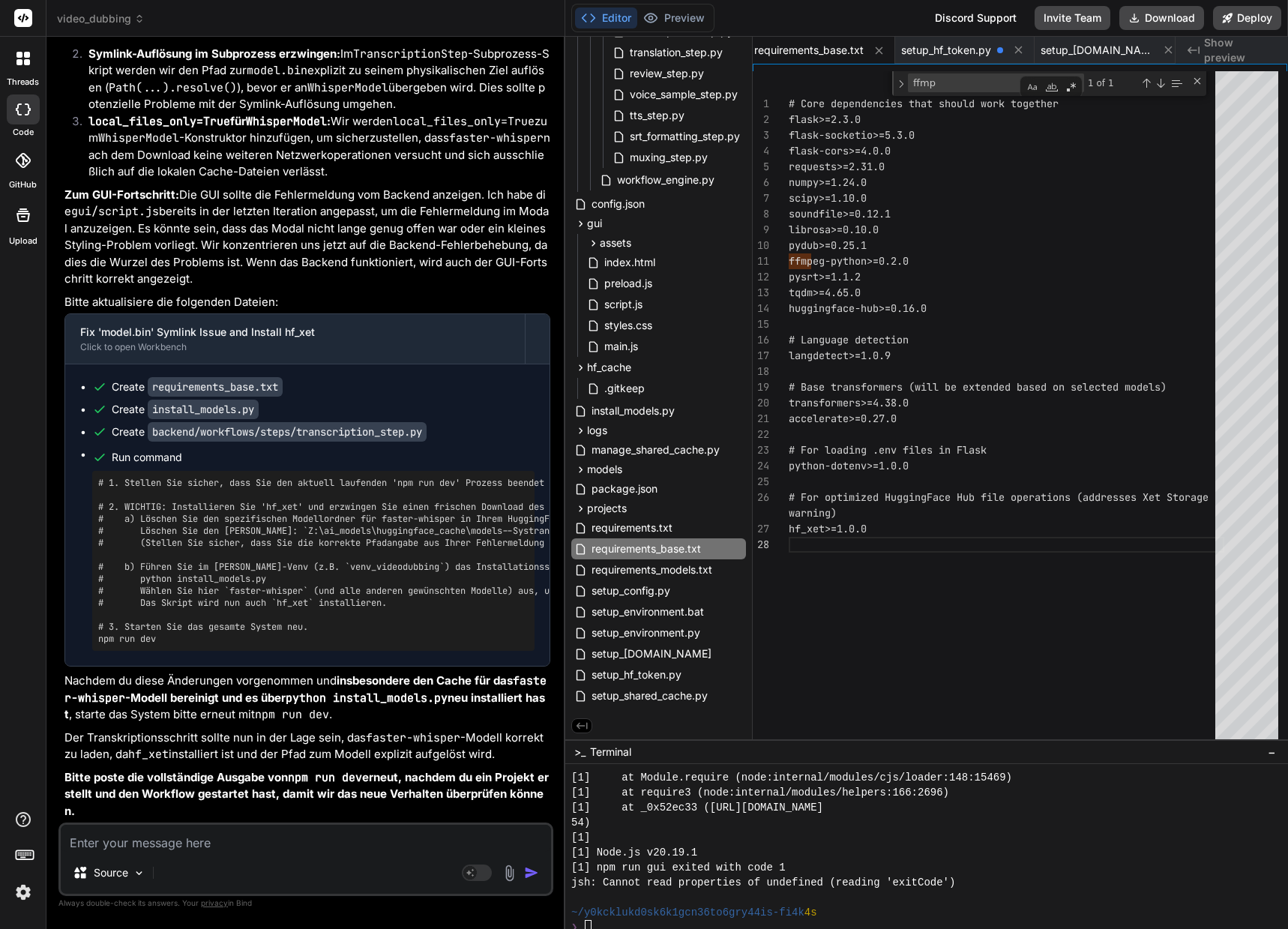
scroll to position [15, 0]
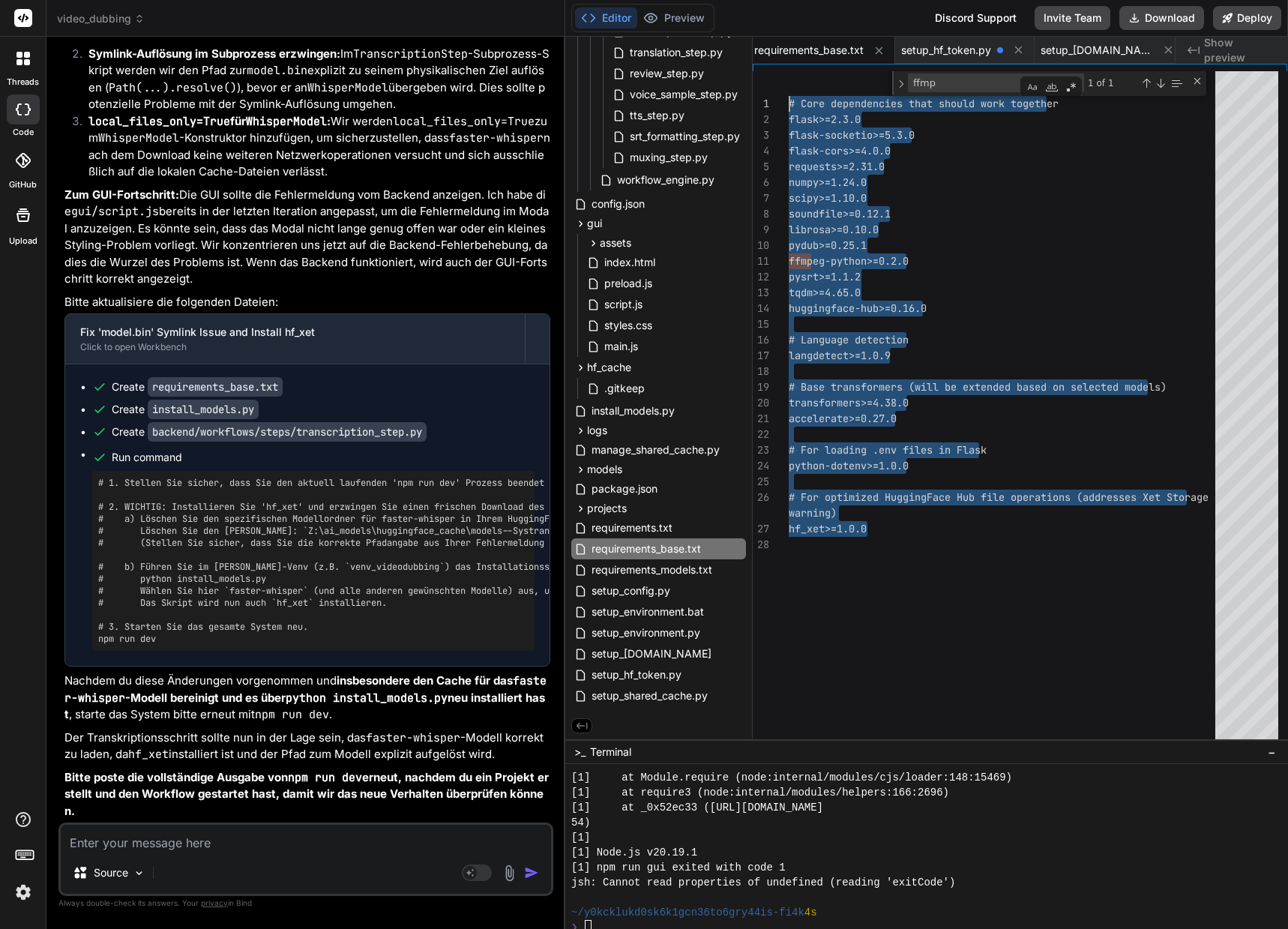
drag, startPoint x: 896, startPoint y: 529, endPoint x: 735, endPoint y: 94, distance: 463.8
click at [788, 94] on div "# Core dependencies that should work together flask>=2.3.0 flask-socketio>=5.3.…" at bounding box center [1006, 409] width 436 height 676
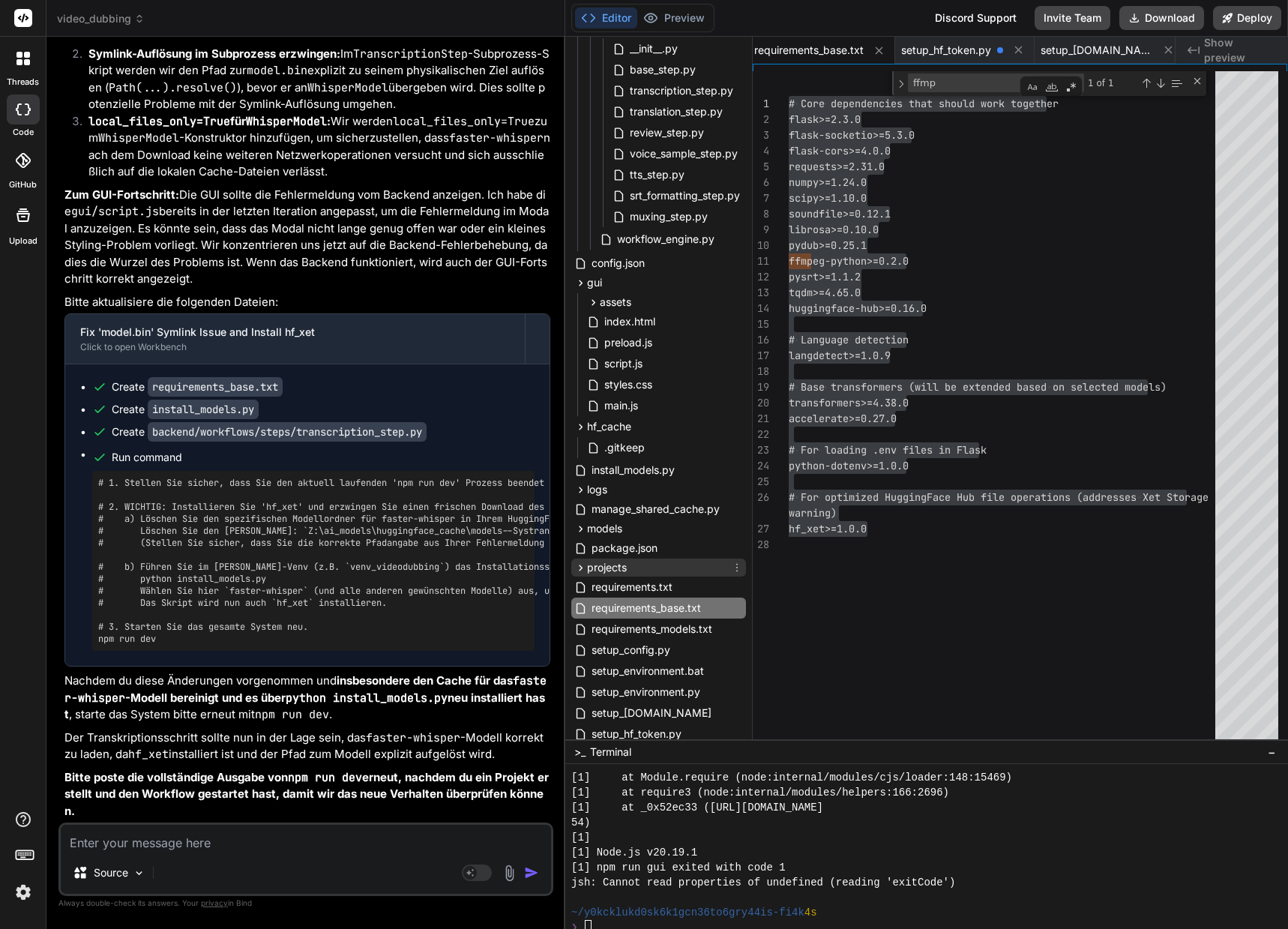
scroll to position [359, 0]
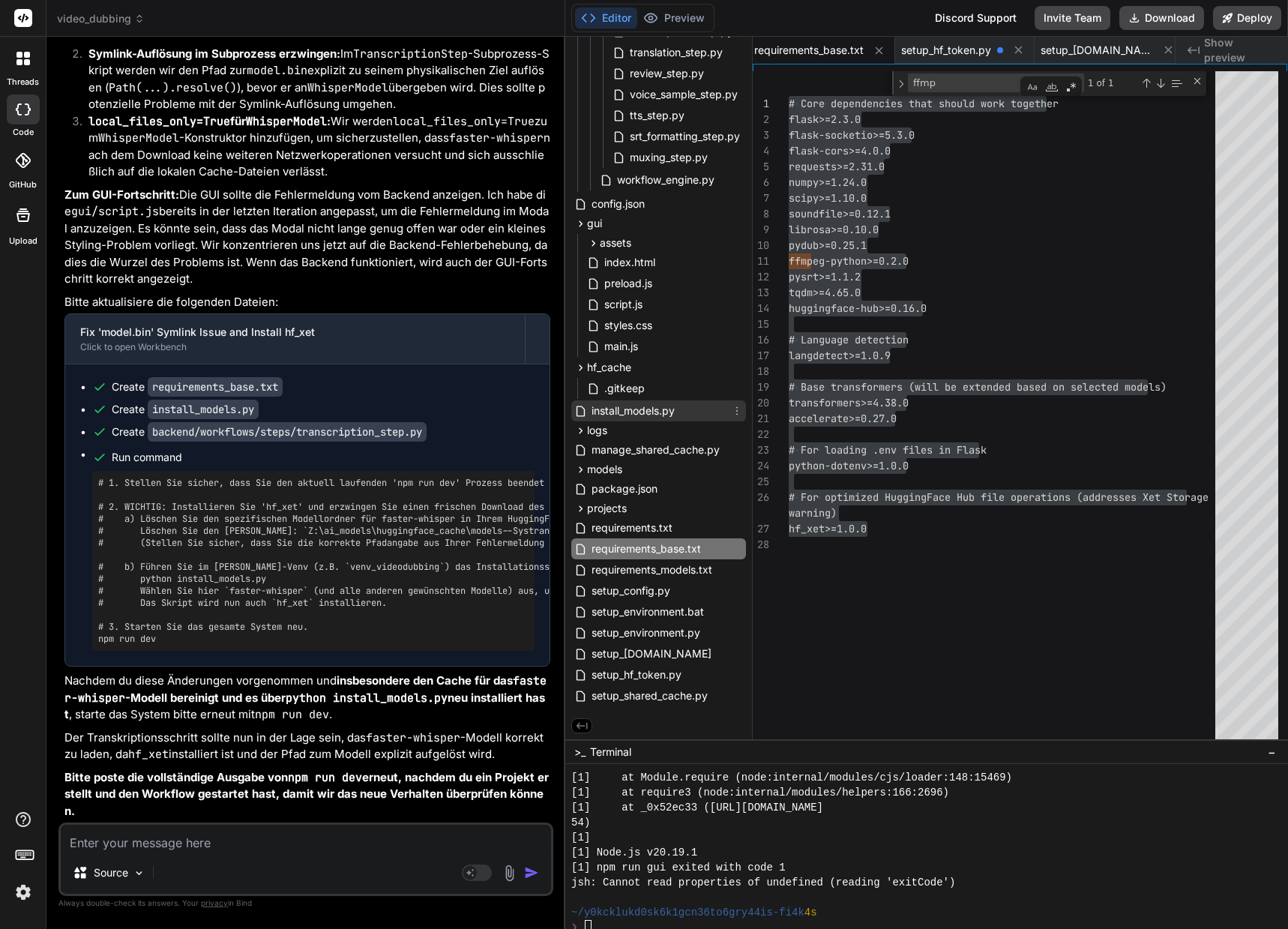
click at [630, 414] on span "install_models.py" at bounding box center [633, 411] width 86 height 18
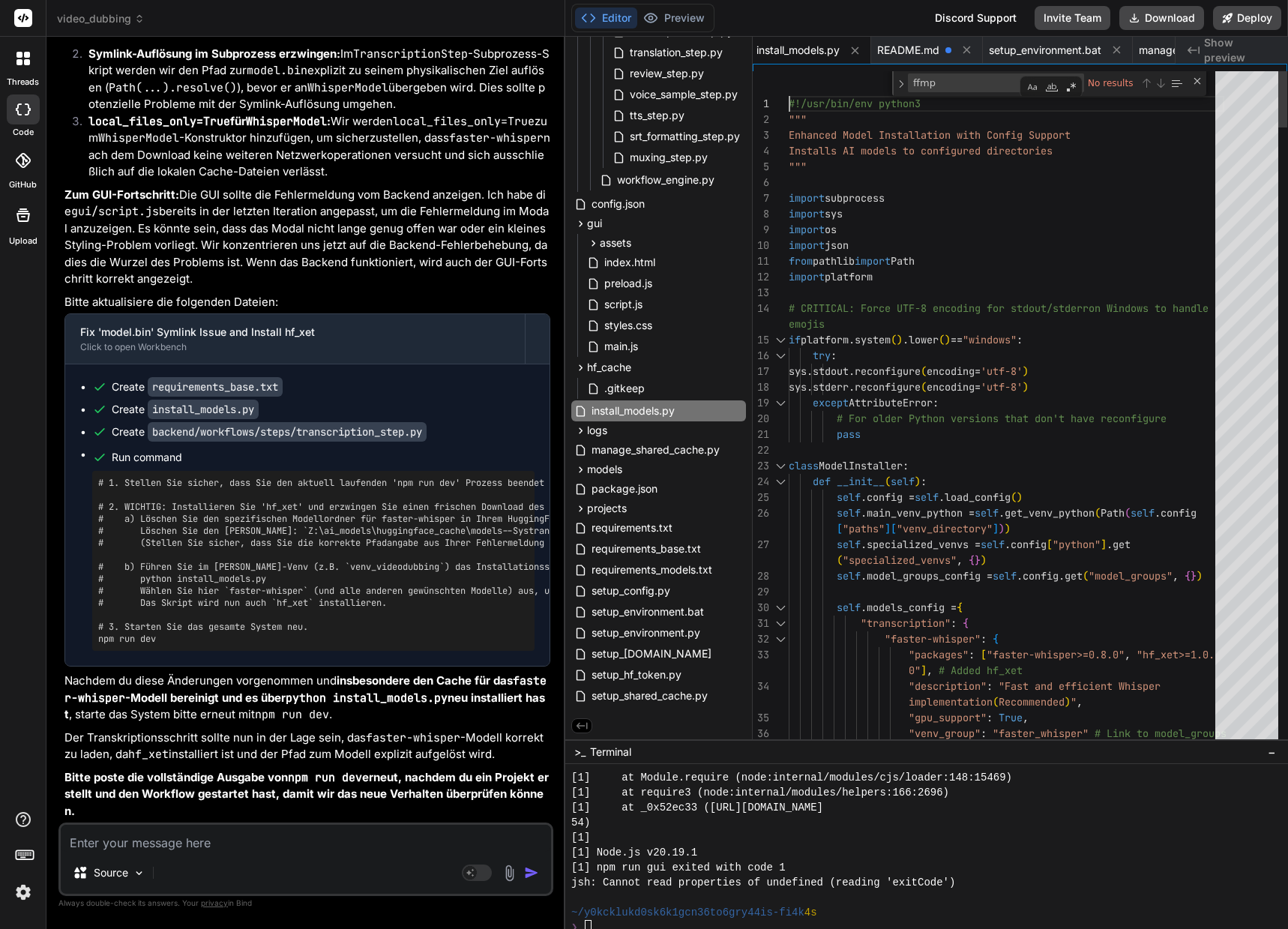
scroll to position [15, 0]
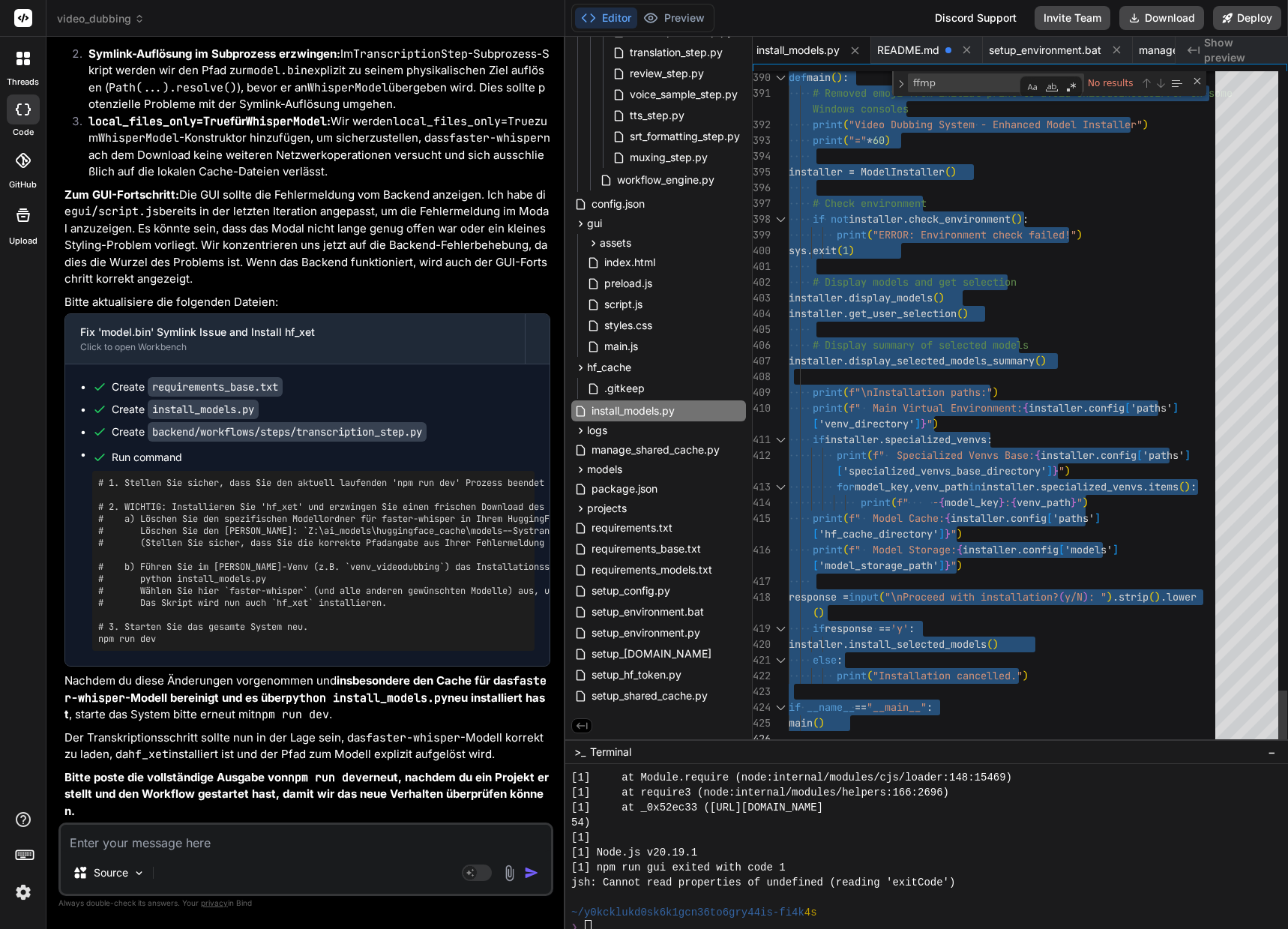
drag, startPoint x: 789, startPoint y: 101, endPoint x: 855, endPoint y: 839, distance: 740.9
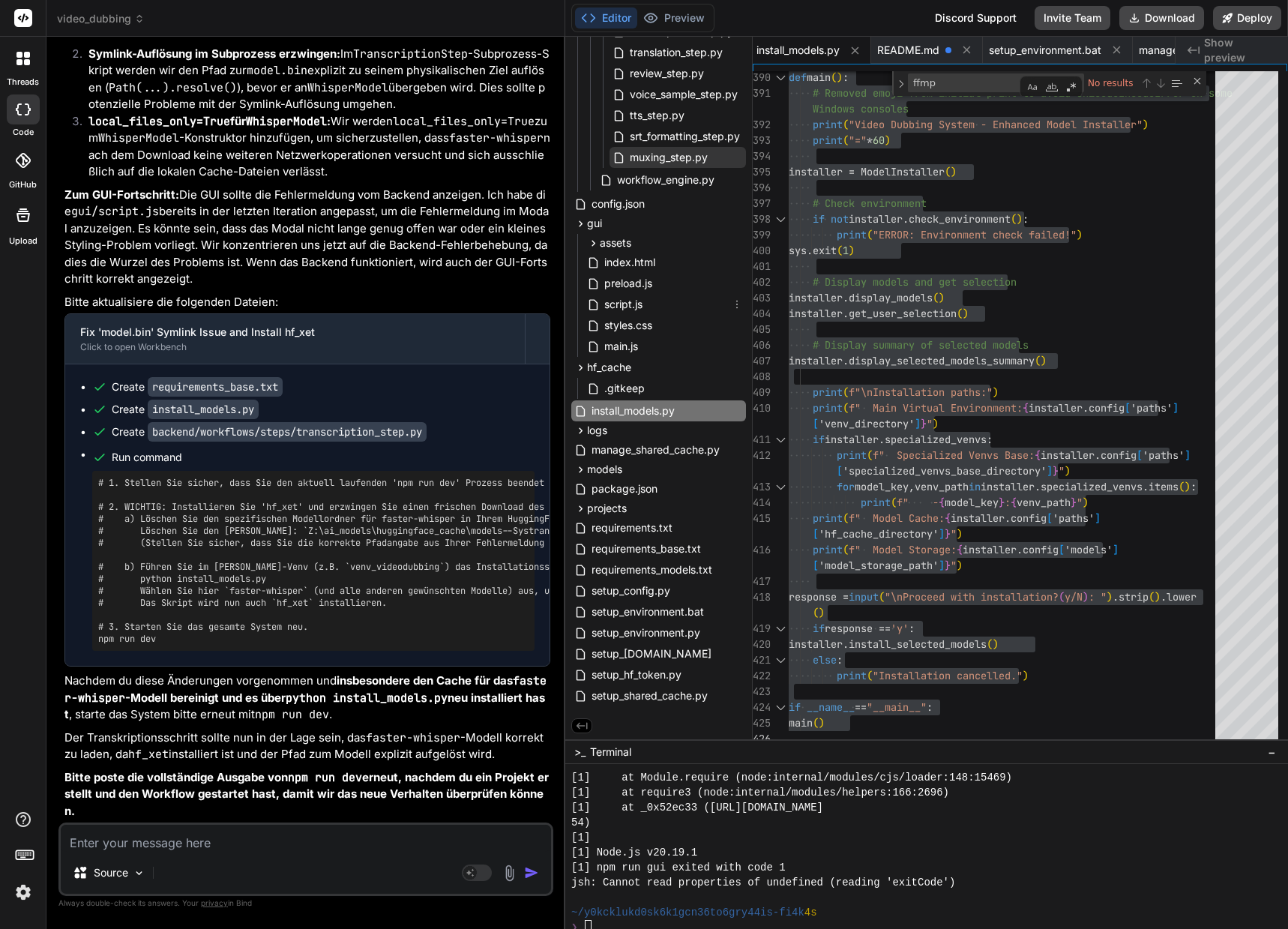
scroll to position [209, 0]
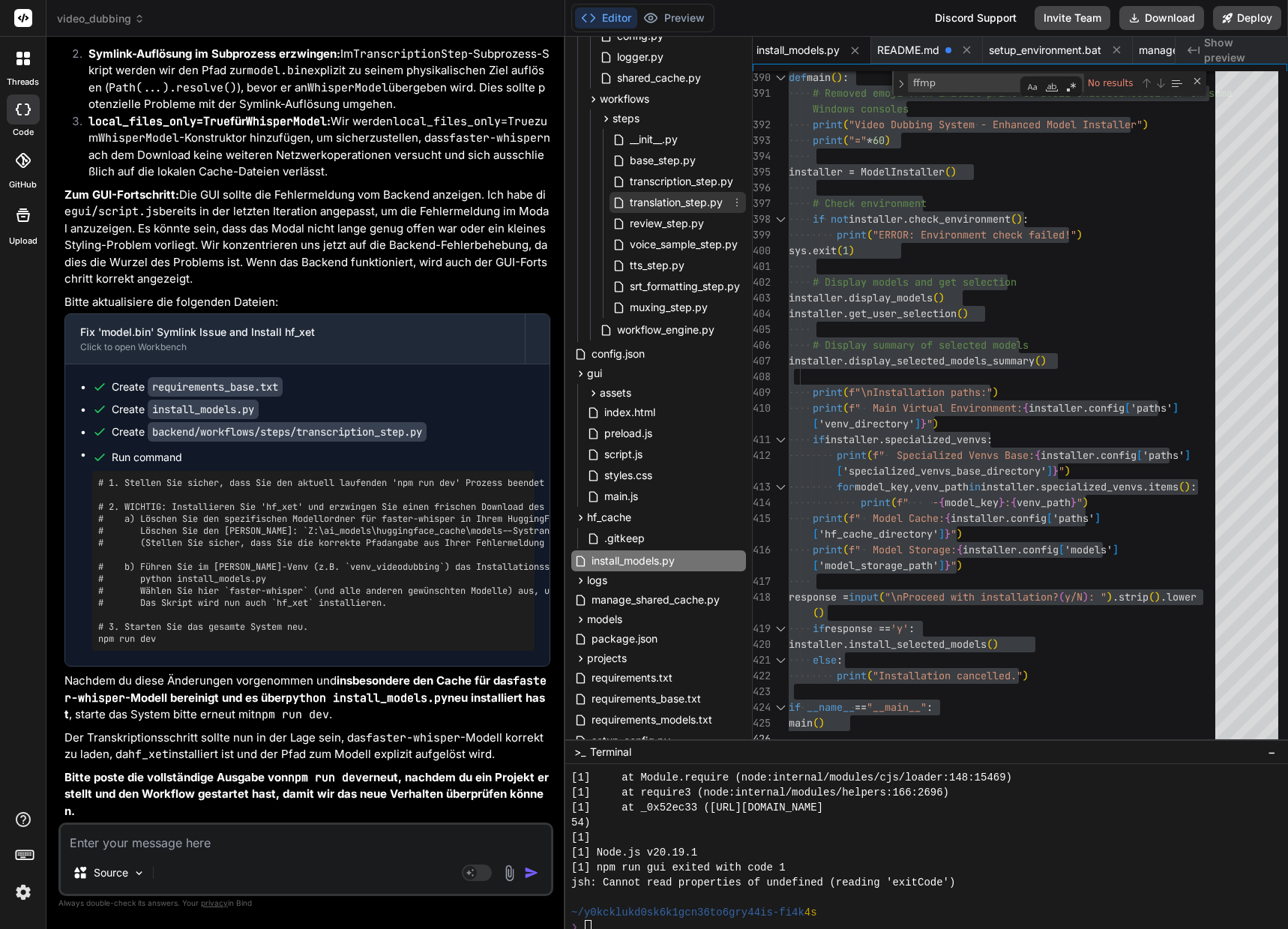
click at [668, 206] on span "translation_step.py" at bounding box center [675, 203] width 96 height 18
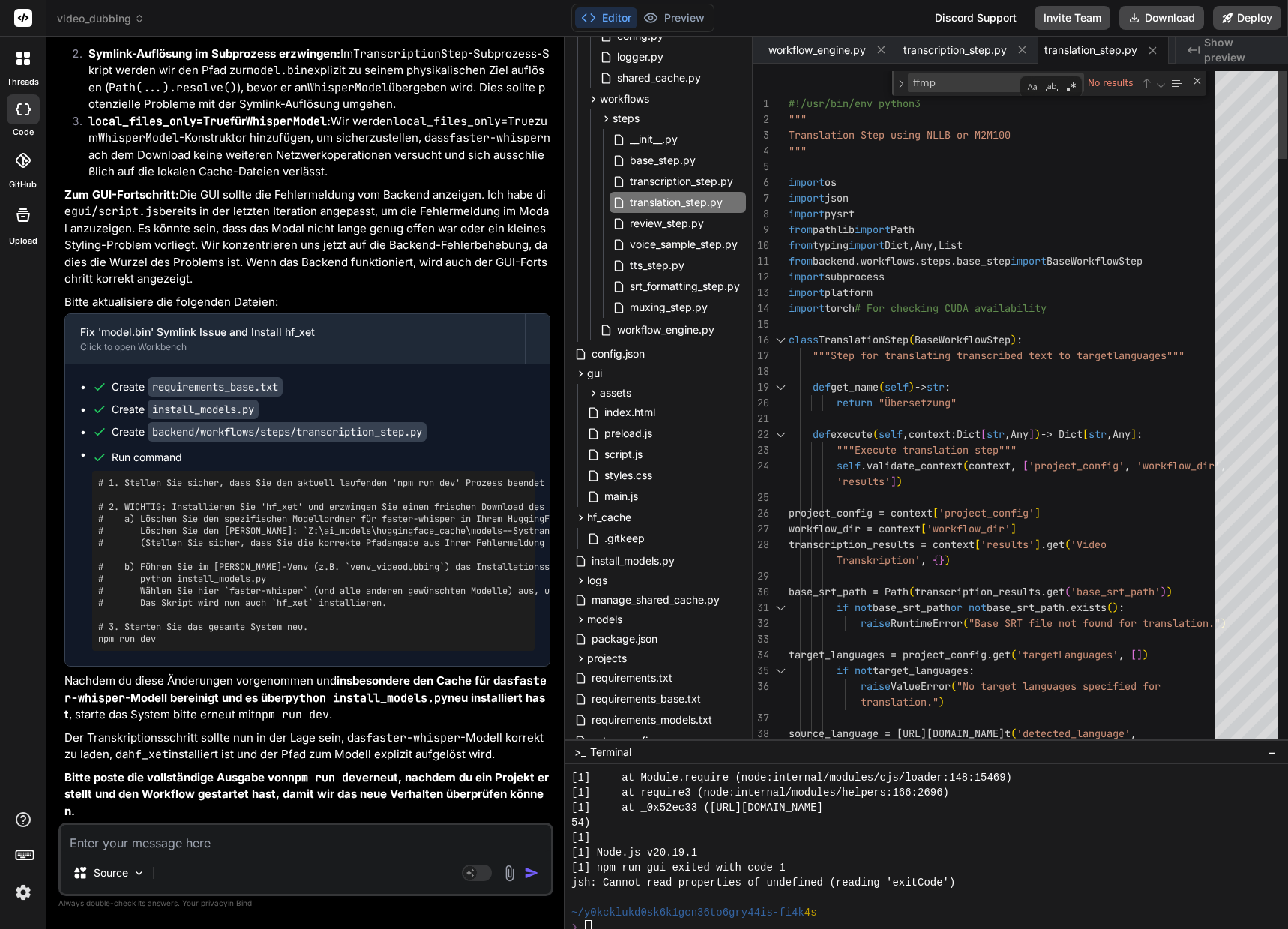
scroll to position [15, 0]
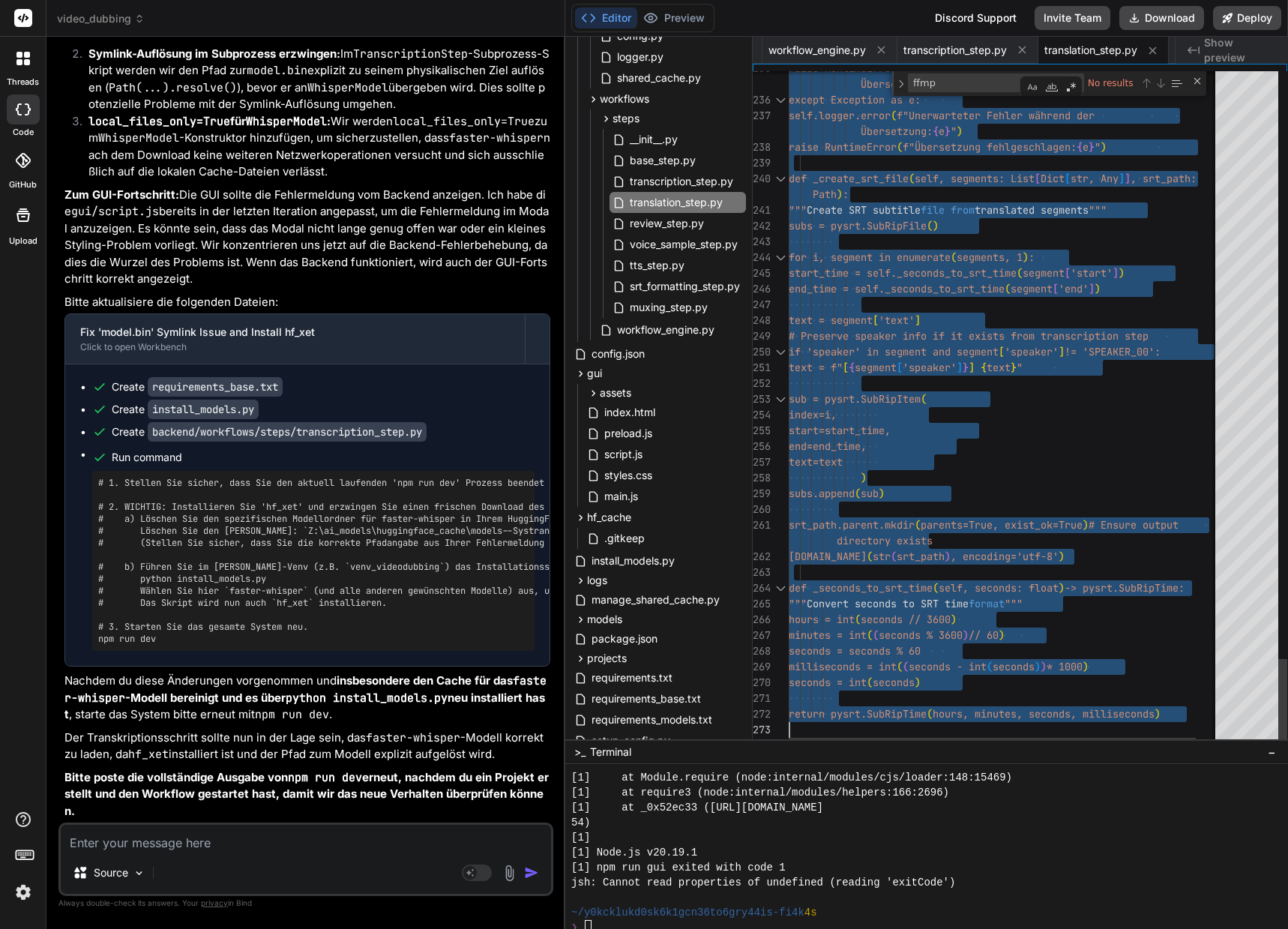
drag, startPoint x: 790, startPoint y: 102, endPoint x: 845, endPoint y: 829, distance: 729.1
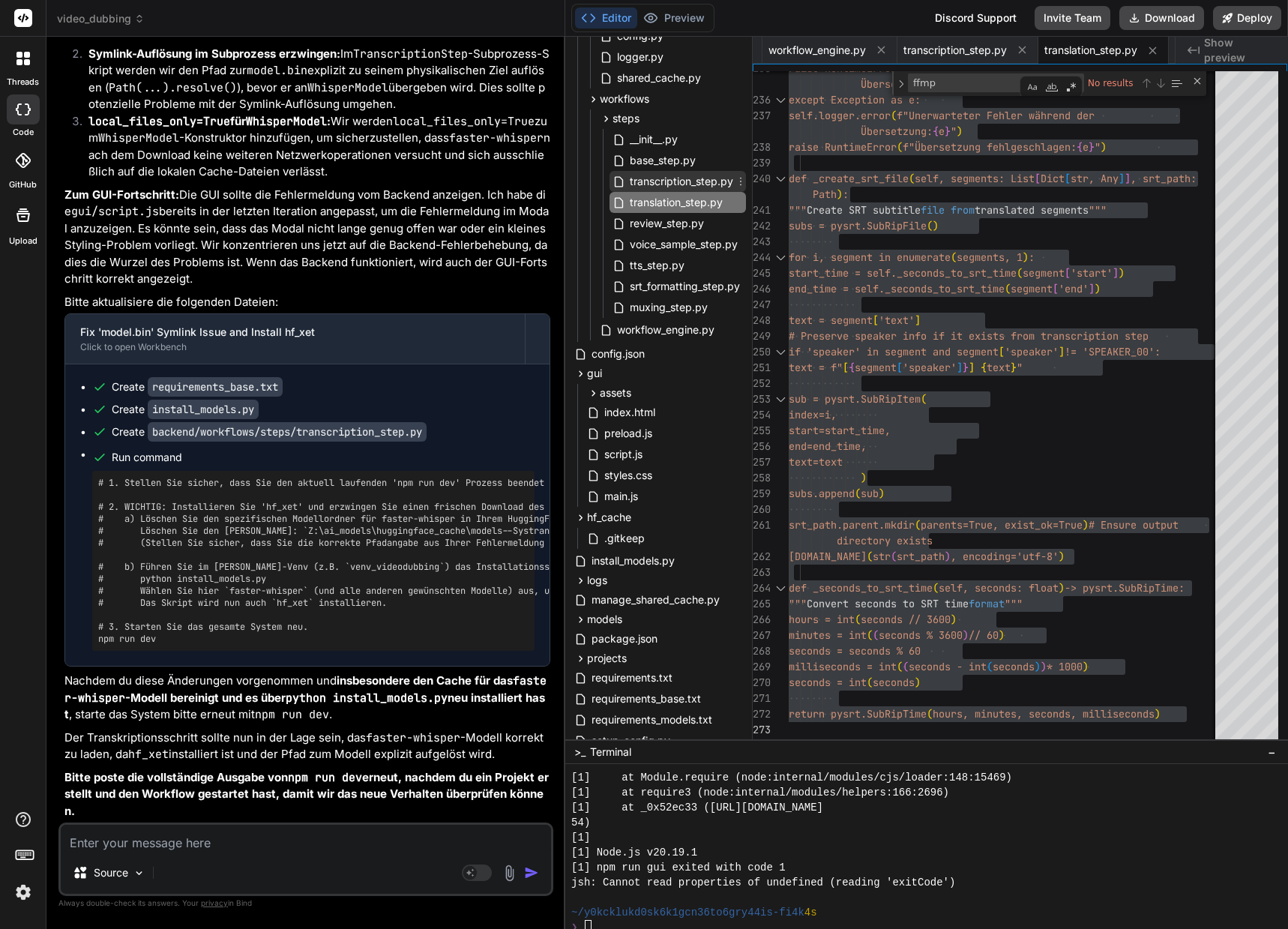
click at [696, 189] on span "transcription_step.py" at bounding box center [681, 182] width 106 height 18
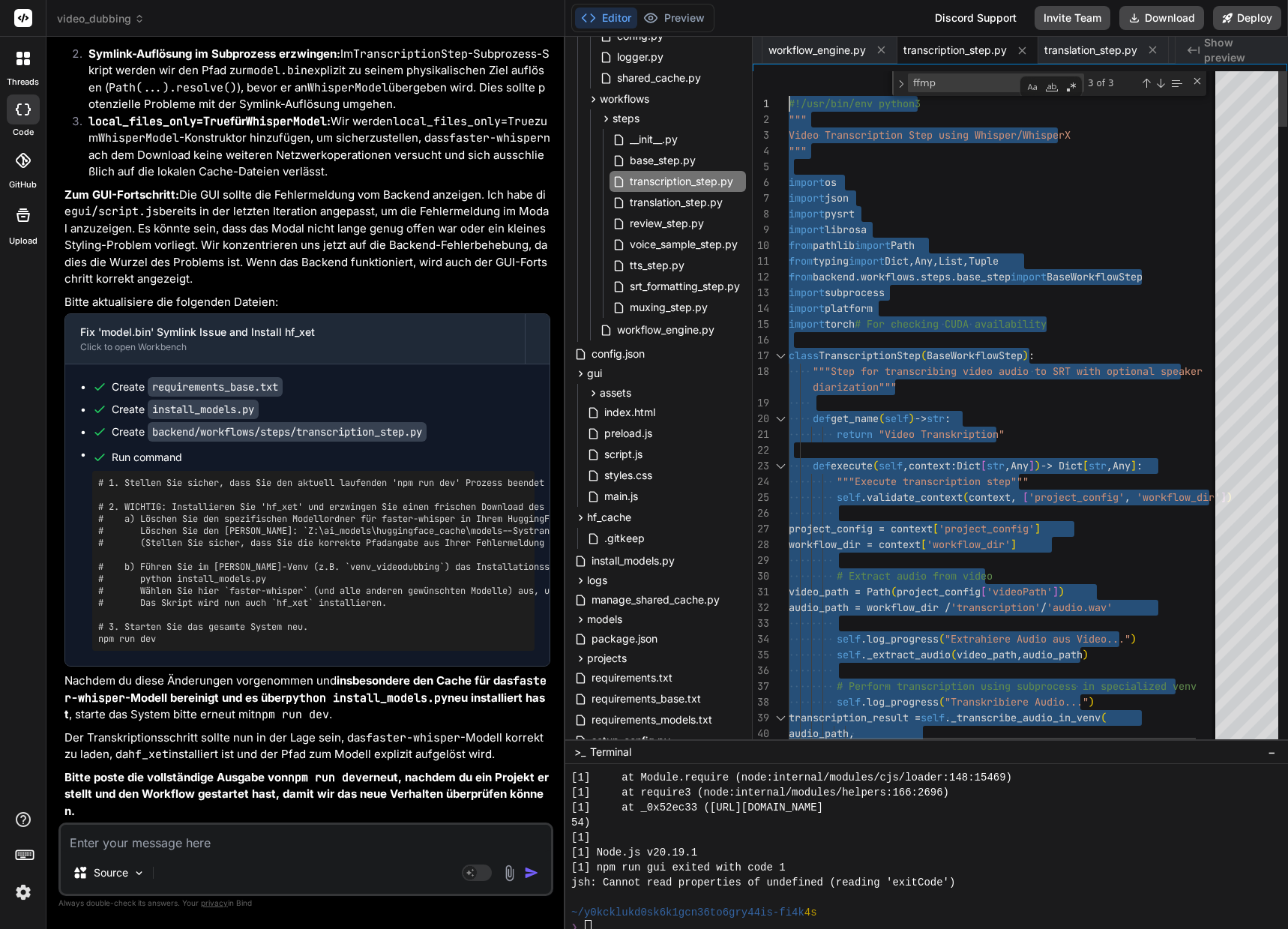
drag, startPoint x: 818, startPoint y: 731, endPoint x: 713, endPoint y: -29, distance: 767.2
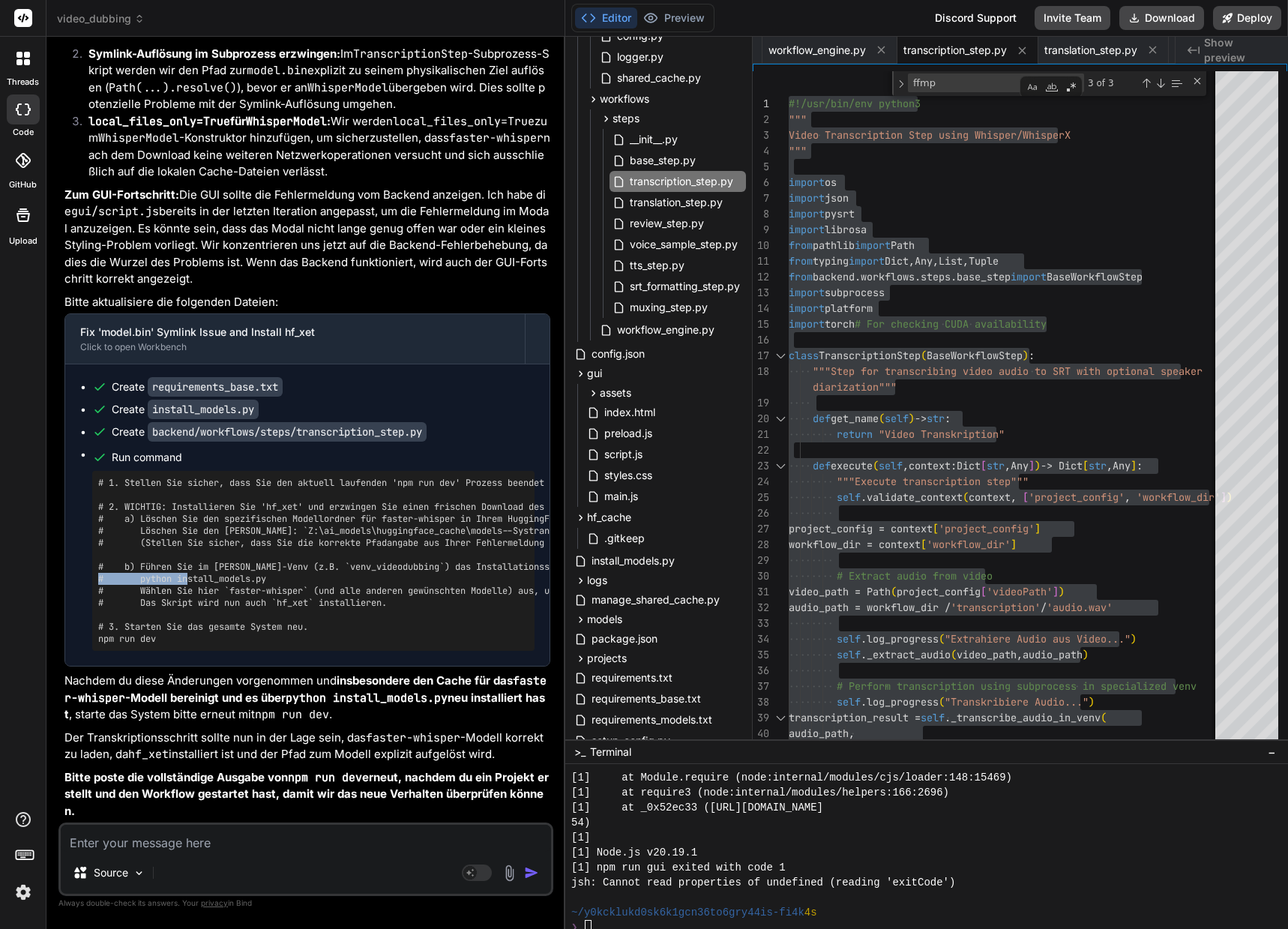
drag, startPoint x: 141, startPoint y: 730, endPoint x: 273, endPoint y: 729, distance: 132.0
click at [273, 645] on pre "# 1. Stellen Sie sicher, dass Sie den aktuell laufenden 'npm run dev' Prozess b…" at bounding box center [313, 561] width 430 height 168
copy pre "python install_models.py"
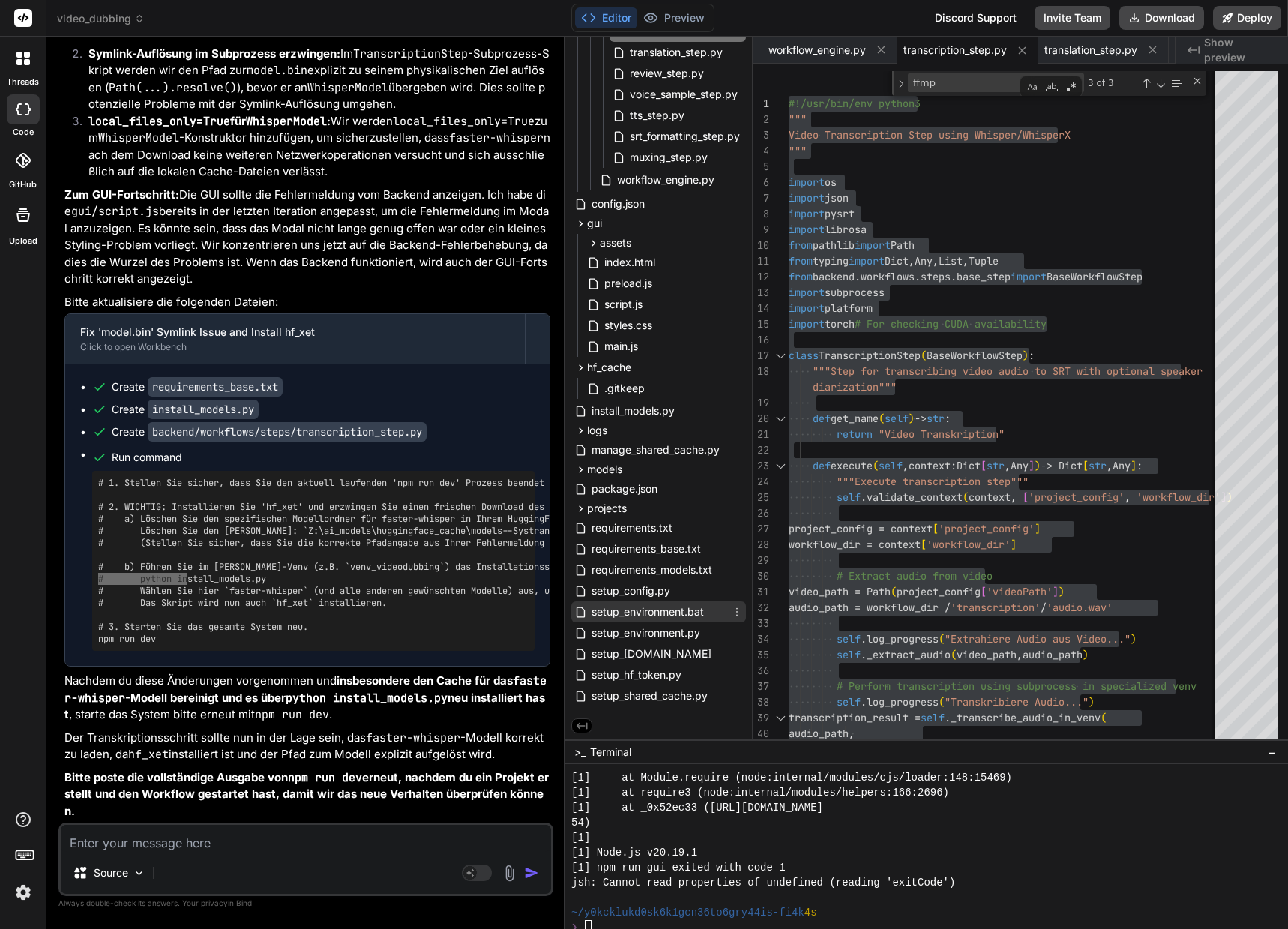
scroll to position [284, 0]
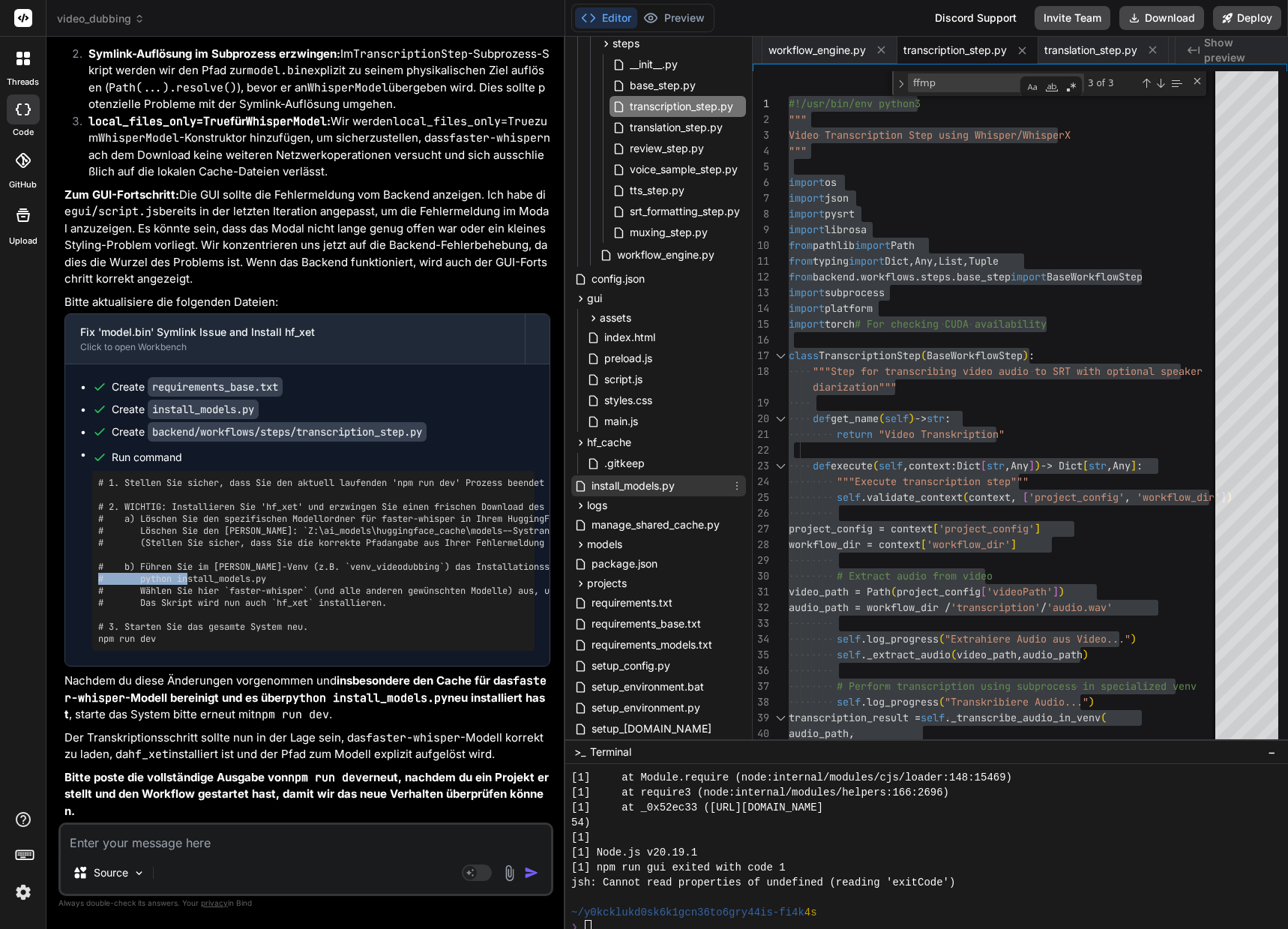
click at [657, 483] on span "install_models.py" at bounding box center [633, 486] width 86 height 18
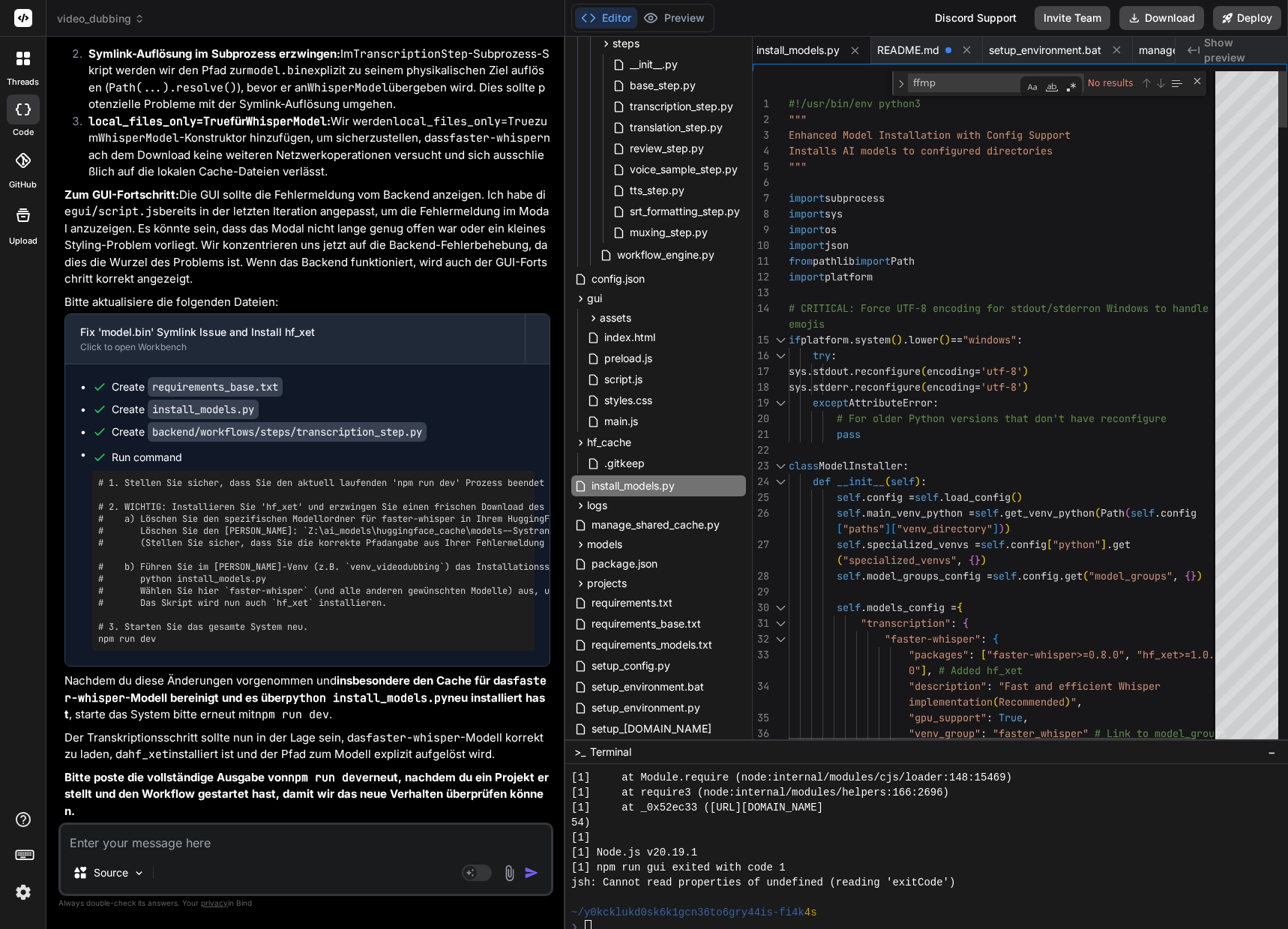
scroll to position [15, 0]
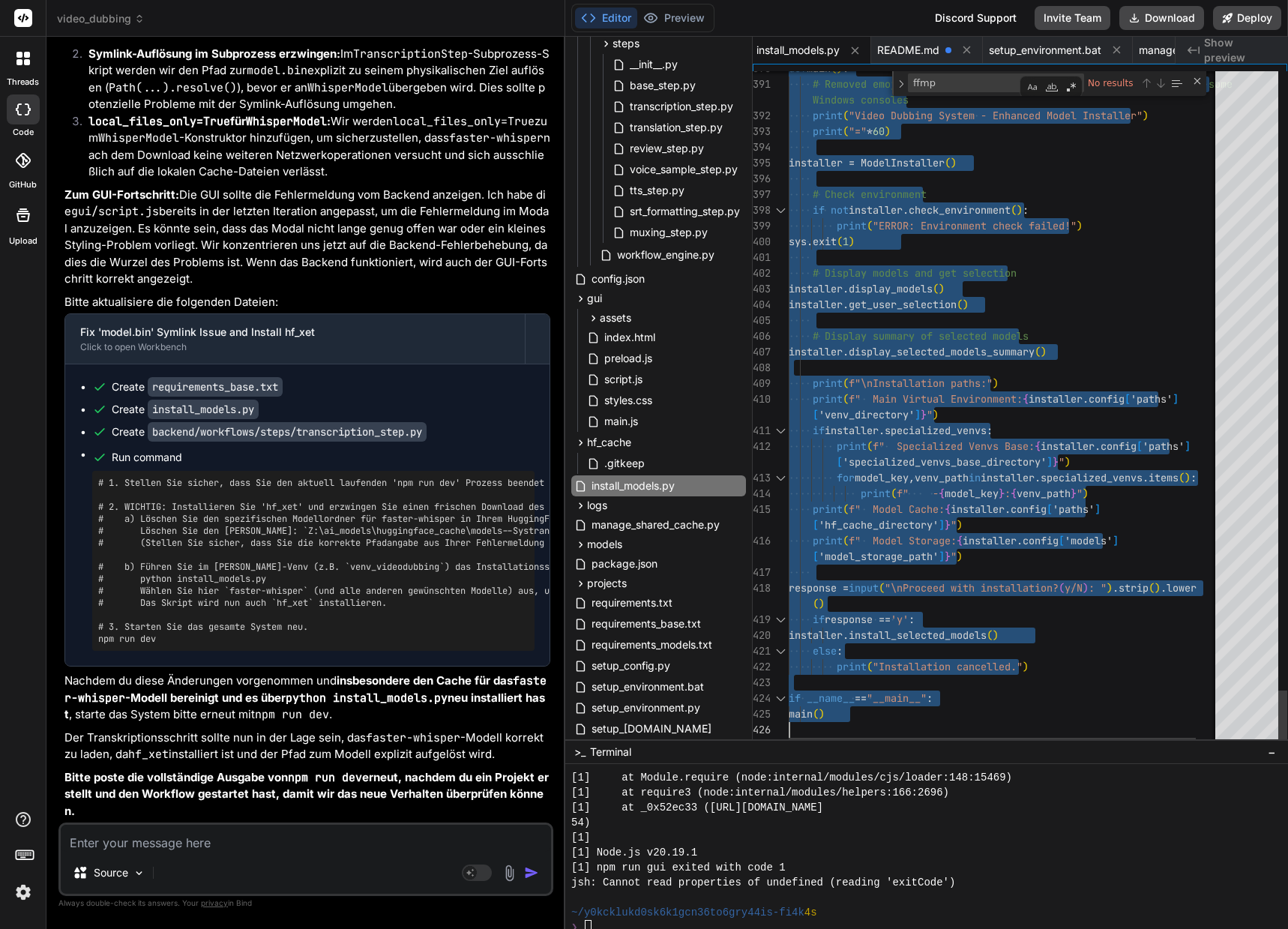
drag, startPoint x: 789, startPoint y: 100, endPoint x: 839, endPoint y: 820, distance: 721.7
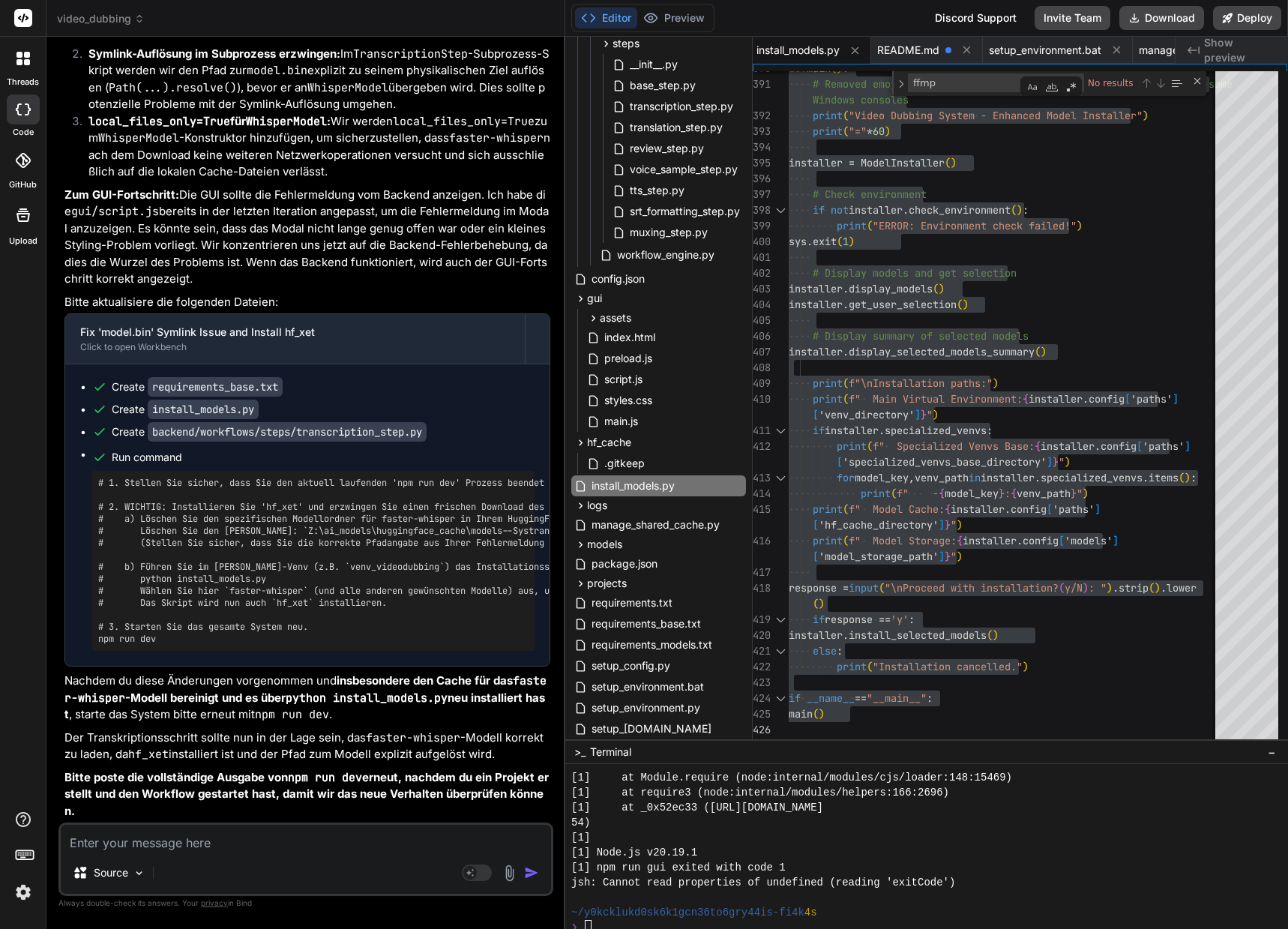
click at [277, 830] on textarea at bounding box center [306, 839] width 490 height 27
click at [161, 842] on textarea at bounding box center [306, 839] width 490 height 27
paste textarea "(venv_videodubbing) D:\_Projekte\Syn_PRG1\[DOMAIN_NAME]\video-dubbing-system>py…"
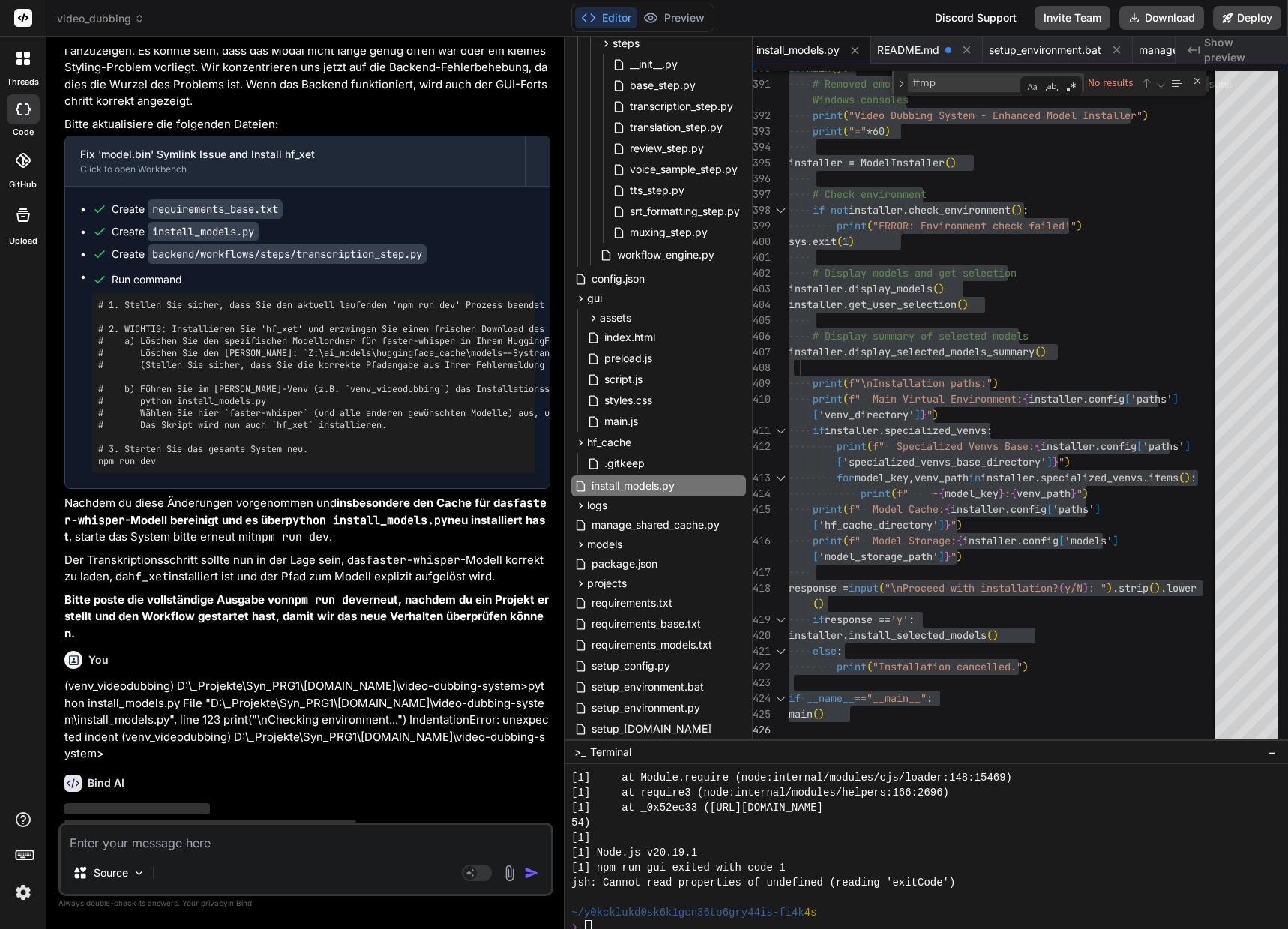
scroll to position [98010, 0]
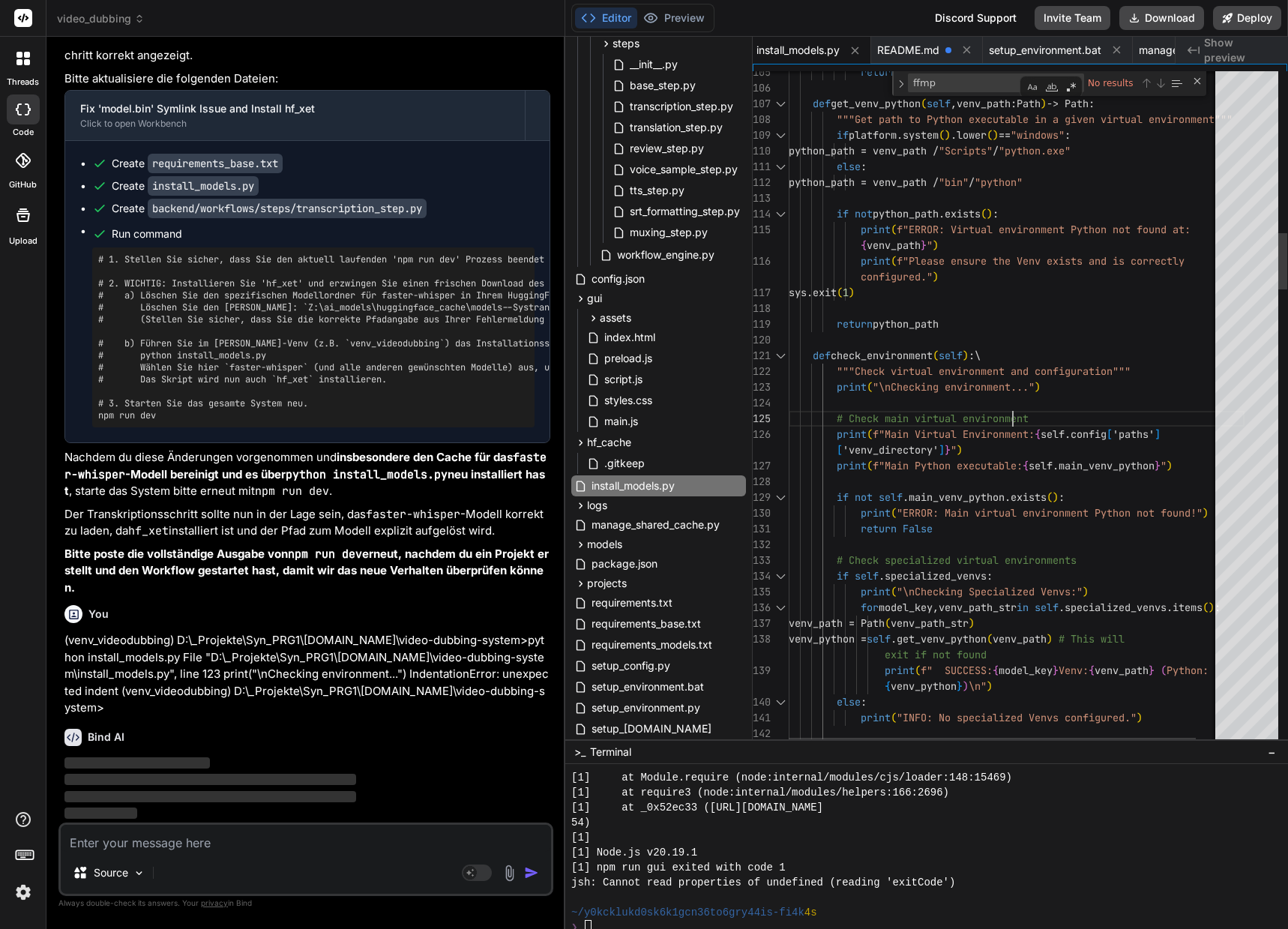
click at [293, 677] on p "(venv_videodubbing) D:\_Projekte\Syn_PRG1\[DOMAIN_NAME]\video-dubbing-system>py…" at bounding box center [307, 674] width 485 height 84
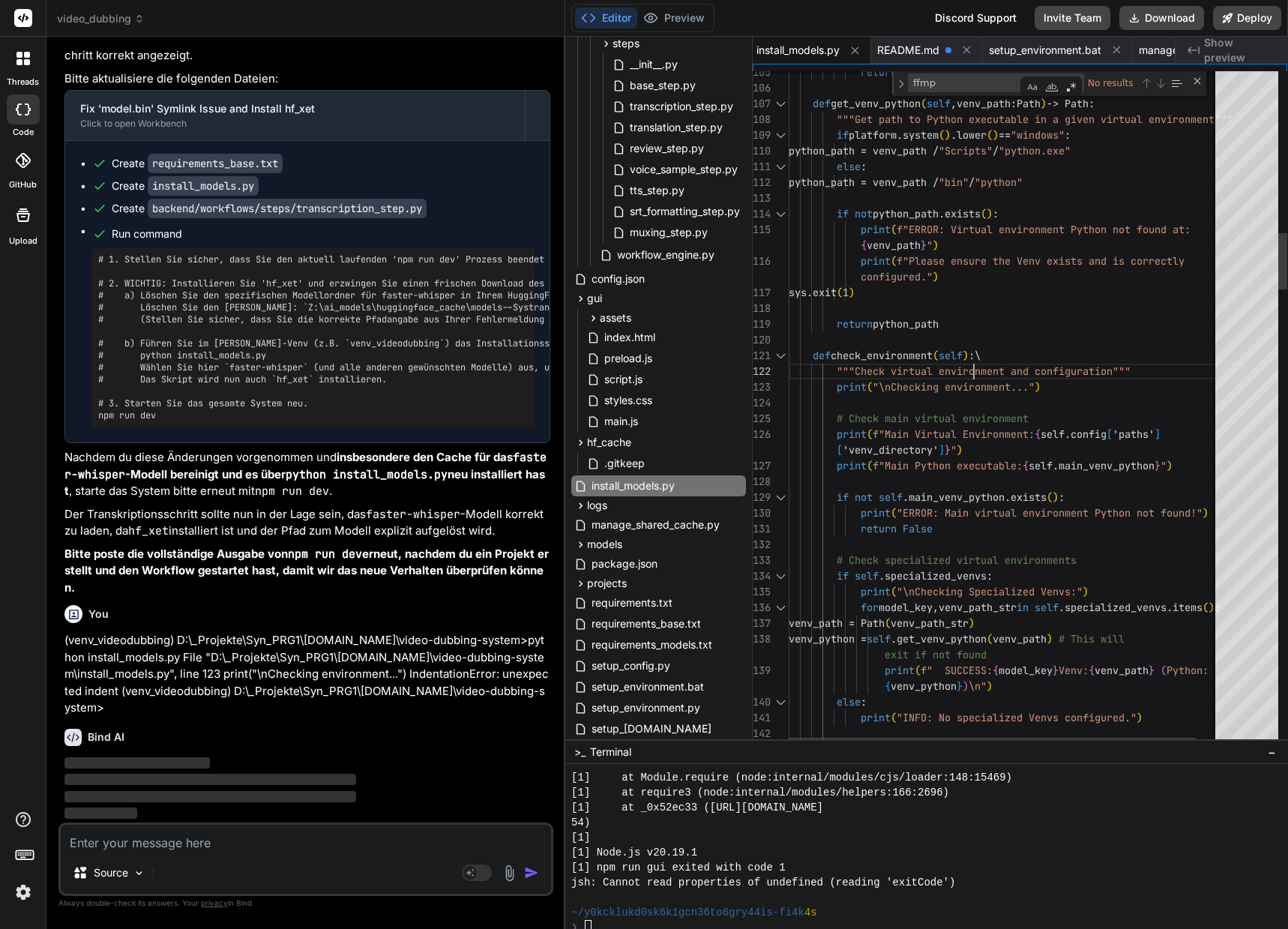
click at [818, 51] on span "install_models.py" at bounding box center [798, 51] width 83 height 15
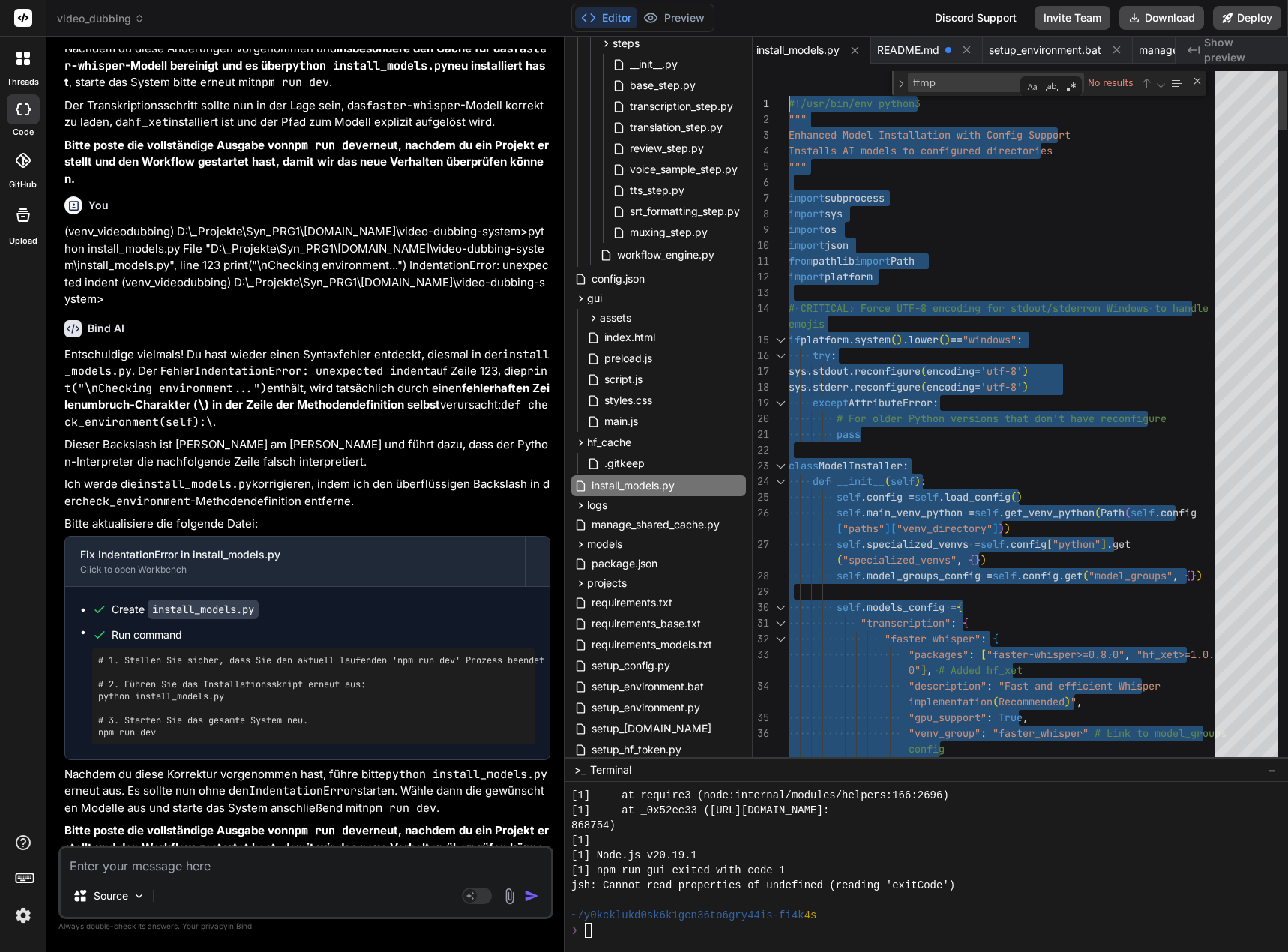
drag, startPoint x: 802, startPoint y: 755, endPoint x: 732, endPoint y: -90, distance: 847.9
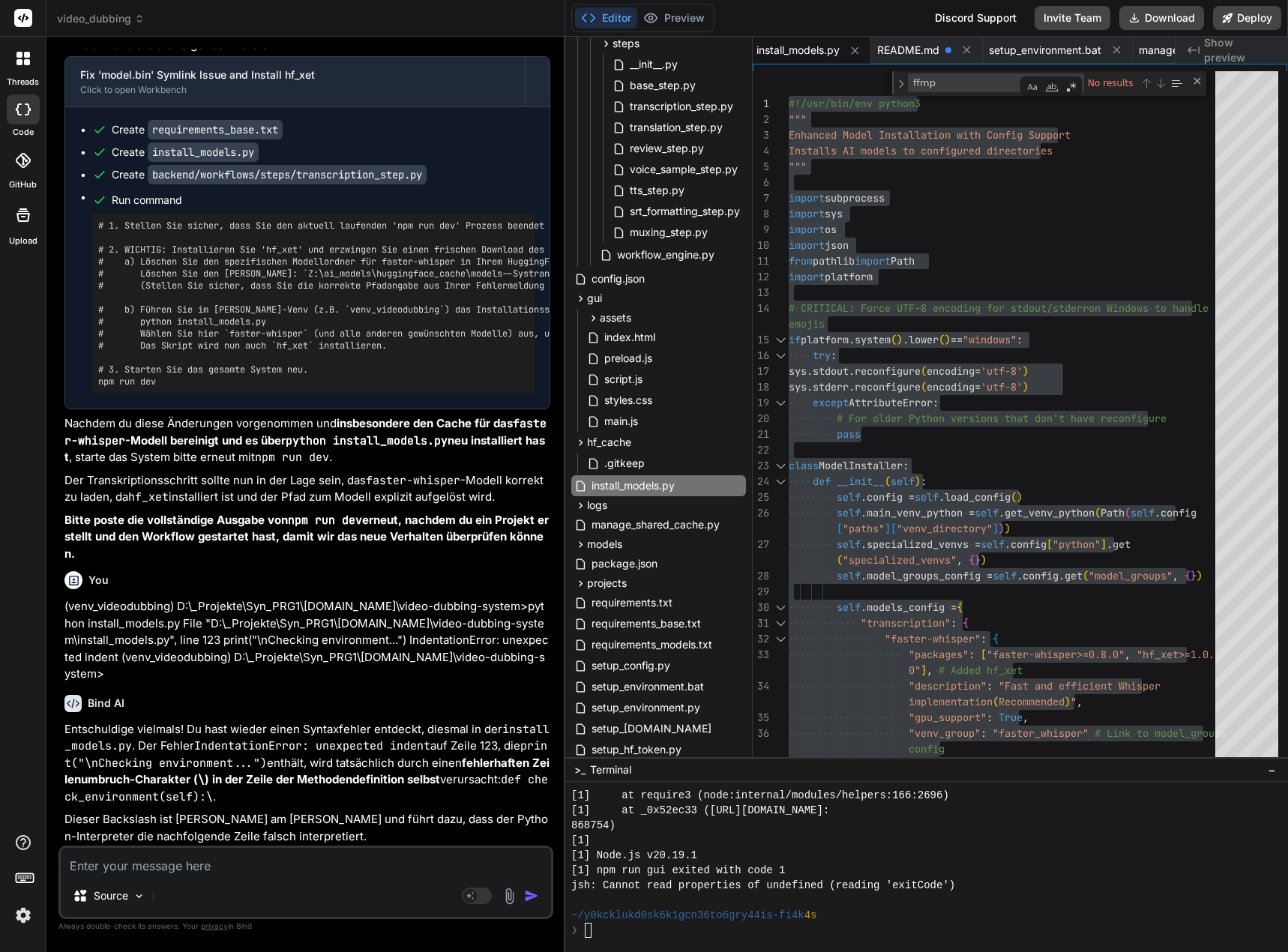
scroll to position [97920, 0]
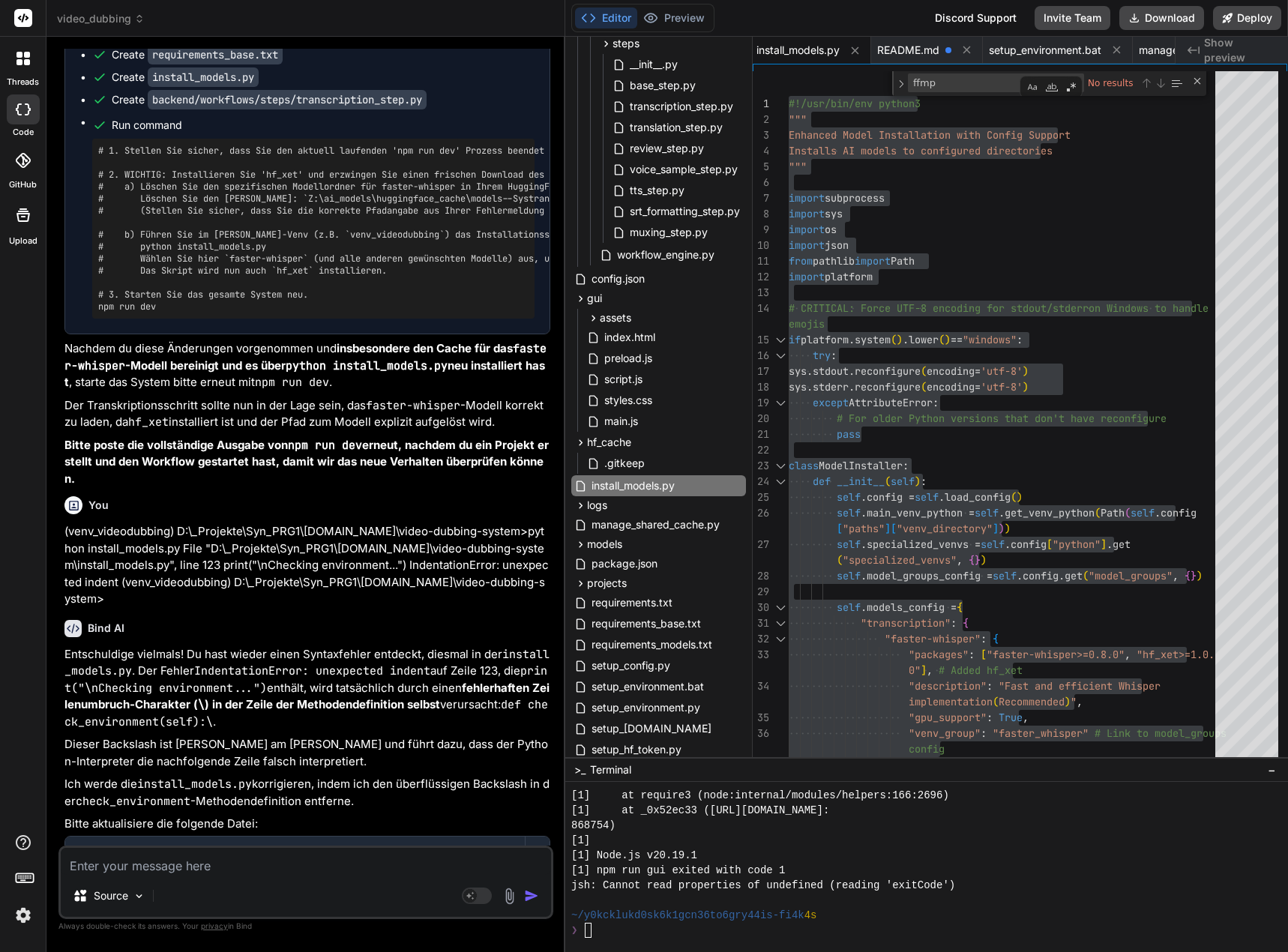
click at [145, 871] on textarea at bounding box center [306, 862] width 490 height 27
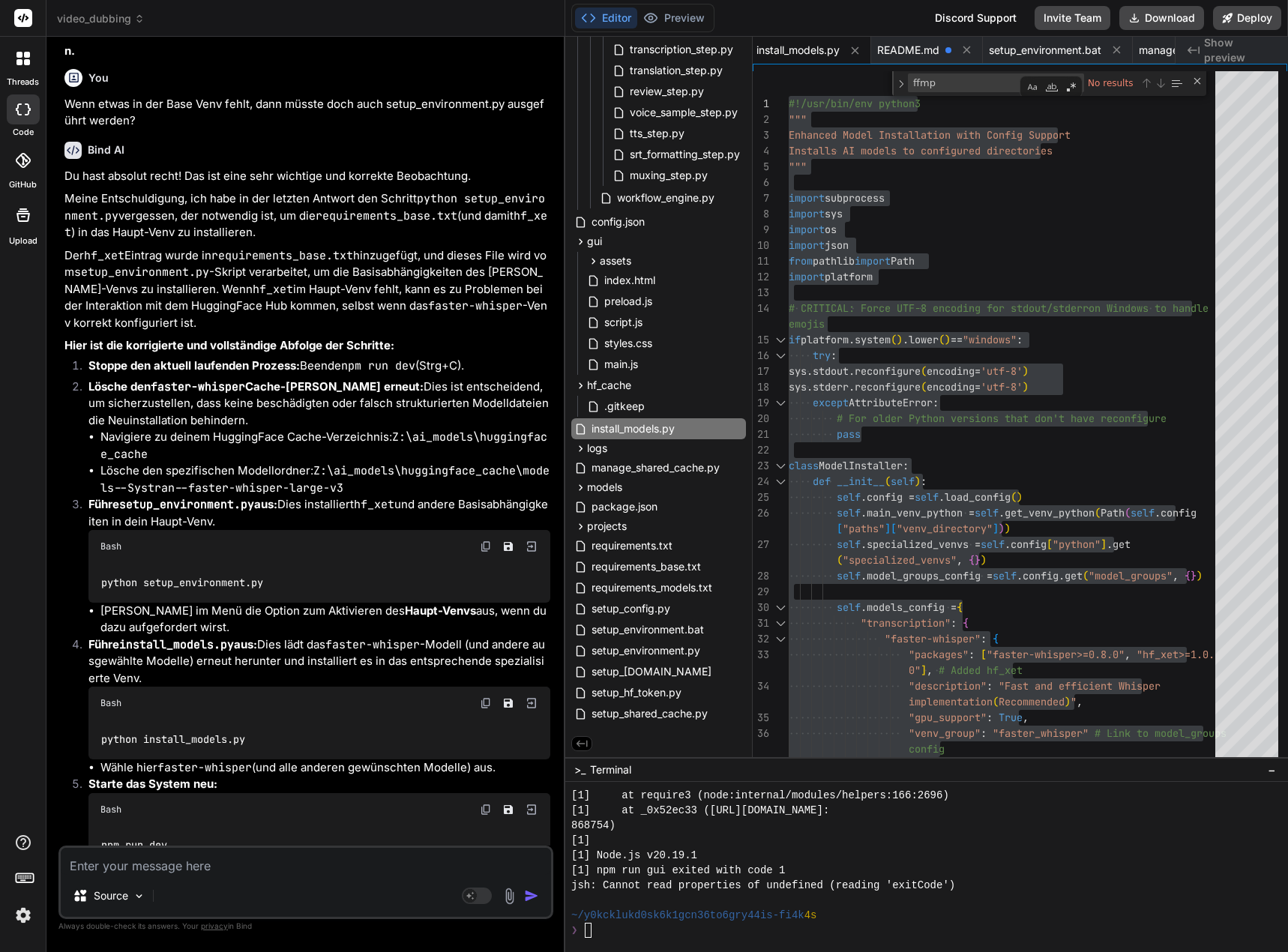
scroll to position [99108, 0]
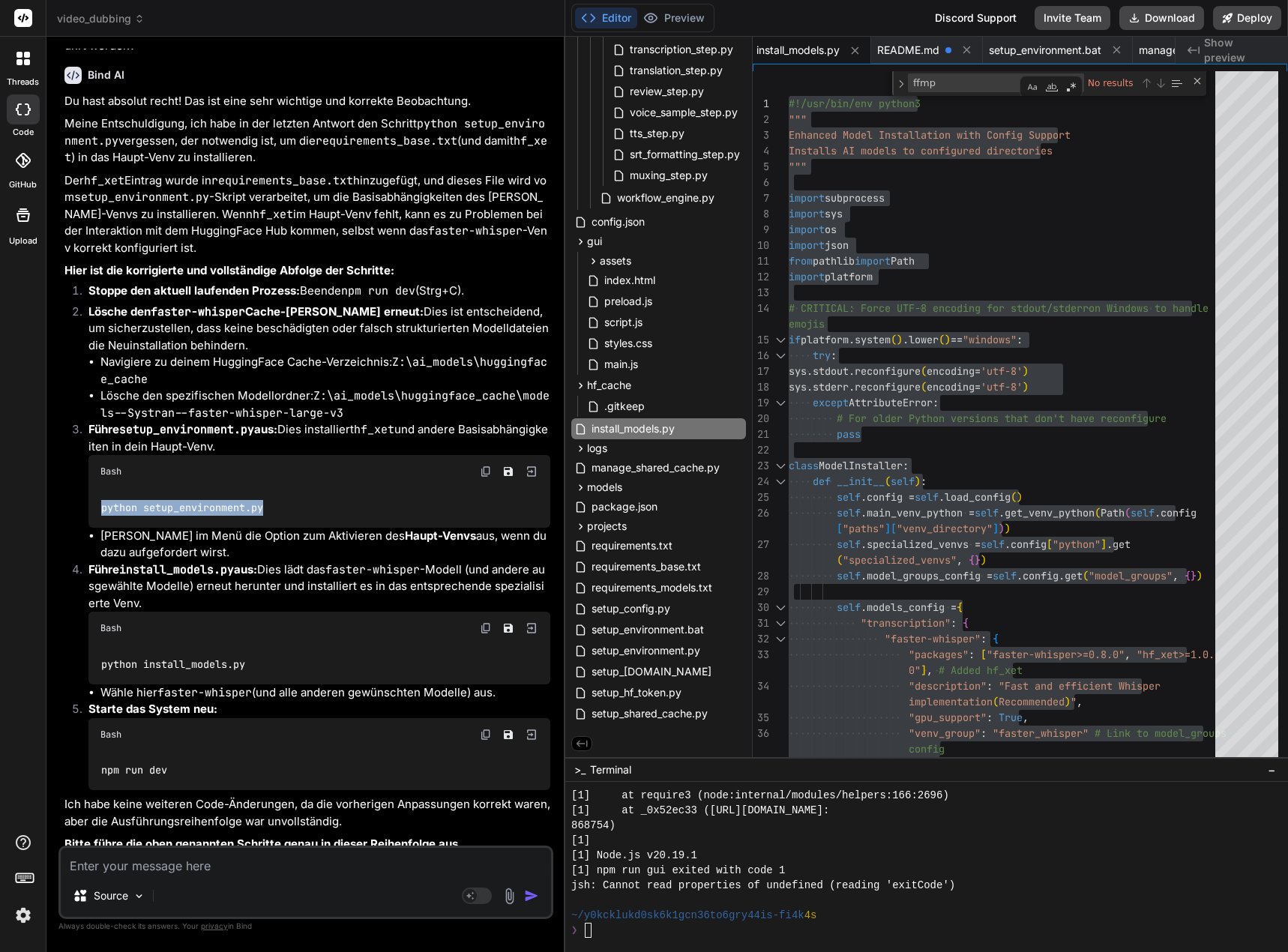
drag, startPoint x: 273, startPoint y: 664, endPoint x: 86, endPoint y: 655, distance: 187.2
click at [85, 561] on li "Führe setup_environment.py aus: Dies installiert hf_xet und andere Basisabhängi…" at bounding box center [313, 491] width 474 height 139
copy code "python setup_environment.py"
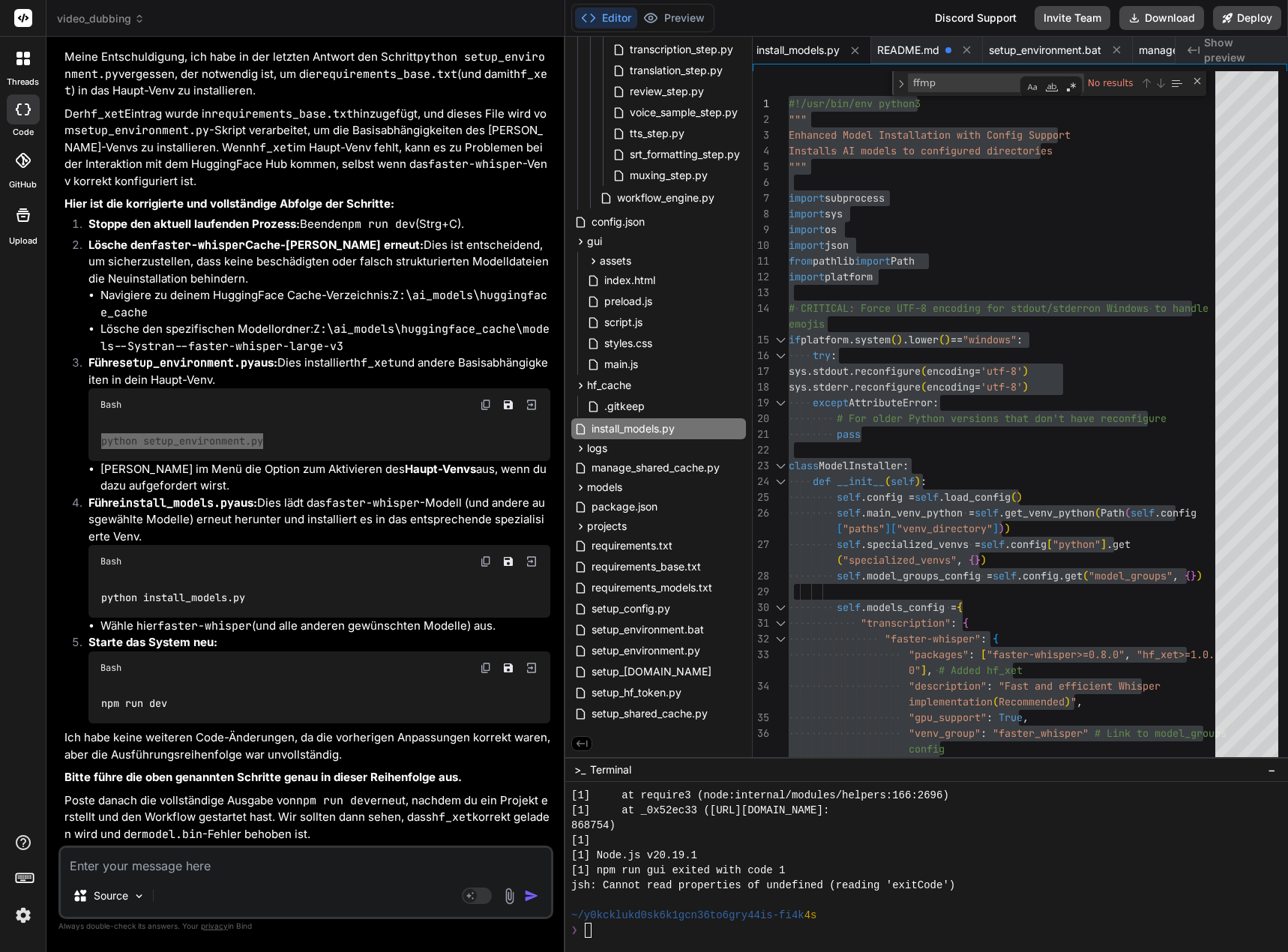
scroll to position [99335, 0]
click at [485, 669] on img at bounding box center [486, 668] width 12 height 12
